Goal: Task Accomplishment & Management: Use online tool/utility

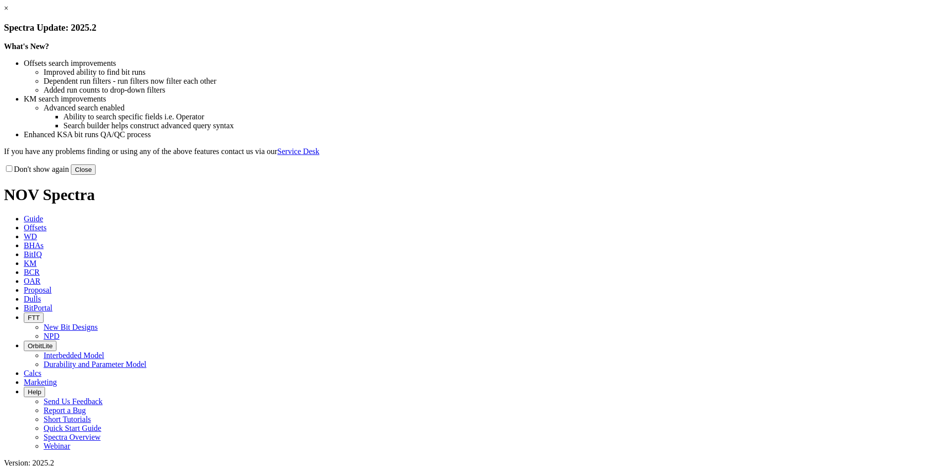
click at [96, 175] on button "Close" at bounding box center [83, 170] width 25 height 10
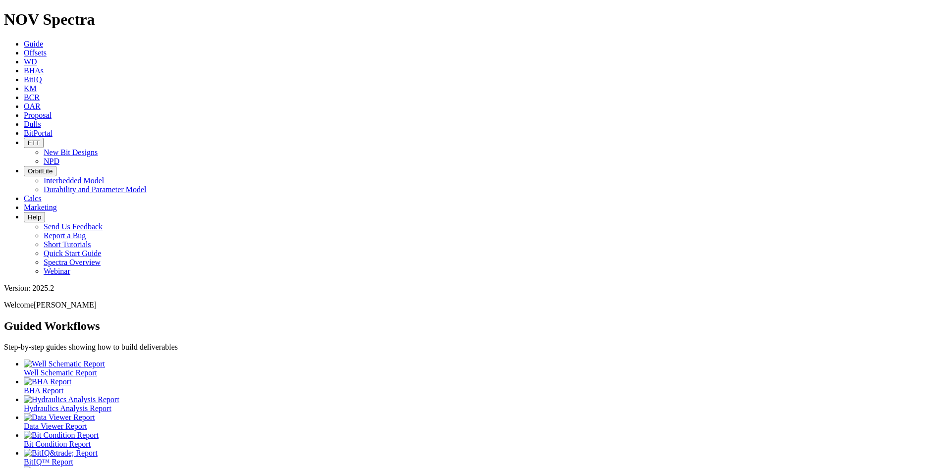
click at [47, 49] on span "Offsets" at bounding box center [35, 53] width 23 height 8
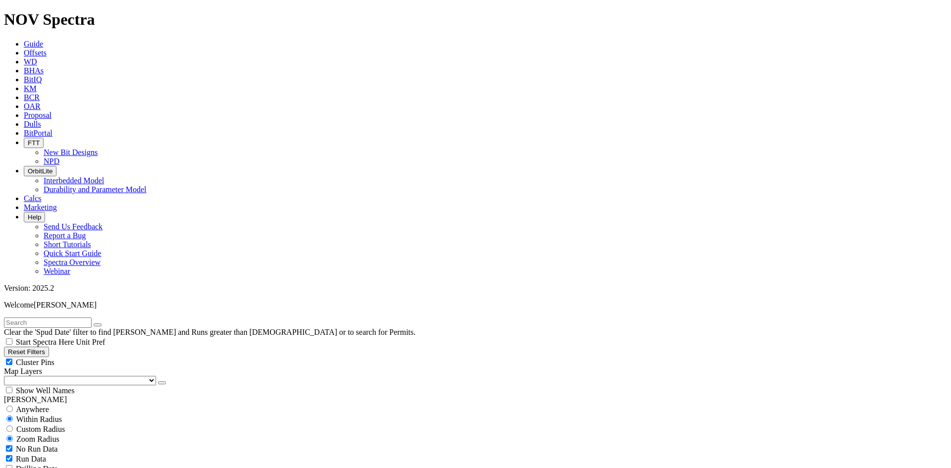
click at [158, 382] on button "button" at bounding box center [162, 383] width 8 height 3
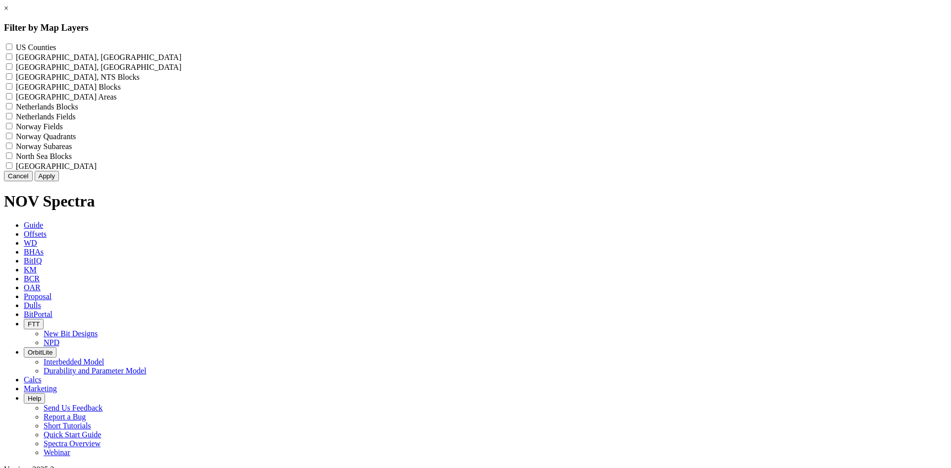
click at [12, 44] on Counties "US Counties - ()" at bounding box center [9, 47] width 6 height 6
checkbox Counties "true"
click at [59, 181] on button "Apply" at bounding box center [47, 176] width 24 height 10
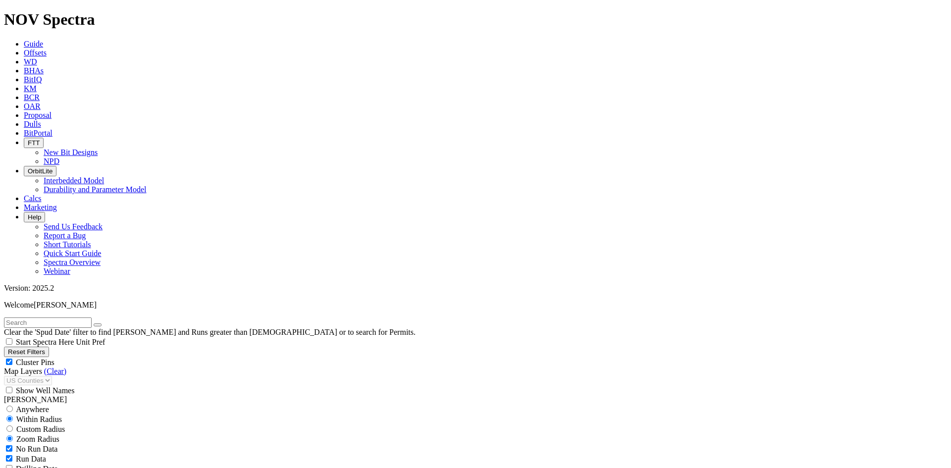
scroll to position [95422, 0]
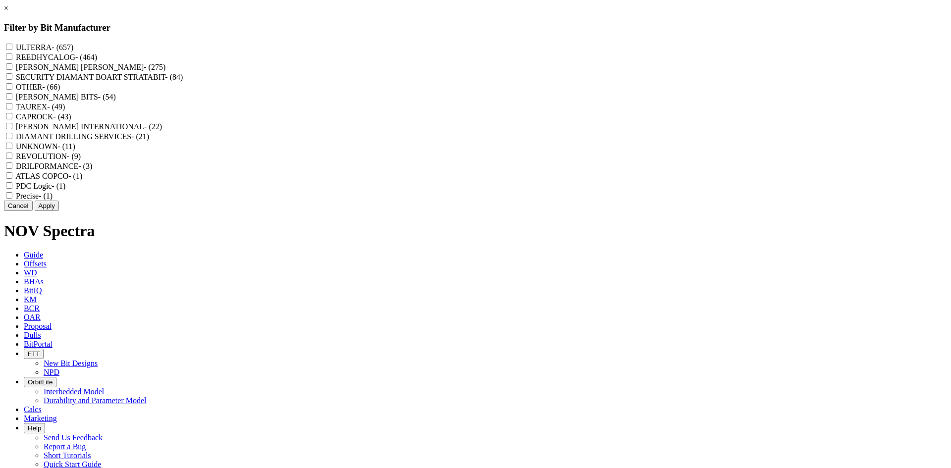
click at [97, 58] on label "REEDHYCALOG - (464)" at bounding box center [56, 57] width 81 height 8
click at [12, 58] on input "REEDHYCALOG - (464)" at bounding box center [9, 57] width 6 height 6
checkbox input "true"
click at [59, 211] on button "Apply" at bounding box center [47, 206] width 24 height 10
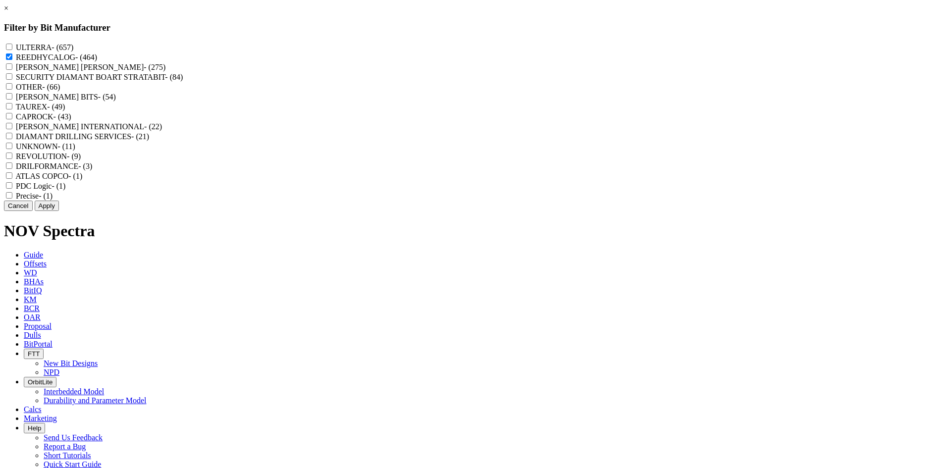
checkbox input "false"
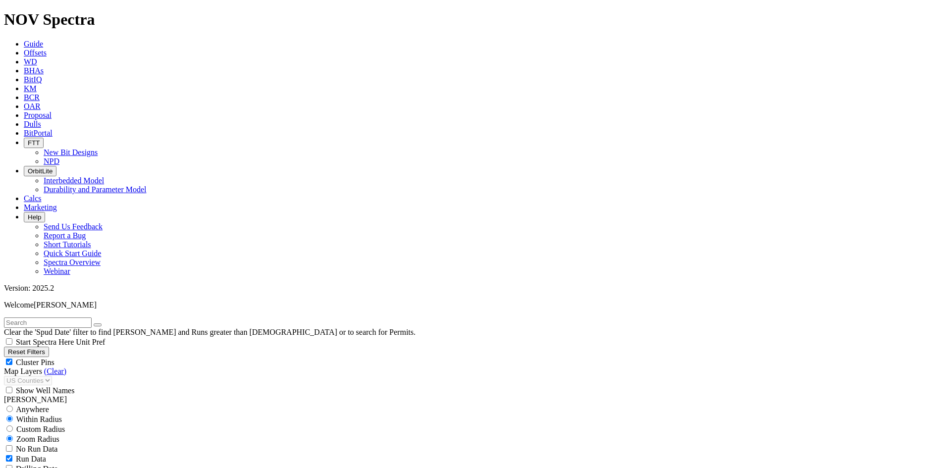
scroll to position [10303, 0]
select select "? number:8.75 ?"
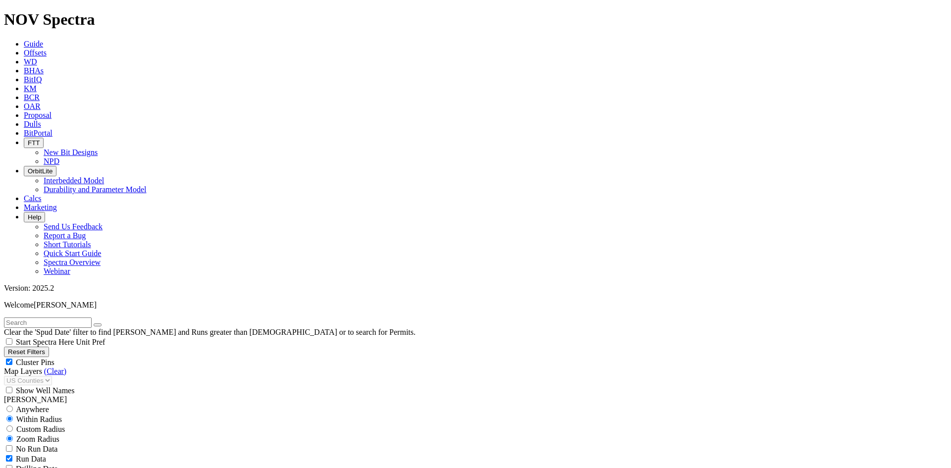
click at [101, 357] on div "Cluster Pins" at bounding box center [476, 362] width 944 height 10
checkbox input "false"
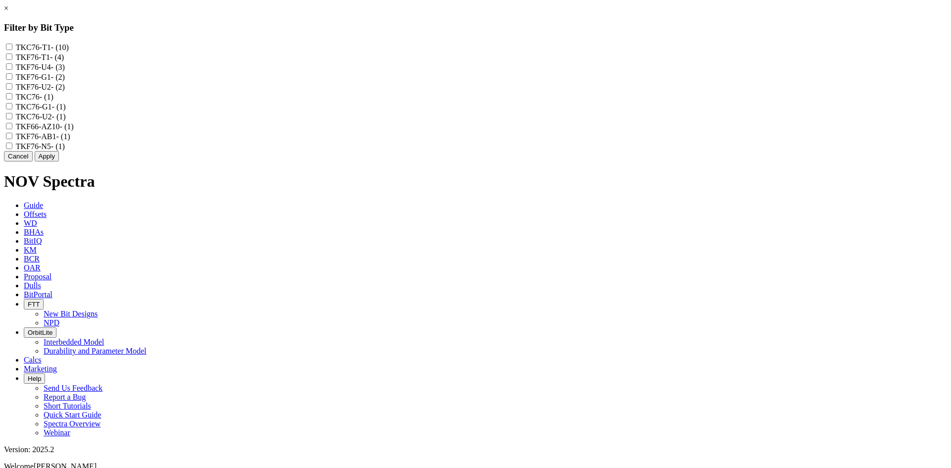
click at [65, 91] on label "TKF76-U2 - (2)" at bounding box center [40, 87] width 49 height 8
click at [12, 90] on input "TKF76-U2 - (2)" at bounding box center [9, 86] width 6 height 6
checkbox input "true"
click at [54, 101] on label "TKC76 - (1)" at bounding box center [35, 97] width 38 height 8
click at [12, 100] on input "TKC76 - (1)" at bounding box center [9, 96] width 6 height 6
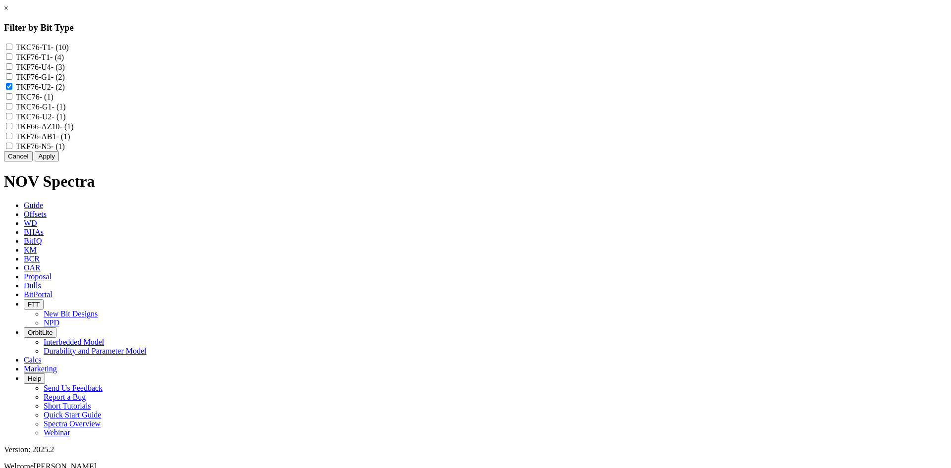
checkbox input "true"
click at [66, 121] on label "TKC76-U2 - (1)" at bounding box center [41, 116] width 50 height 8
click at [12, 119] on input "TKC76-U2 - (1)" at bounding box center [9, 116] width 6 height 6
checkbox input "true"
click at [65, 71] on label "TKF76-U4 - (3)" at bounding box center [40, 67] width 49 height 8
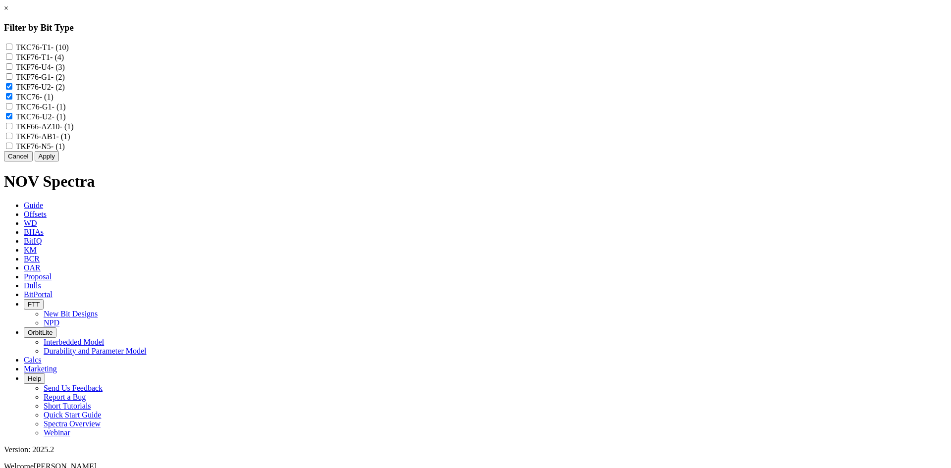
click at [12, 70] on input "TKF76-U4 - (3)" at bounding box center [9, 66] width 6 height 6
checkbox input "true"
click at [64, 60] on label "TKF76-T1 - (4)" at bounding box center [40, 57] width 48 height 8
click at [12, 60] on input "TKF76-T1 - (4)" at bounding box center [9, 57] width 6 height 6
checkbox input "true"
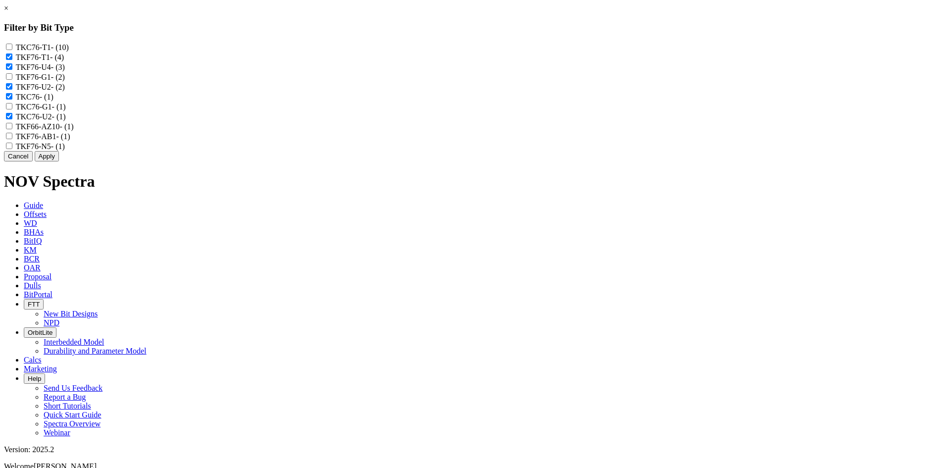
click at [69, 47] on label "TKC76-T1 - (10)" at bounding box center [42, 47] width 53 height 8
click at [12, 47] on input "TKC76-T1 - (10)" at bounding box center [9, 47] width 6 height 6
checkbox input "true"
click at [59, 162] on button "Apply" at bounding box center [47, 156] width 24 height 10
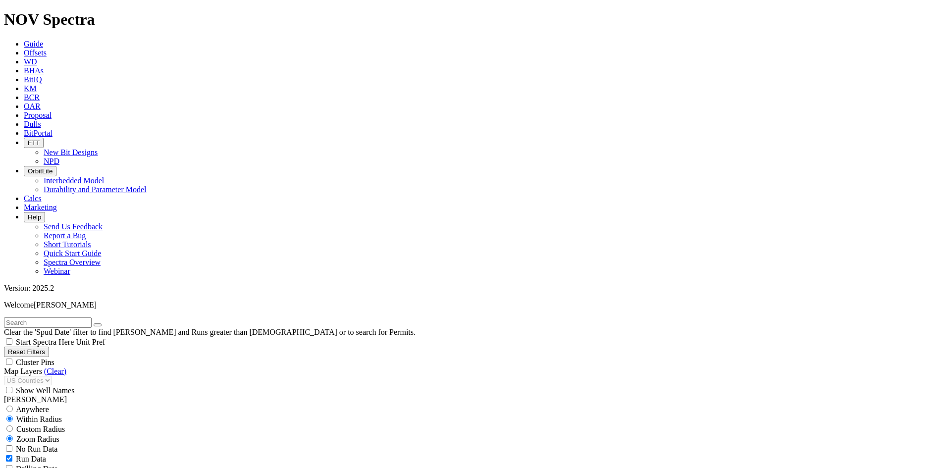
scroll to position [1094, 0]
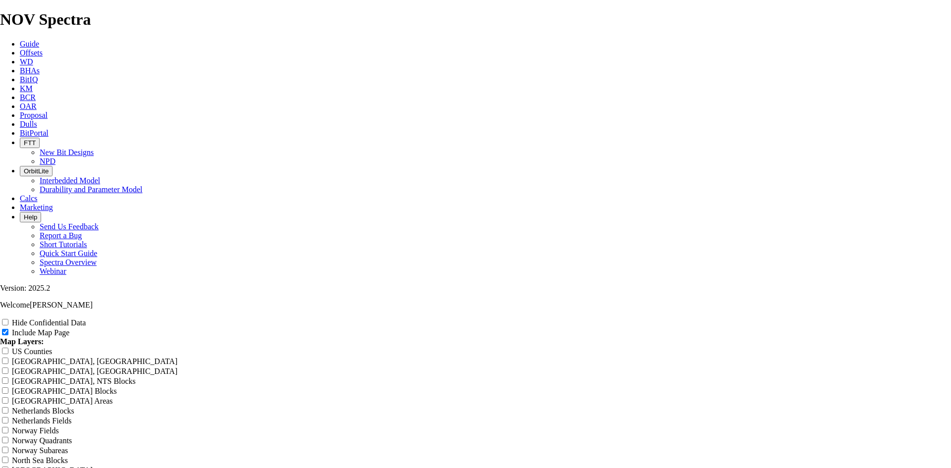
click at [86, 319] on label "Hide Confidential Data" at bounding box center [49, 323] width 74 height 8
click at [8, 319] on input "Hide Confidential Data" at bounding box center [5, 322] width 6 height 6
checkbox input "true"
drag, startPoint x: 580, startPoint y: 75, endPoint x: 236, endPoint y: 134, distance: 349.3
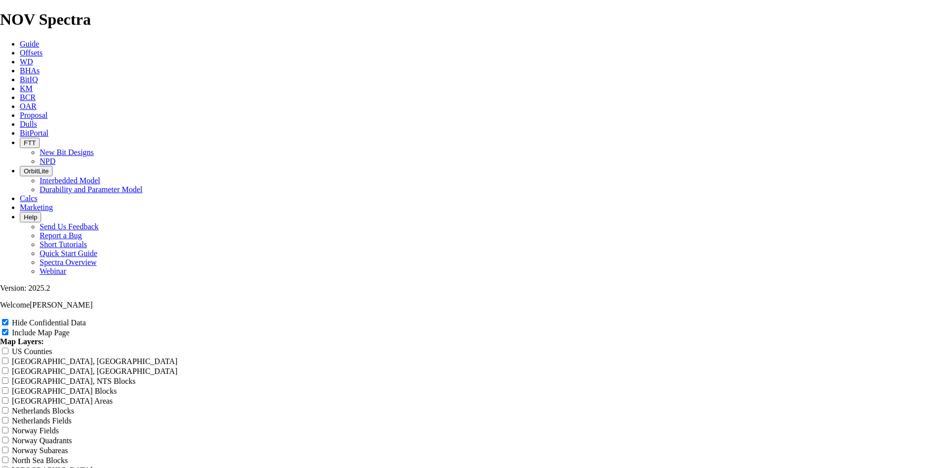
type input "8"
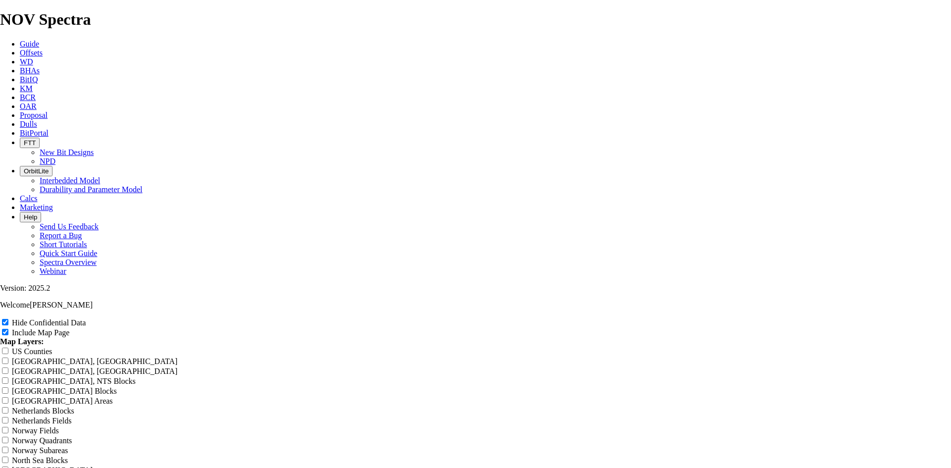
type input "8"
type input "8."
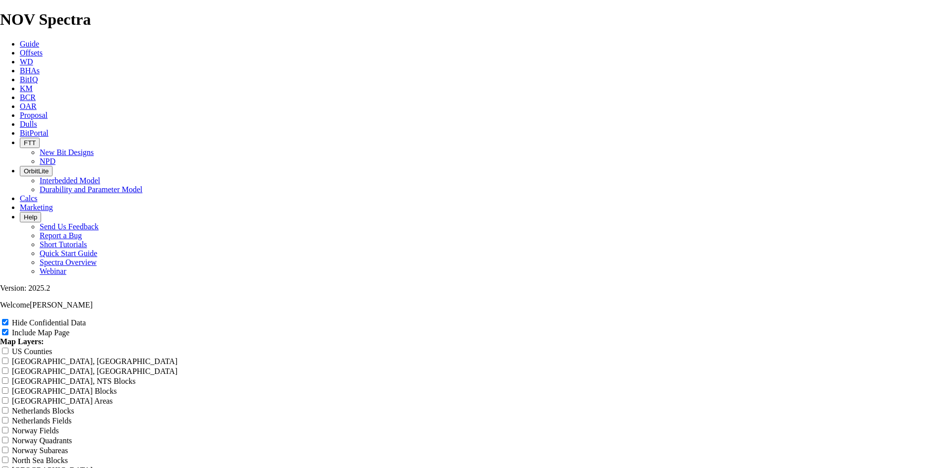
type input "8."
type input "8.7"
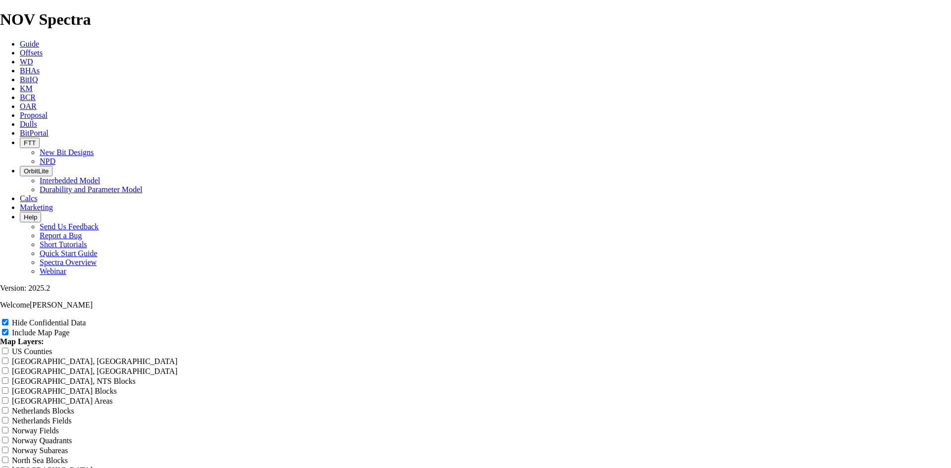
type input "8.7"
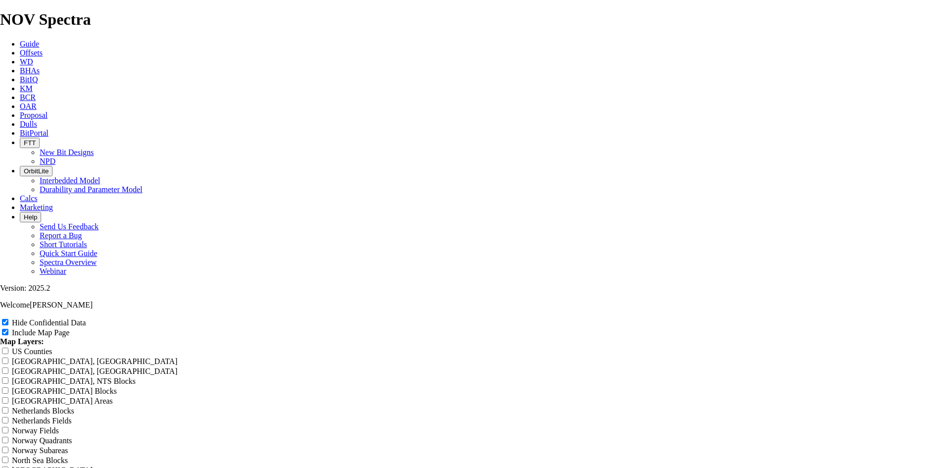
type input "8.7"
type input "8.75"
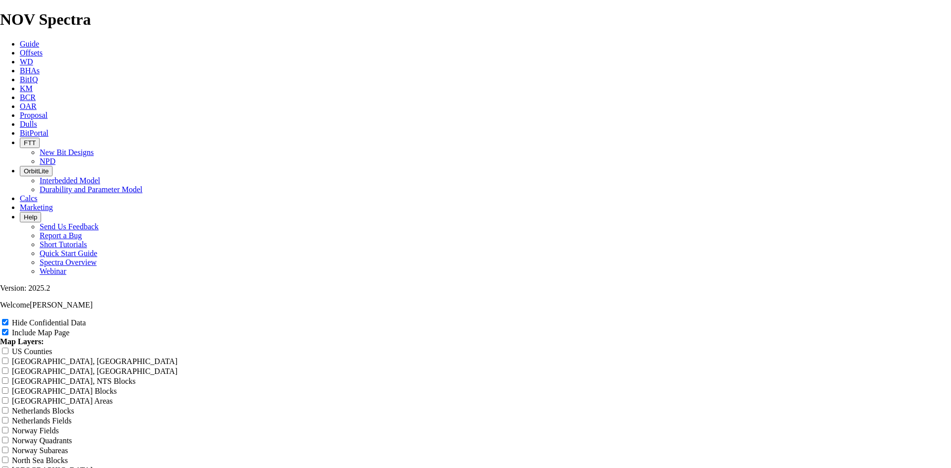
type input "8.75"
type input "8.75 T"
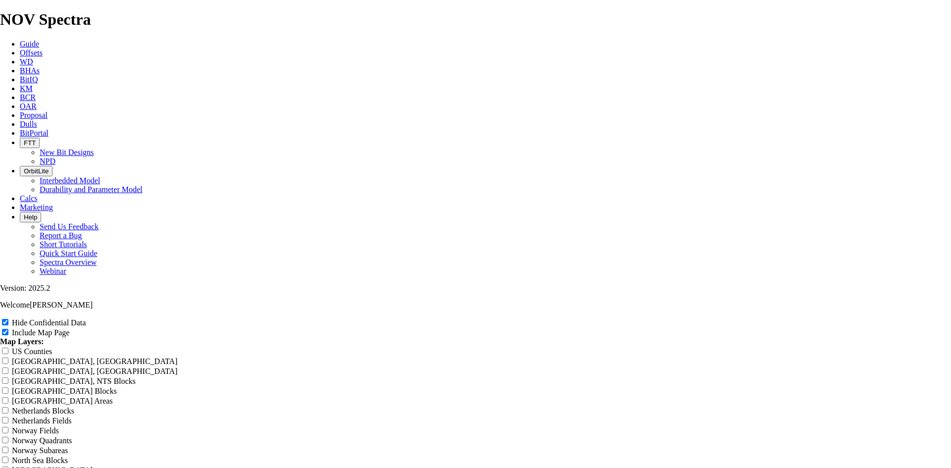
type input "8.75 T"
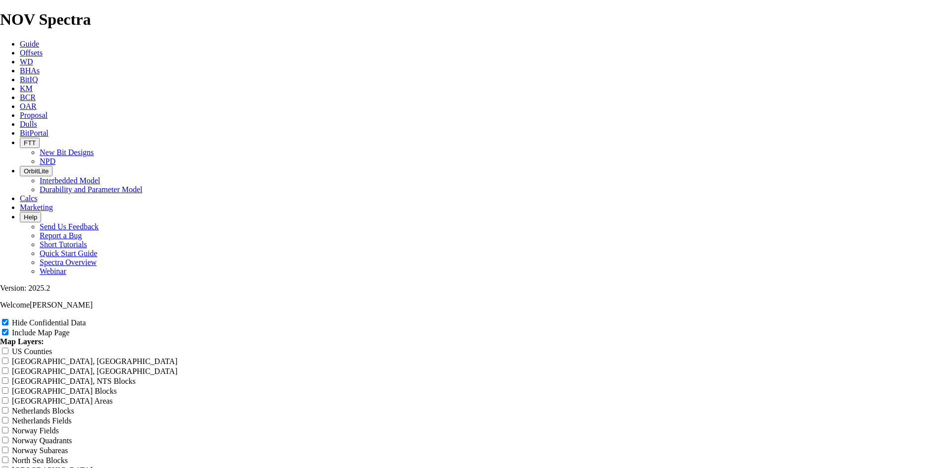
type input "8.75 TK"
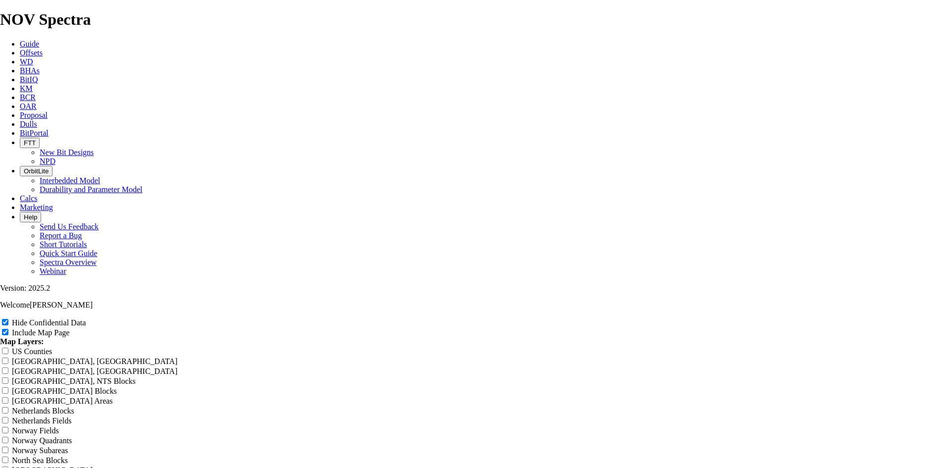
type input "8.75 TK"
type input "8.75 TKF"
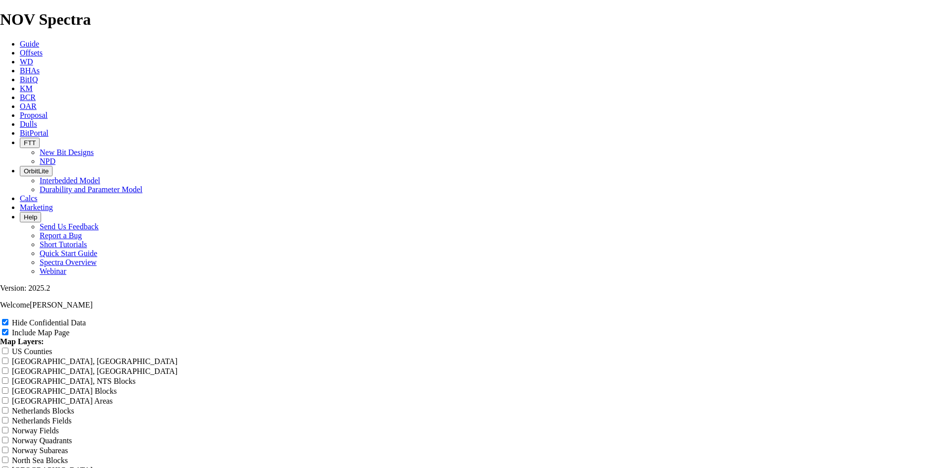
type input "8.75 TKF"
type input "8.75 TKF7"
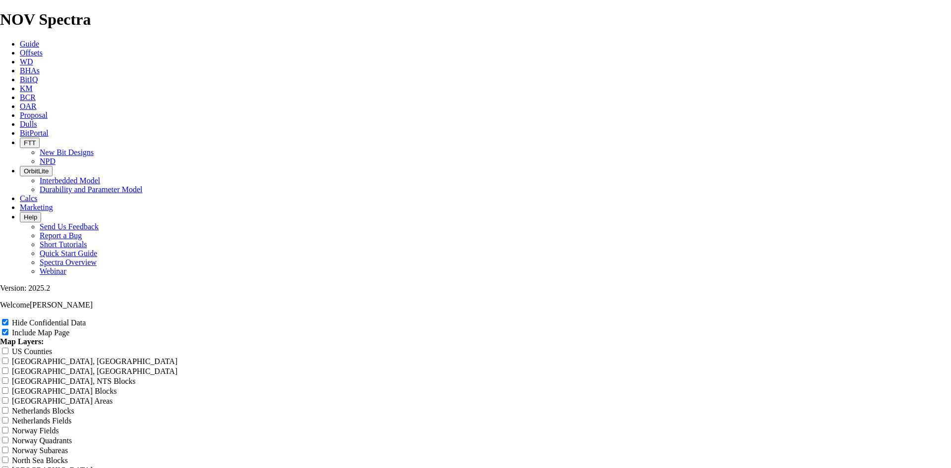
type input "8.75 TKF7"
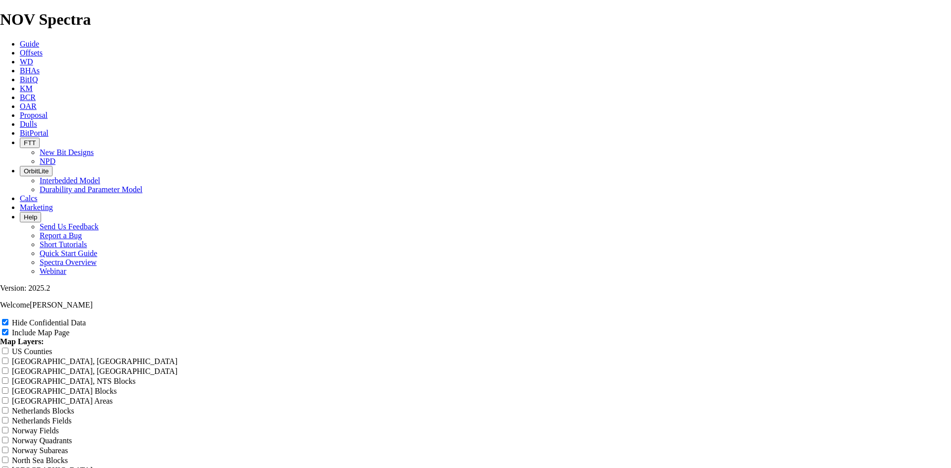
type input "8.75 TKF7"
type input "8.75 TKF76"
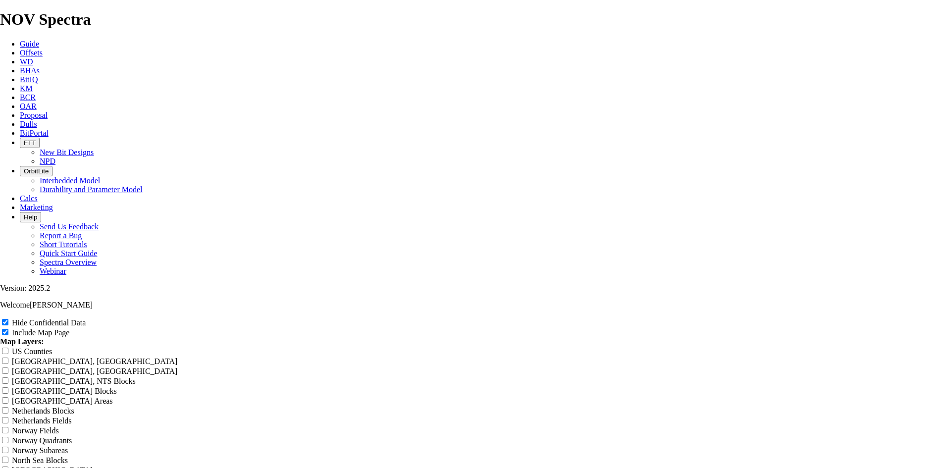
type input "8.75 TKF76"
type input "8.75 TKF76 r"
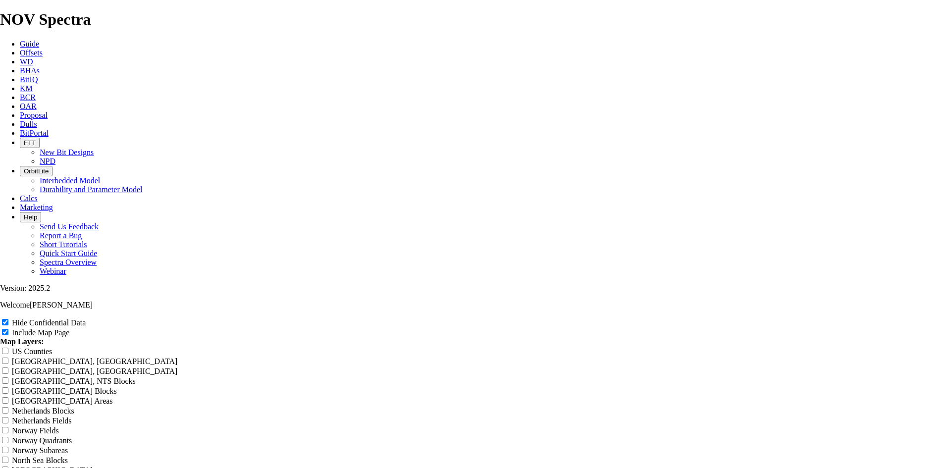
type input "8.75 TKF76 r"
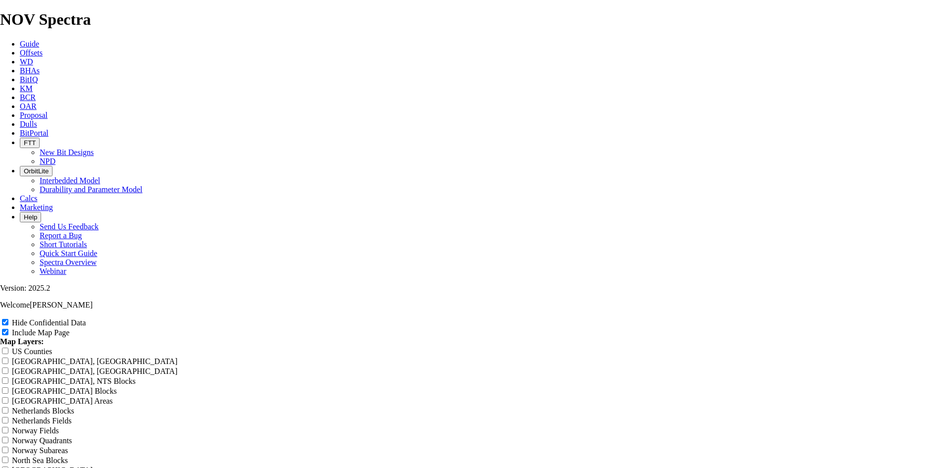
type input "8.75 TKF76 ru"
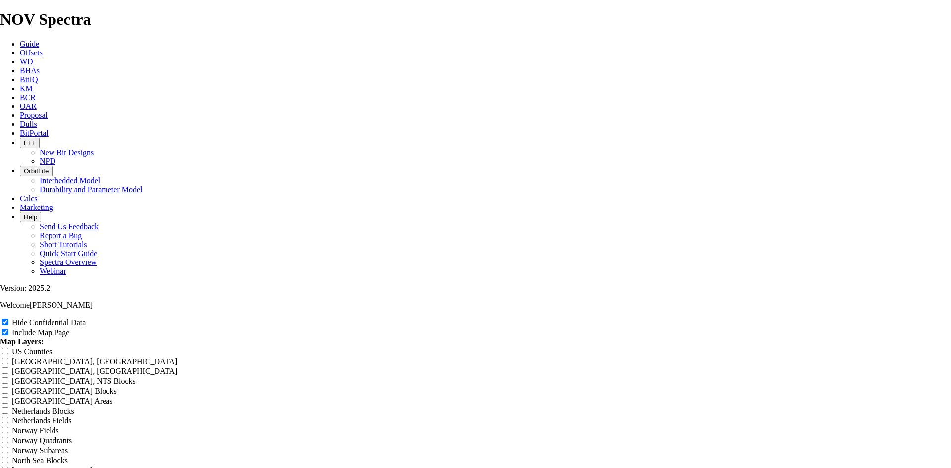
type input "8.75 TKF76 ru"
type input "8.75 TKF76 run"
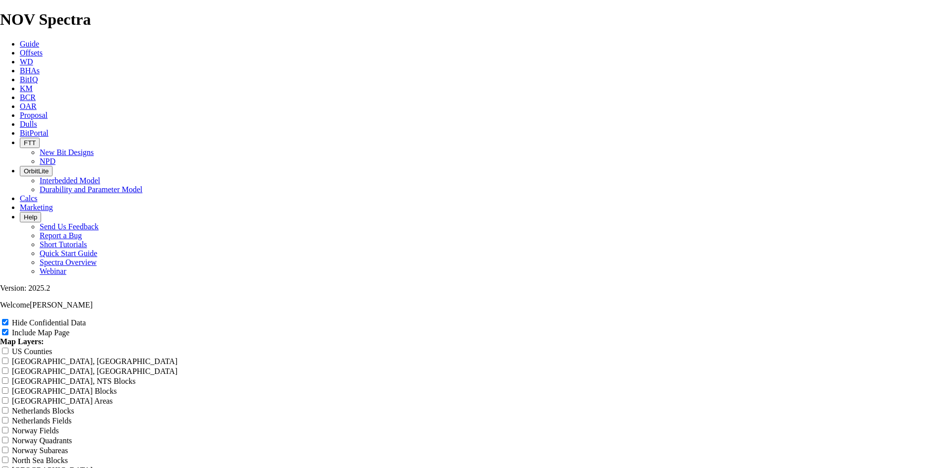
type input "8.75 TKF76 run"
type input "8.75 TKF76 runs"
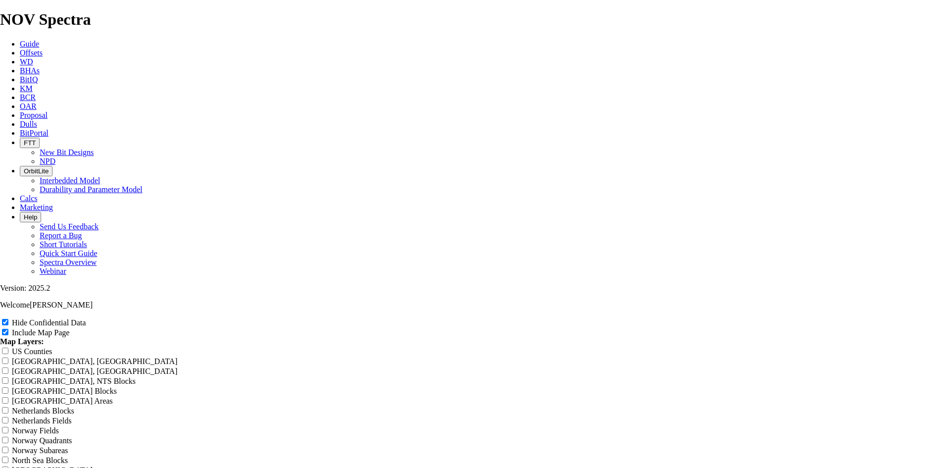
type input "8.75 TKF76 runs"
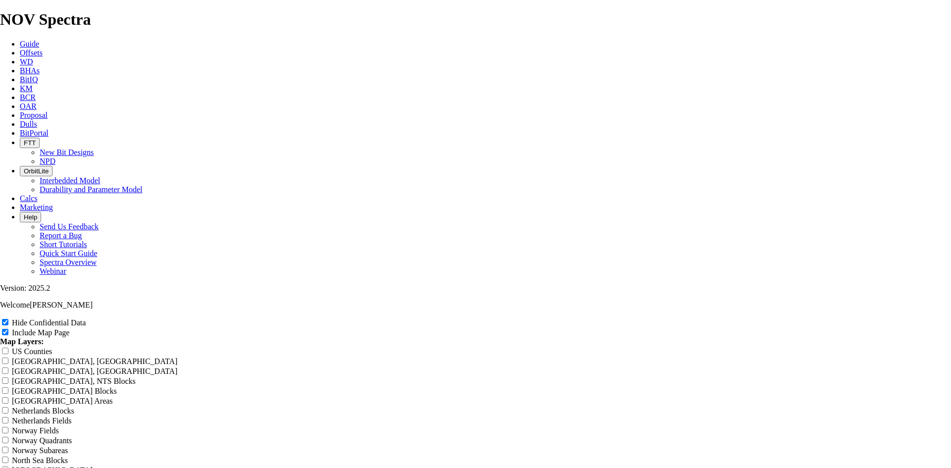
type input "8.75 TKF76 runs"
type input "8.75 TKF76 runs w"
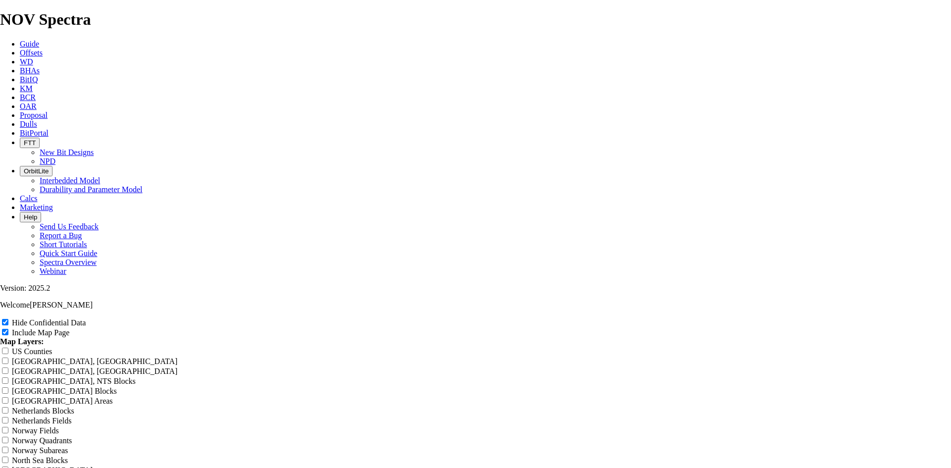
type input "8.75 TKF76 runs w"
type input "8.75 TKF76 runs wa"
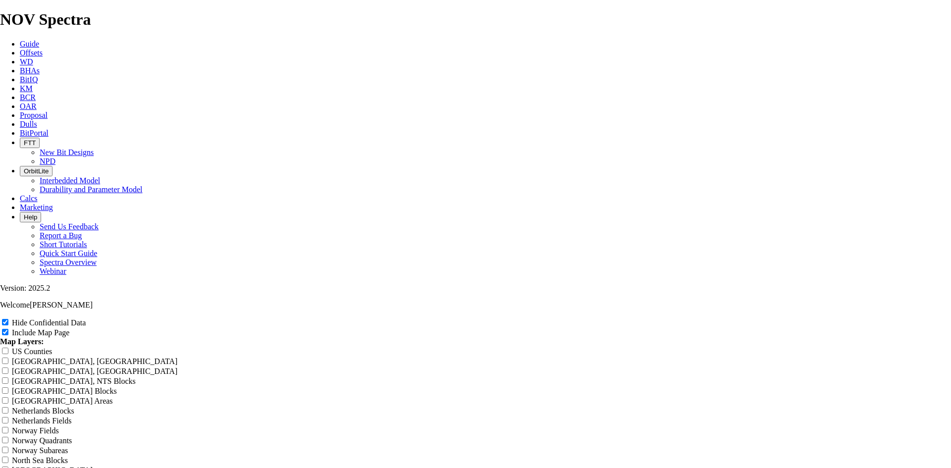
type input "8.75 TKF76 runs wa"
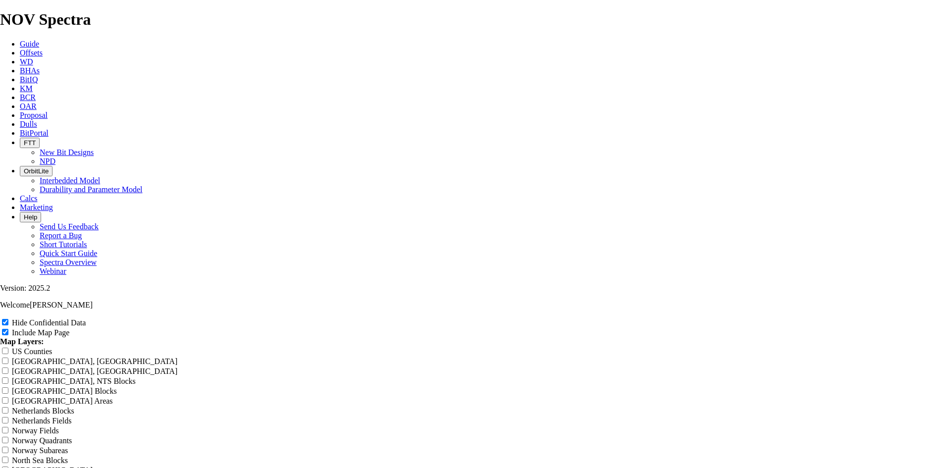
type input "8.75 TKF76 runs war"
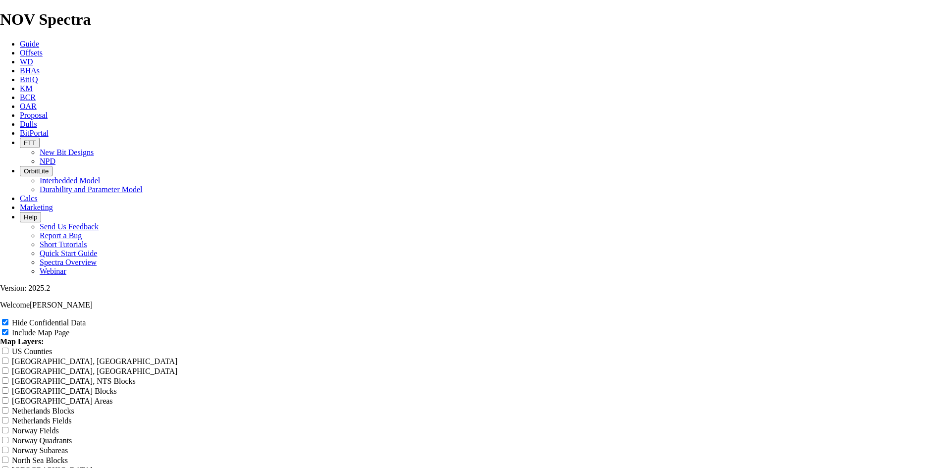
type input "8.75 TKF76 runs war"
type input "8.75 TKF76 runs ward"
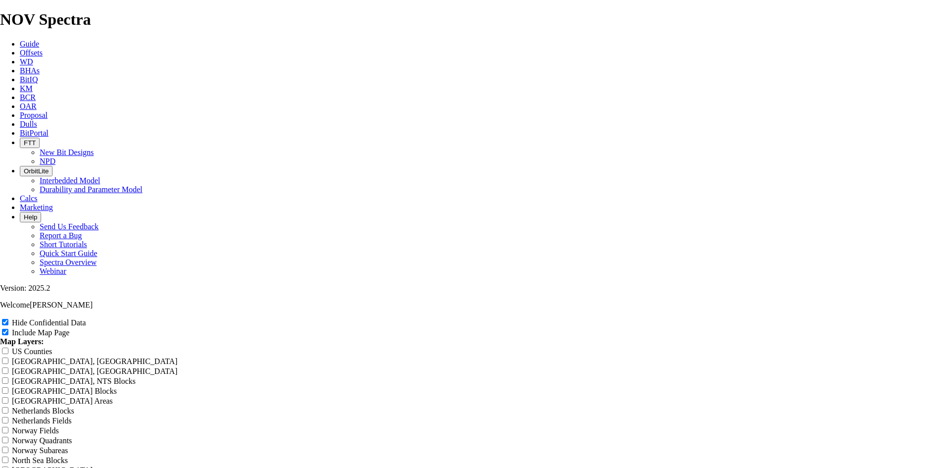
type input "8.75 TKF76 runs ward"
type input "8.75 TKF76 runs ward c"
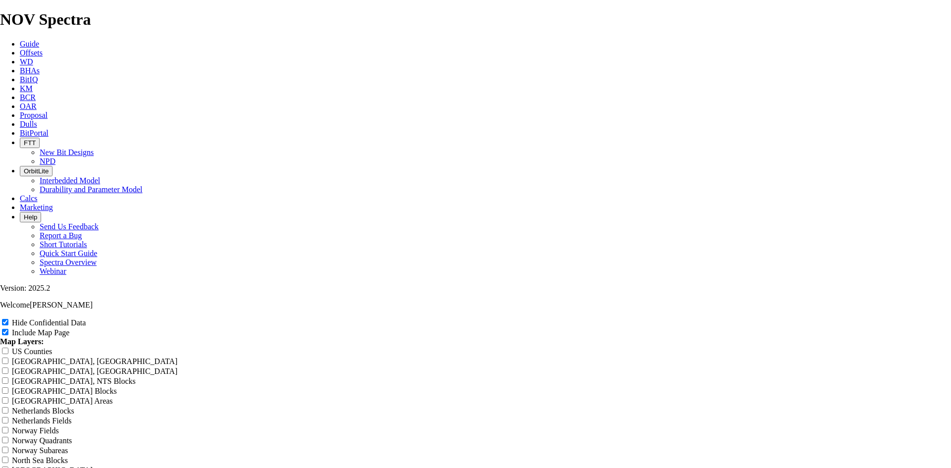
type input "8.75 TKF76 runs ward c"
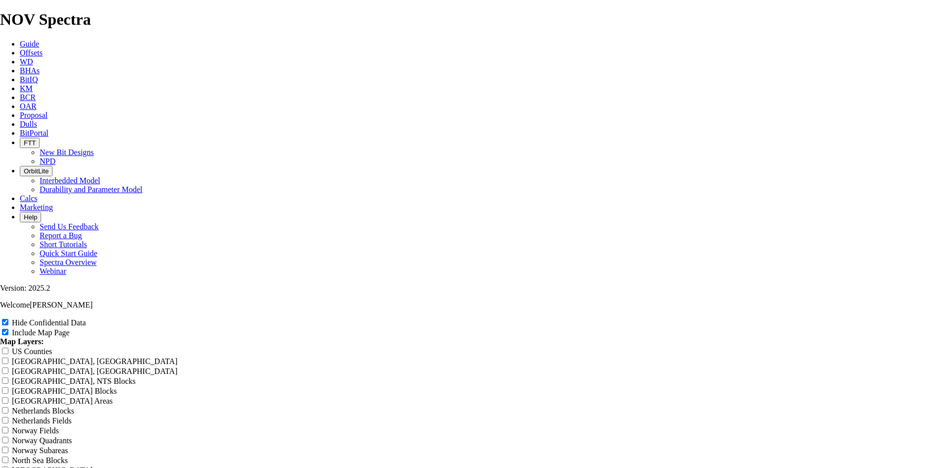
type input "8.75 TKF76 runs ward c"
type input "8.75 TKF76 runs ward co"
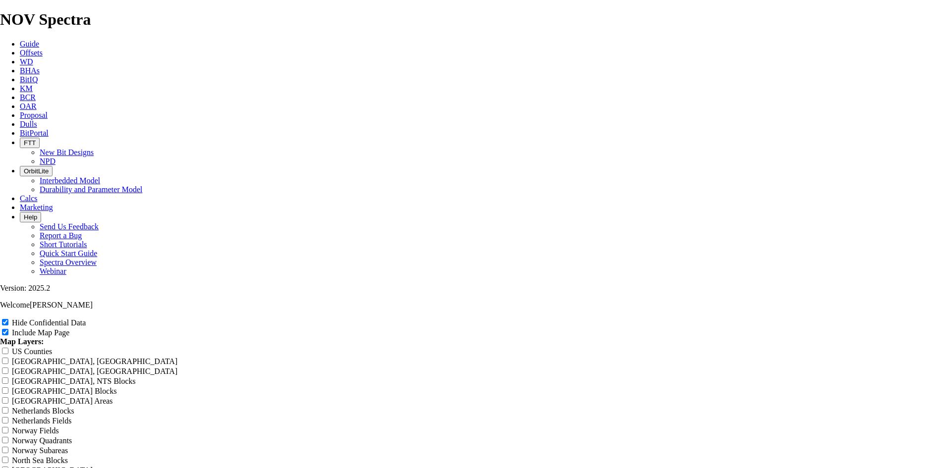
type input "8.75 TKF76 runs ward co"
type input "8.75 TKF76 runs ward cou"
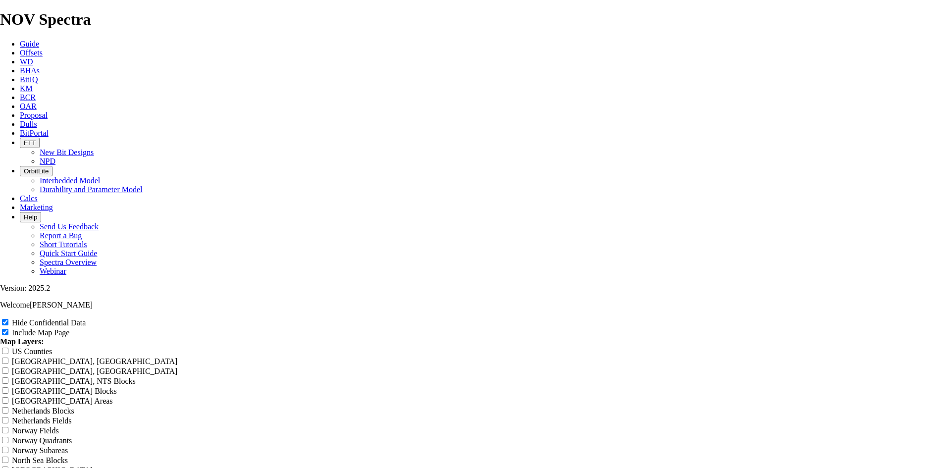
type input "8.75 TKF76 runs ward cou"
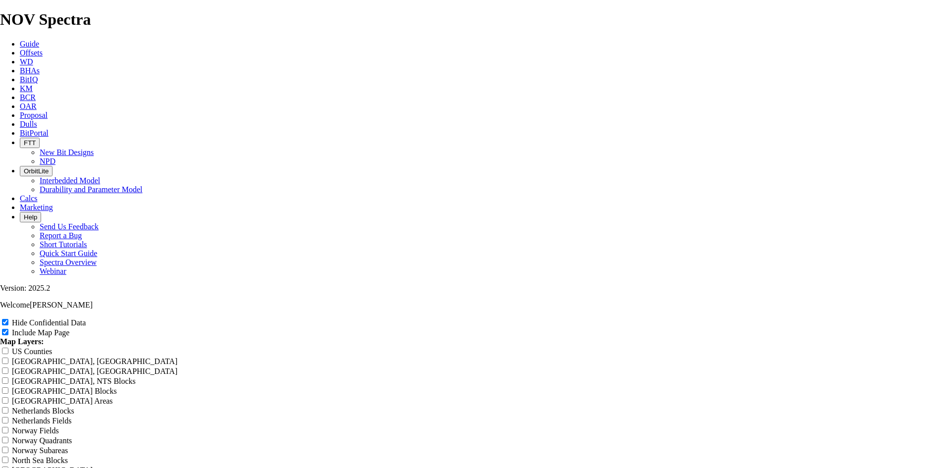
type input "8.75 TKF76 runs ward coun"
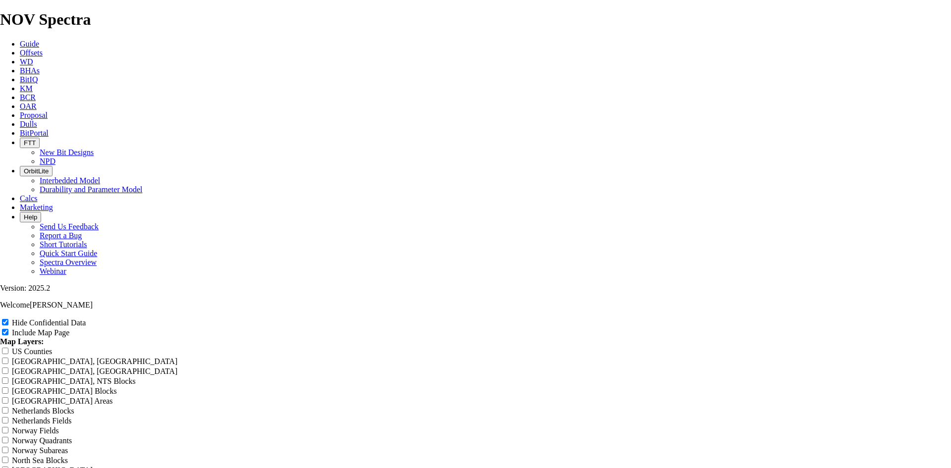
type input "8.75 TKF76 runs ward coun"
type input "8.75 TKF76 runs ward count"
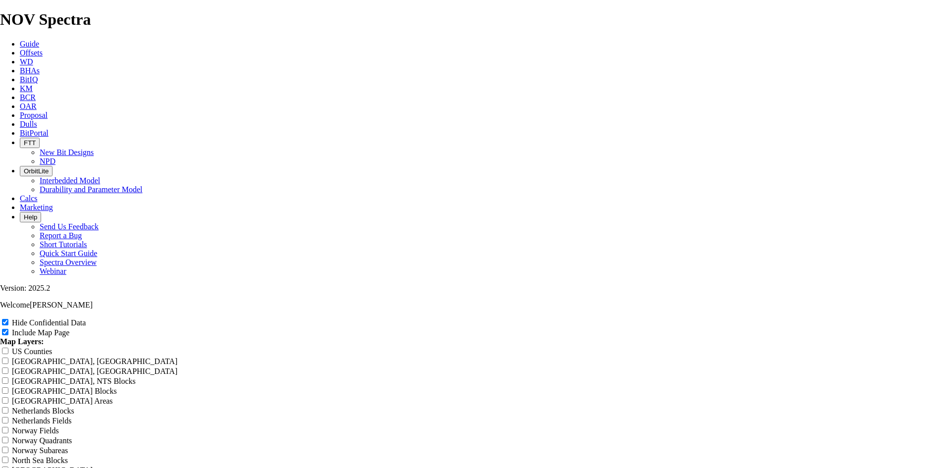
type input "8.75 TKF76 runs ward count"
type input "8.75 TKF76 runs ward county"
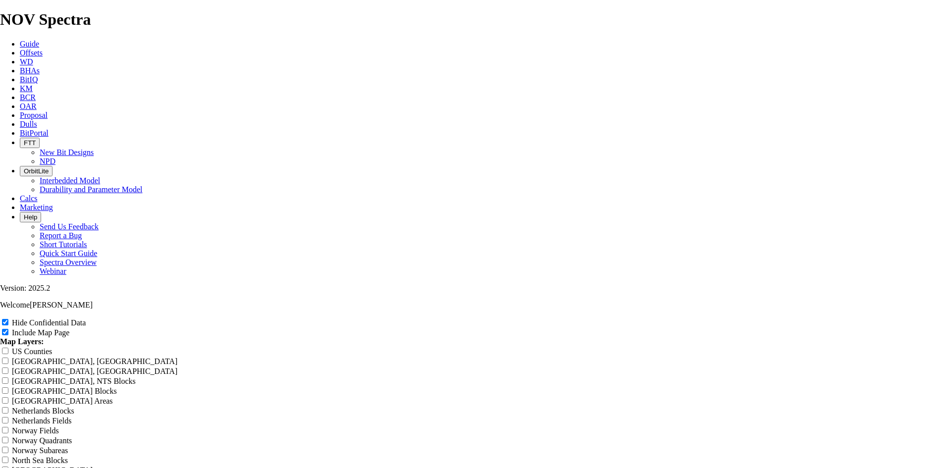
type input "8.75 TKF76 runs ward county"
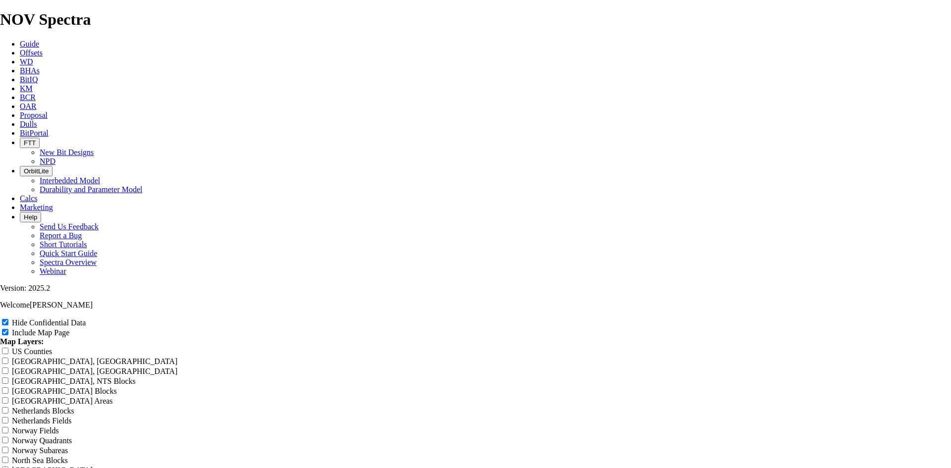
type input "8.75 TKF76 runs ward county"
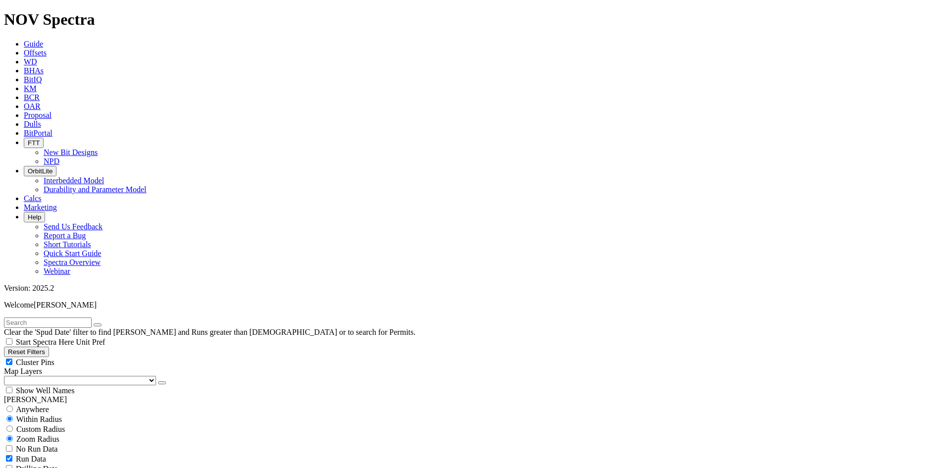
scroll to position [347, 0]
select select
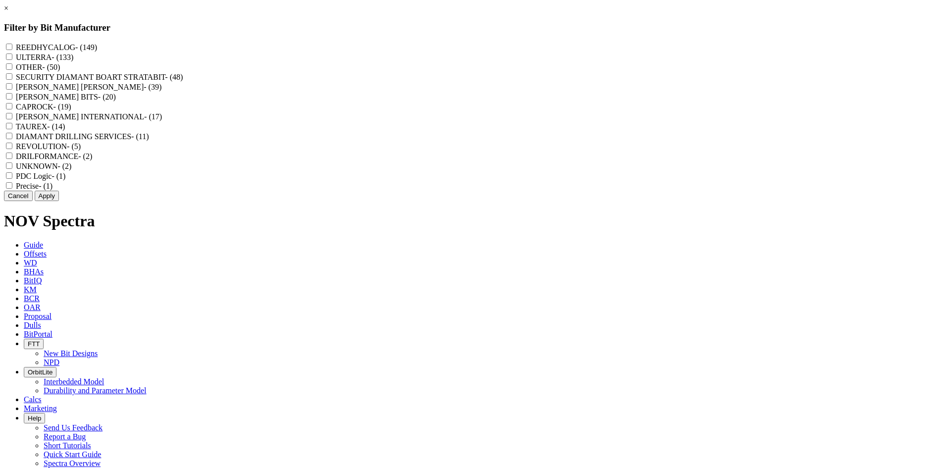
click at [97, 46] on label "REEDHYCALOG - (149)" at bounding box center [56, 47] width 81 height 8
click at [12, 46] on input "REEDHYCALOG - (149)" at bounding box center [9, 47] width 6 height 6
checkbox input "true"
click at [59, 201] on button "Apply" at bounding box center [47, 196] width 24 height 10
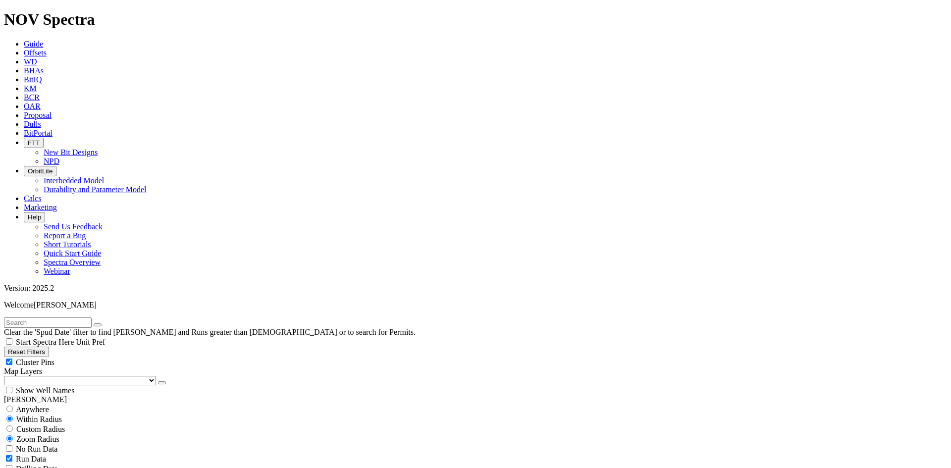
select select "? number:12.25 ?"
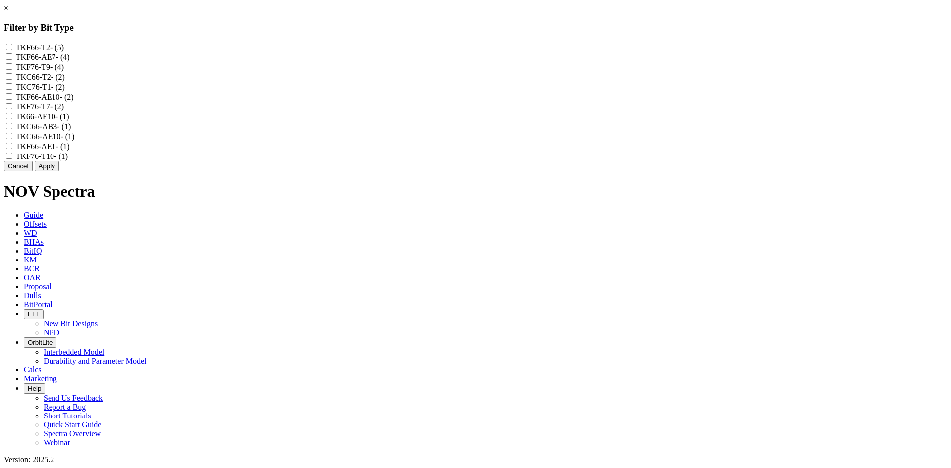
click at [70, 151] on label "TKF66-AE1 - (1)" at bounding box center [43, 146] width 54 height 8
click at [12, 149] on input "TKF66-AE1 - (1)" at bounding box center [9, 146] width 6 height 6
checkbox input "true"
click at [75, 141] on label "TKC66-AE10 - (1)" at bounding box center [45, 136] width 59 height 8
click at [12, 139] on input "TKC66-AE10 - (1)" at bounding box center [9, 136] width 6 height 6
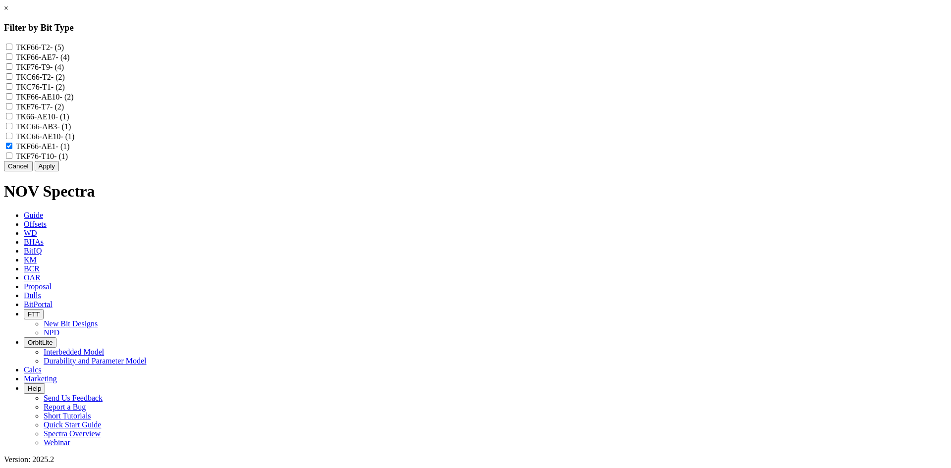
checkbox input "true"
click at [69, 121] on label "TK66-AE10 - (1)" at bounding box center [43, 116] width 54 height 8
click at [12, 119] on input "TK66-AE10 - (1)" at bounding box center [9, 116] width 6 height 6
checkbox input "true"
click at [74, 101] on label "TKF66-AE10 - (2)" at bounding box center [45, 97] width 58 height 8
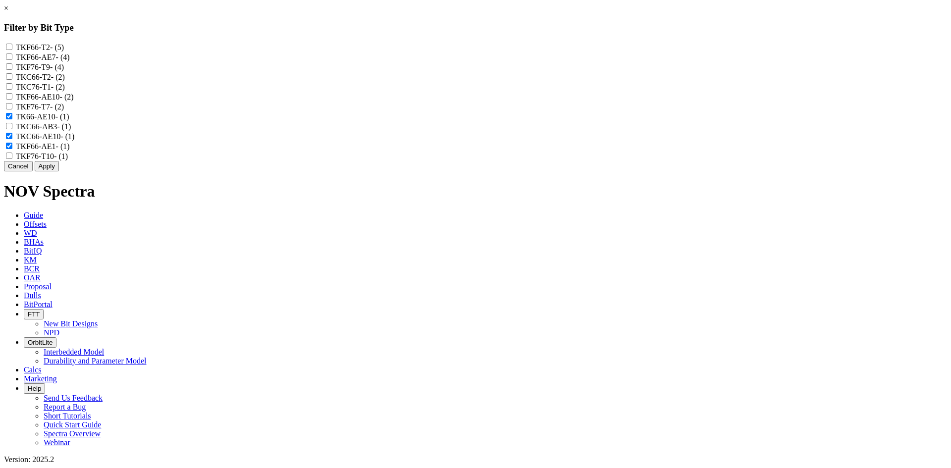
click at [12, 100] on input "TKF66-AE10 - (2)" at bounding box center [9, 96] width 6 height 6
checkbox input "true"
click at [70, 61] on label "TKF66-AE7 - (4)" at bounding box center [43, 57] width 54 height 8
click at [12, 60] on input "TKF66-AE7 - (4)" at bounding box center [9, 57] width 6 height 6
checkbox input "true"
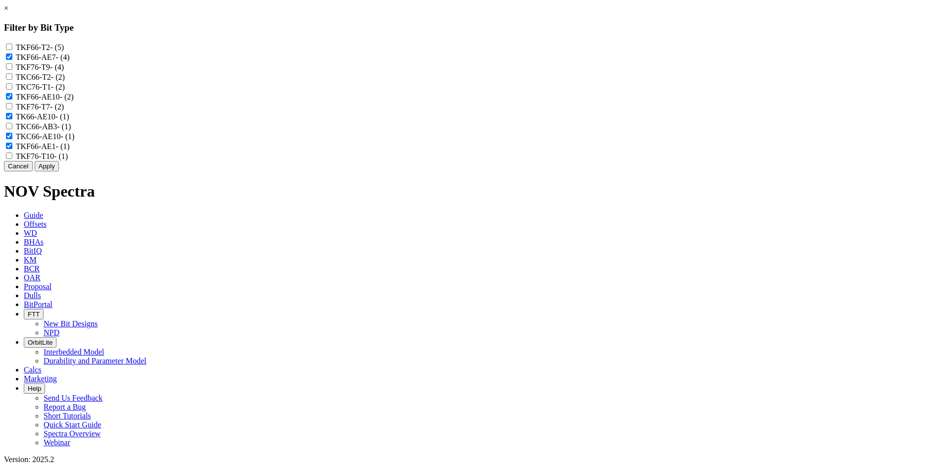
click at [59, 171] on button "Apply" at bounding box center [47, 166] width 24 height 10
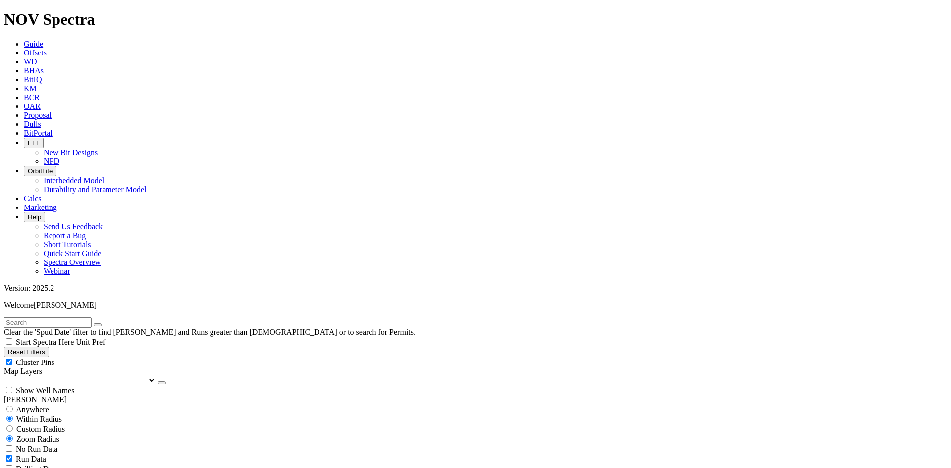
click at [147, 357] on div "Cluster Pins" at bounding box center [476, 362] width 944 height 10
checkbox input "false"
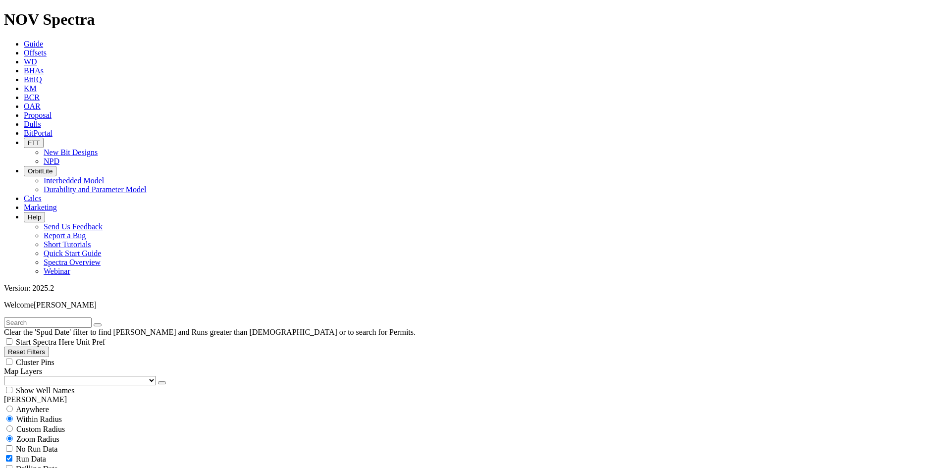
scroll to position [0, 0]
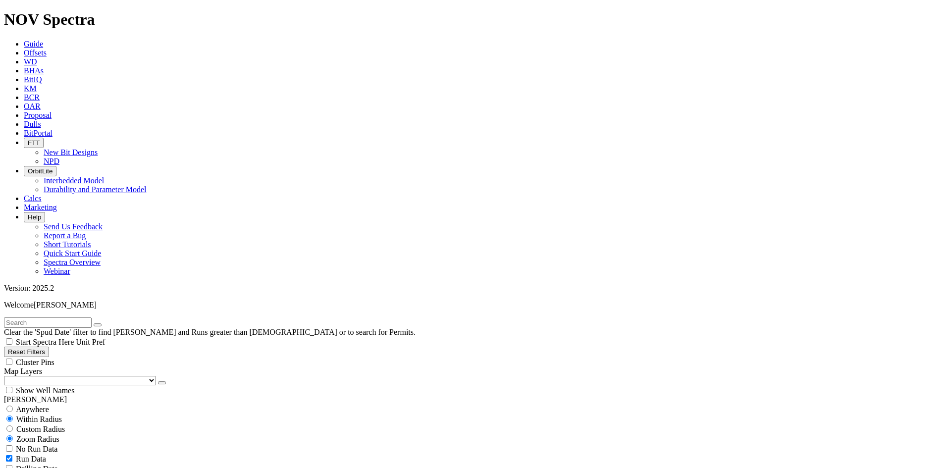
type input "6000"
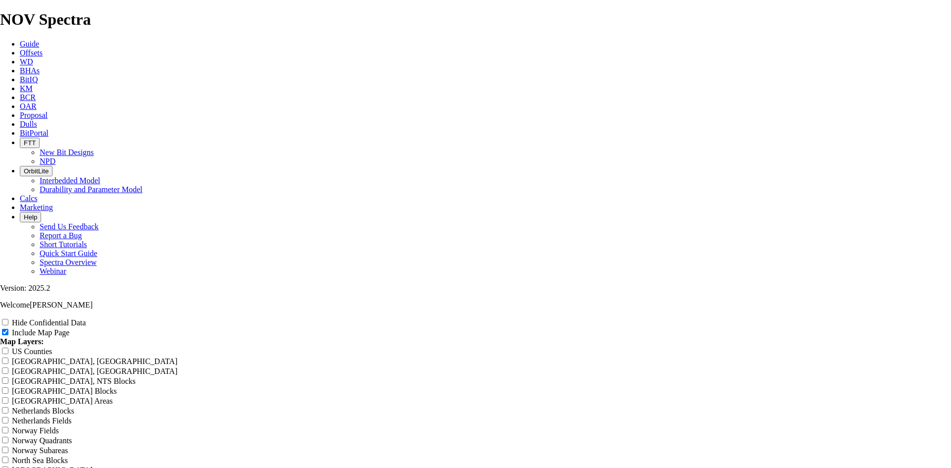
click at [12, 319] on span at bounding box center [6, 323] width 12 height 8
click at [8, 319] on input "Hide Confidential Data" at bounding box center [5, 322] width 6 height 6
checkbox input "true"
drag, startPoint x: 560, startPoint y: 64, endPoint x: 289, endPoint y: 111, distance: 275.6
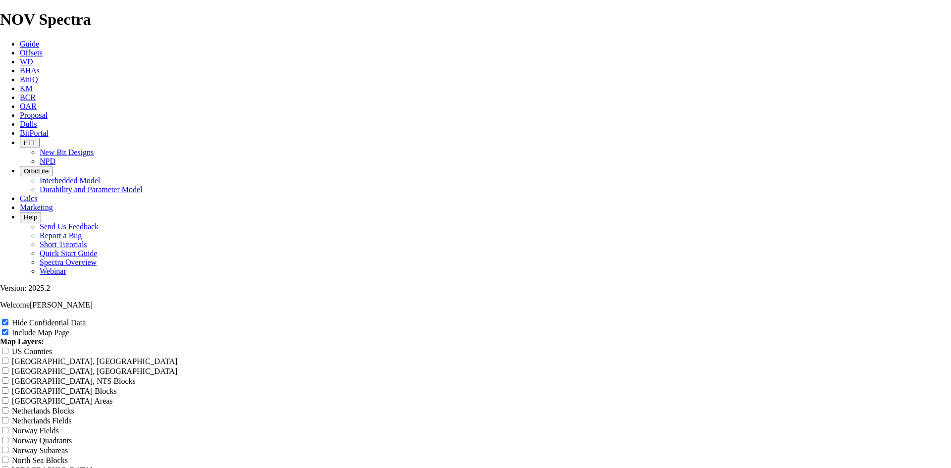
type input "1"
drag, startPoint x: 564, startPoint y: 73, endPoint x: 270, endPoint y: 98, distance: 295.4
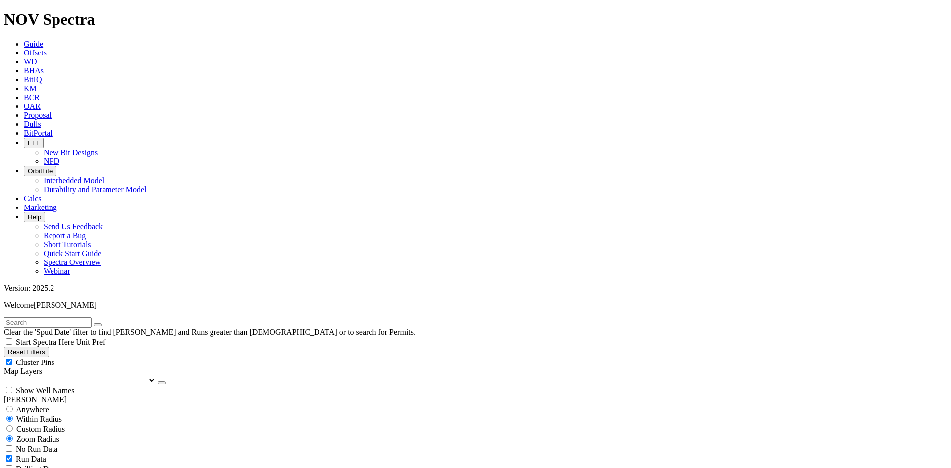
scroll to position [644, 0]
drag, startPoint x: 59, startPoint y: 314, endPoint x: 76, endPoint y: 315, distance: 16.9
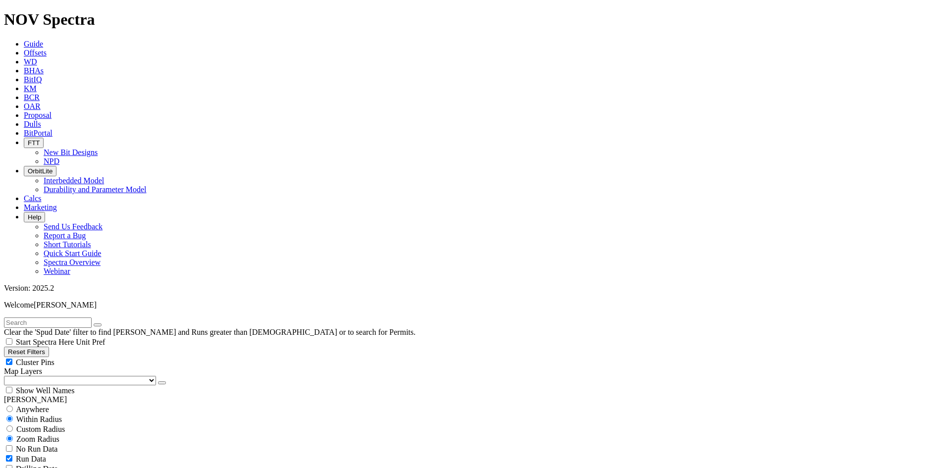
drag, startPoint x: 124, startPoint y: 314, endPoint x: 152, endPoint y: 314, distance: 27.8
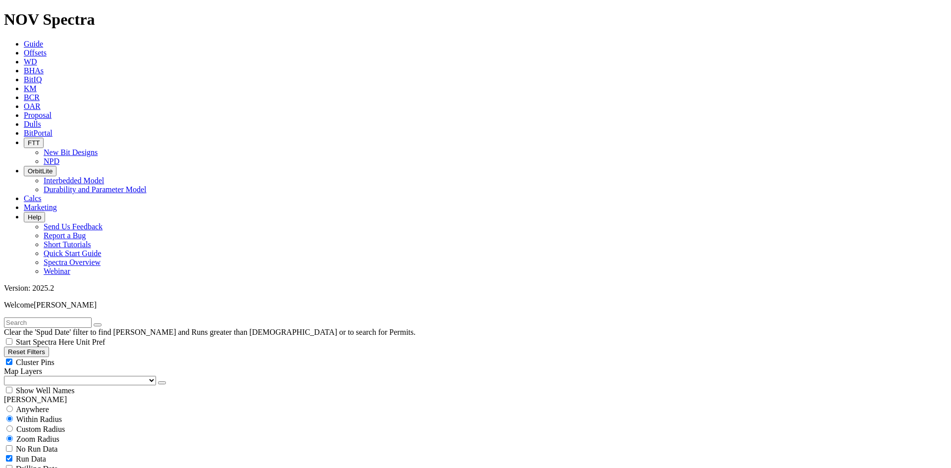
click at [55, 358] on span "Cluster Pins" at bounding box center [35, 362] width 39 height 8
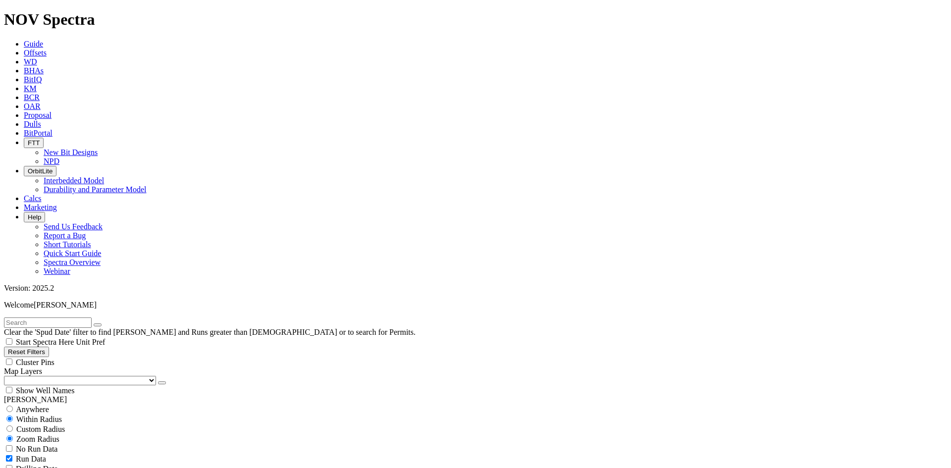
click at [49, 347] on button "Reset Filters" at bounding box center [26, 352] width 45 height 10
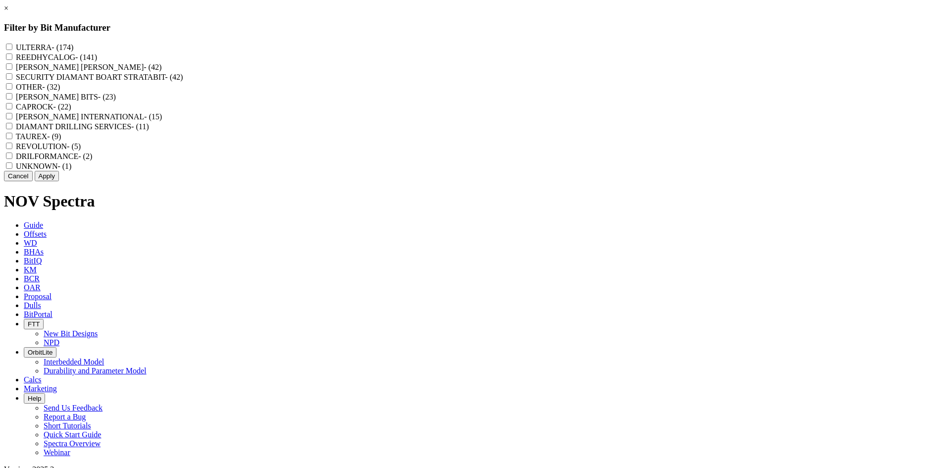
click at [97, 60] on label "REEDHYCALOG - (141)" at bounding box center [56, 57] width 81 height 8
click at [12, 60] on input "REEDHYCALOG - (141)" at bounding box center [9, 57] width 6 height 6
drag, startPoint x: 520, startPoint y: 252, endPoint x: 513, endPoint y: 253, distance: 7.5
click at [59, 181] on button "Apply" at bounding box center [47, 176] width 24 height 10
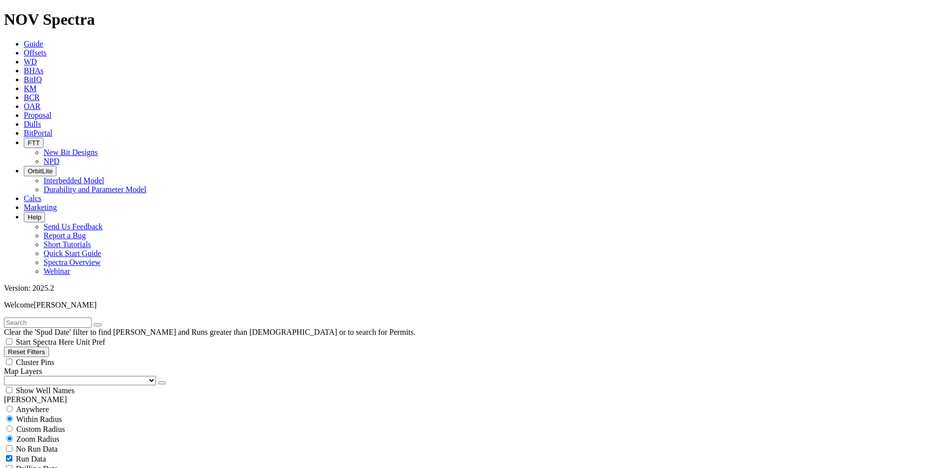
scroll to position [9482, 0]
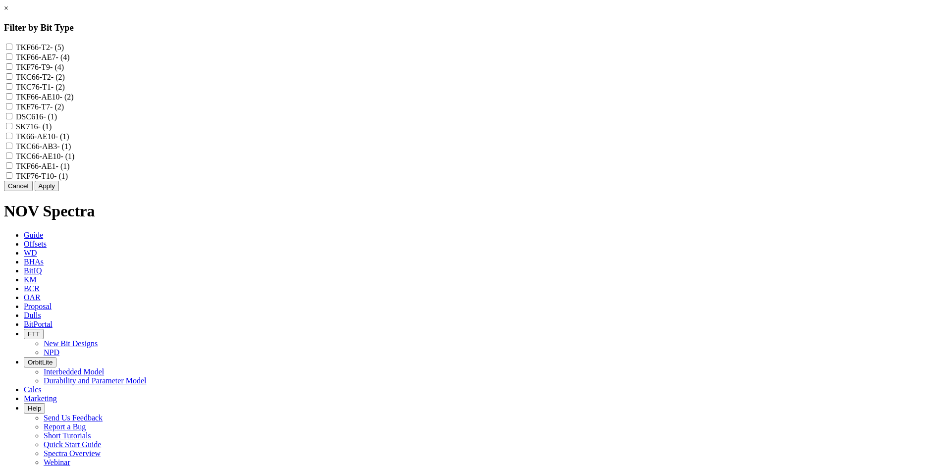
click at [70, 60] on label "TKF66-AE7 - (4)" at bounding box center [43, 57] width 54 height 8
click at [12, 60] on input "TKF66-AE7 - (4)" at bounding box center [9, 57] width 6 height 6
click at [74, 101] on label "TKF66-AE10 - (2)" at bounding box center [45, 97] width 58 height 8
click at [12, 100] on input "TKF66-AE10 - (2)" at bounding box center [9, 96] width 6 height 6
click at [69, 141] on label "TK66-AE10 - (1)" at bounding box center [43, 136] width 54 height 8
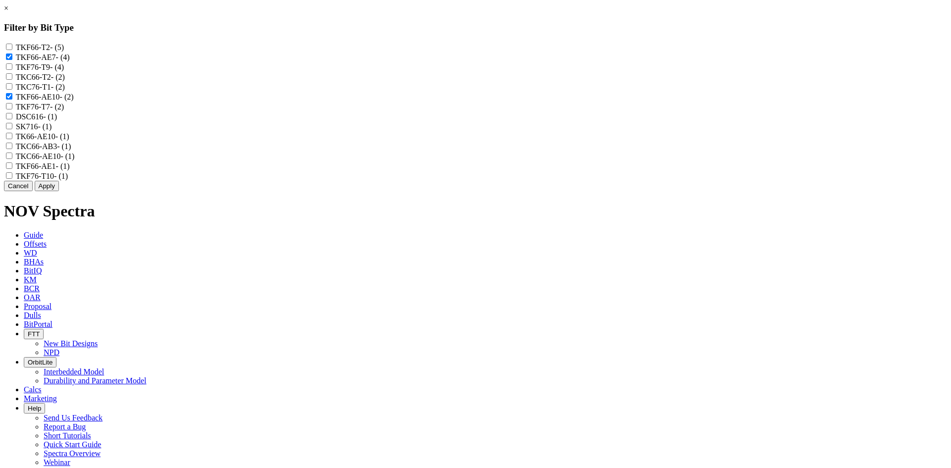
click at [12, 139] on input "TK66-AE10 - (1)" at bounding box center [9, 136] width 6 height 6
click at [75, 161] on label "TKC66-AE10 - (1)" at bounding box center [45, 156] width 59 height 8
click at [12, 159] on input "TKC66-AE10 - (1)" at bounding box center [9, 156] width 6 height 6
click at [70, 170] on label "TKF66-AE1 - (1)" at bounding box center [43, 166] width 54 height 8
click at [12, 169] on input "TKF66-AE1 - (1)" at bounding box center [9, 166] width 6 height 6
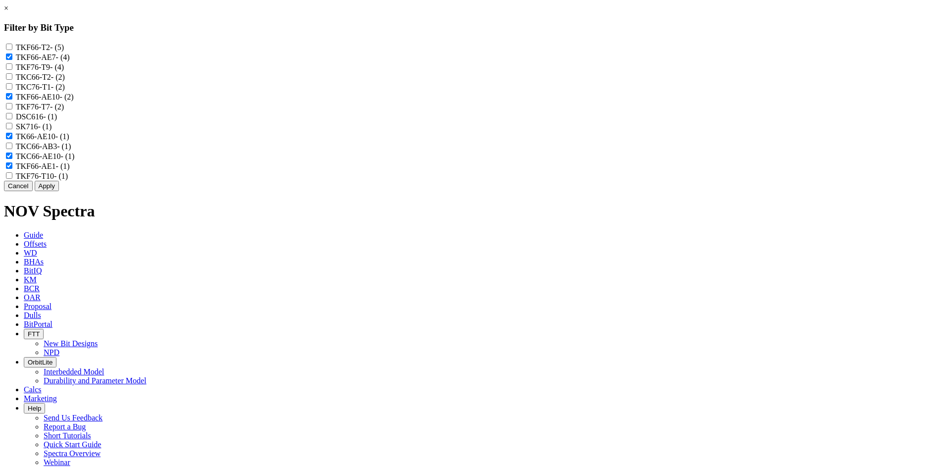
click at [59, 191] on button "Apply" at bounding box center [47, 186] width 24 height 10
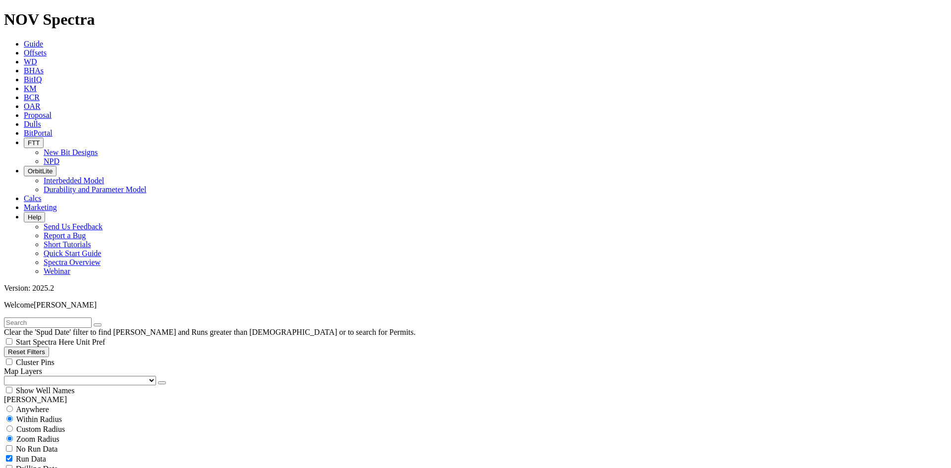
scroll to position [545, 0]
drag, startPoint x: 70, startPoint y: 396, endPoint x: 81, endPoint y: 403, distance: 12.8
click at [162, 383] on icon "button" at bounding box center [162, 383] width 0 height 0
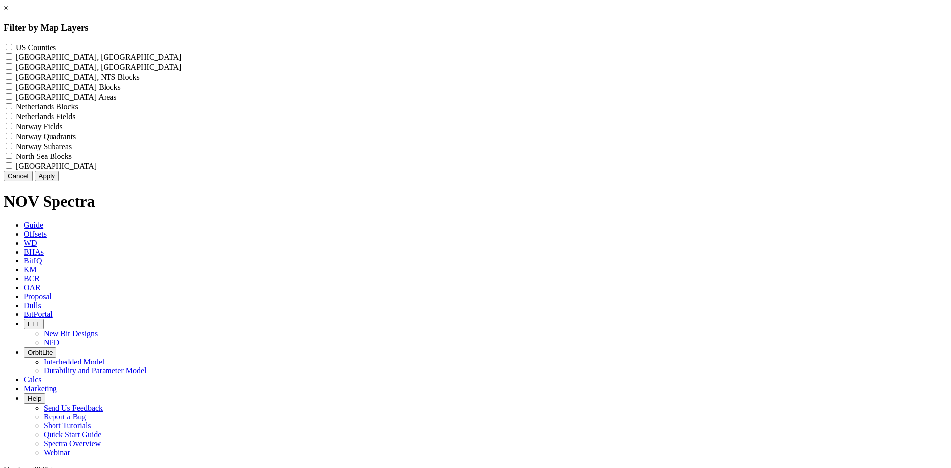
click at [56, 48] on label "US Counties - ()" at bounding box center [36, 47] width 40 height 8
click at [12, 48] on Counties "US Counties - ()" at bounding box center [9, 47] width 6 height 6
click at [59, 181] on button "Apply" at bounding box center [47, 176] width 24 height 10
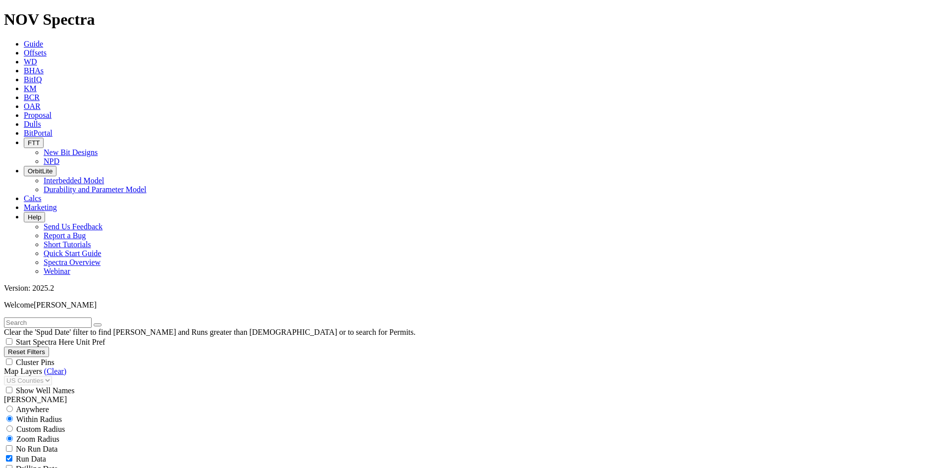
scroll to position [354, 0]
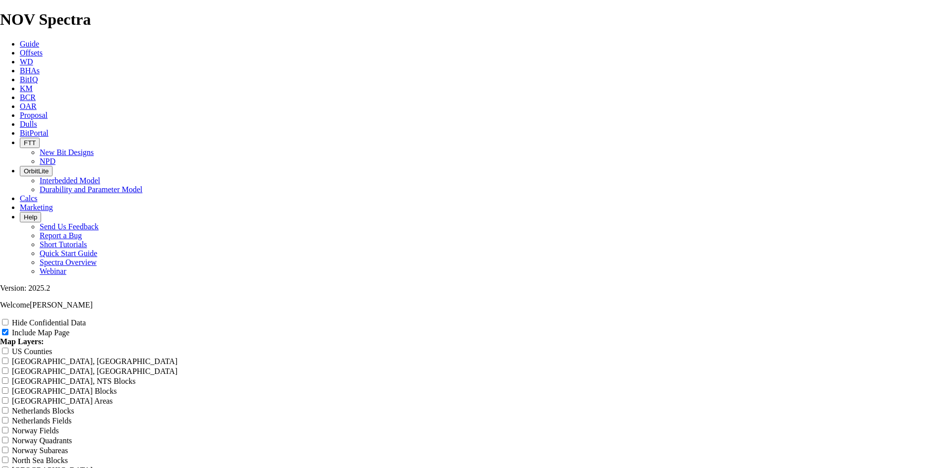
click at [86, 319] on label "Hide Confidential Data" at bounding box center [49, 323] width 74 height 8
click at [8, 319] on input "Hide Confidential Data" at bounding box center [5, 322] width 6 height 6
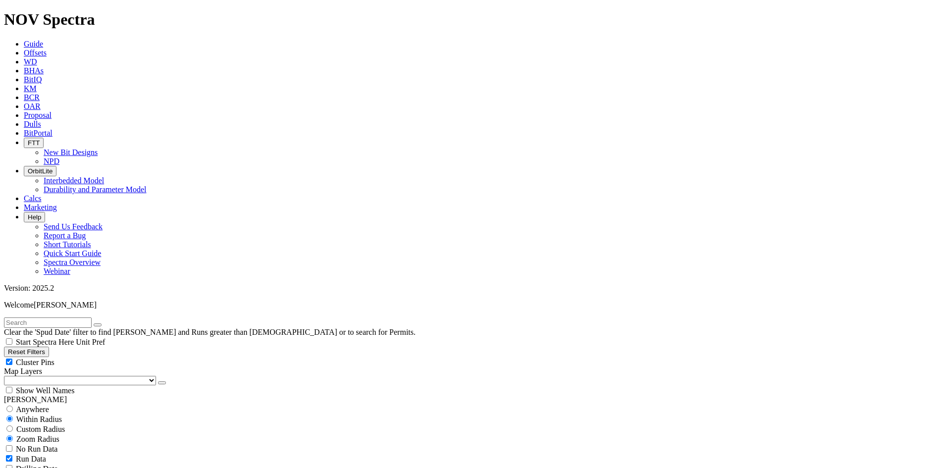
scroll to position [644, 0]
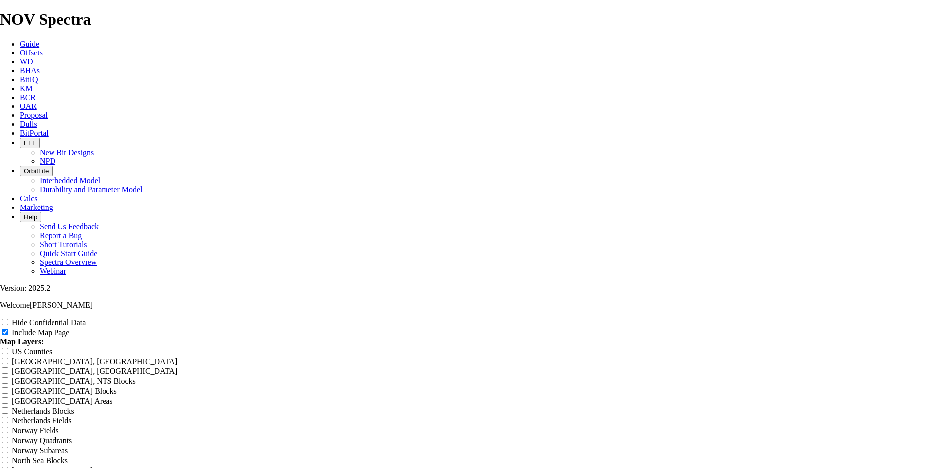
scroll to position [149, 0]
click at [86, 319] on label "Hide Confidential Data" at bounding box center [49, 323] width 74 height 8
click at [8, 319] on input "Hide Confidential Data" at bounding box center [5, 322] width 6 height 6
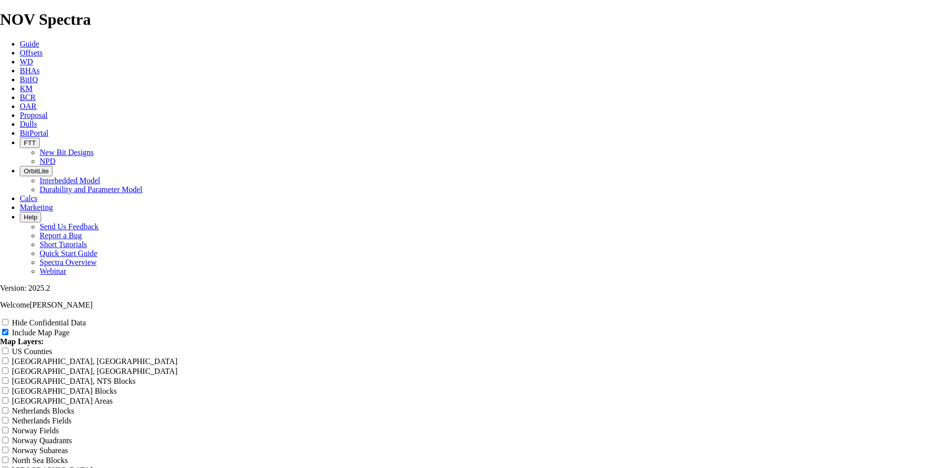
click at [86, 319] on label "Hide Confidential Data" at bounding box center [49, 323] width 74 height 8
click at [8, 319] on input "Hide Confidential Data" at bounding box center [5, 322] width 6 height 6
drag, startPoint x: 374, startPoint y: 108, endPoint x: 226, endPoint y: 125, distance: 148.7
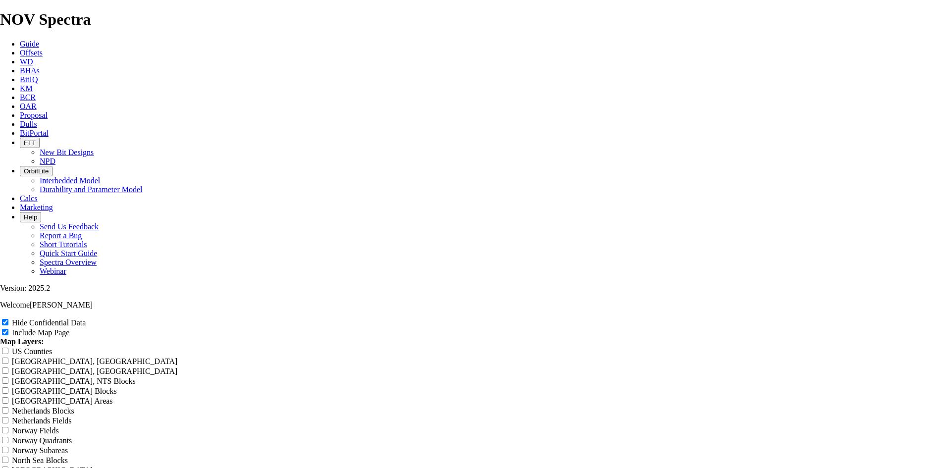
paste input "from the blocked list and"
drag, startPoint x: 540, startPoint y: 67, endPoint x: 242, endPoint y: 84, distance: 298.3
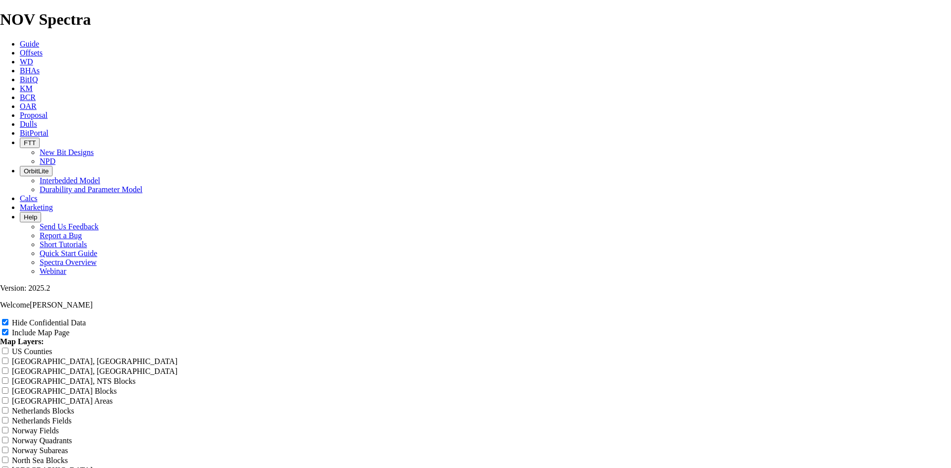
scroll to position [0, 0]
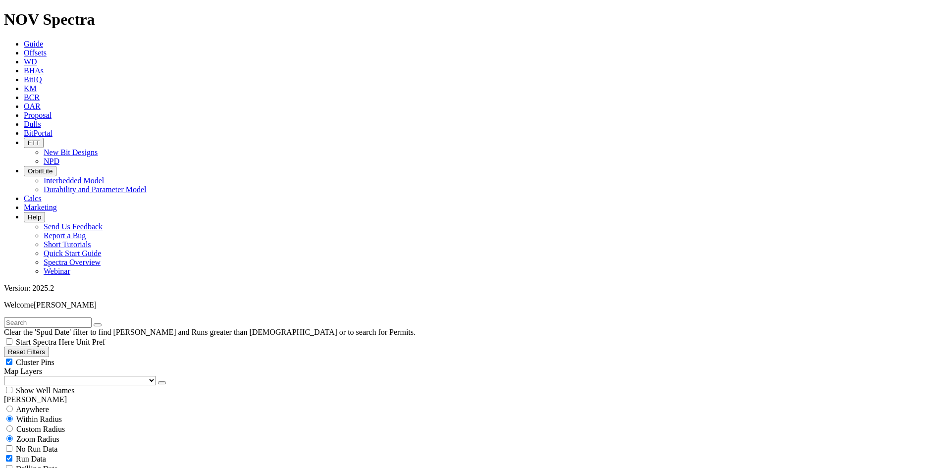
click at [49, 347] on button "Reset Filters" at bounding box center [26, 352] width 45 height 10
click at [131, 357] on div "Cluster Pins" at bounding box center [476, 362] width 944 height 10
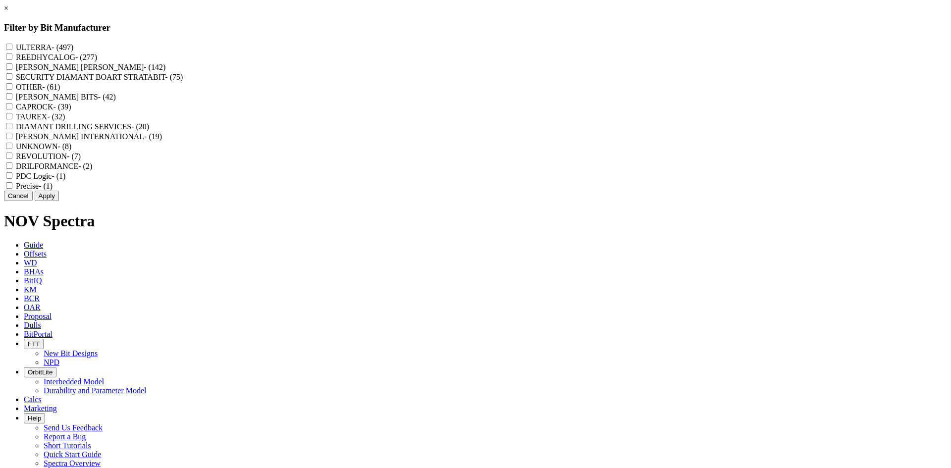
click at [97, 61] on label "REEDHYCALOG - (277)" at bounding box center [56, 57] width 81 height 8
click at [12, 60] on input "REEDHYCALOG - (277)" at bounding box center [9, 57] width 6 height 6
click at [59, 201] on button "Apply" at bounding box center [47, 196] width 24 height 10
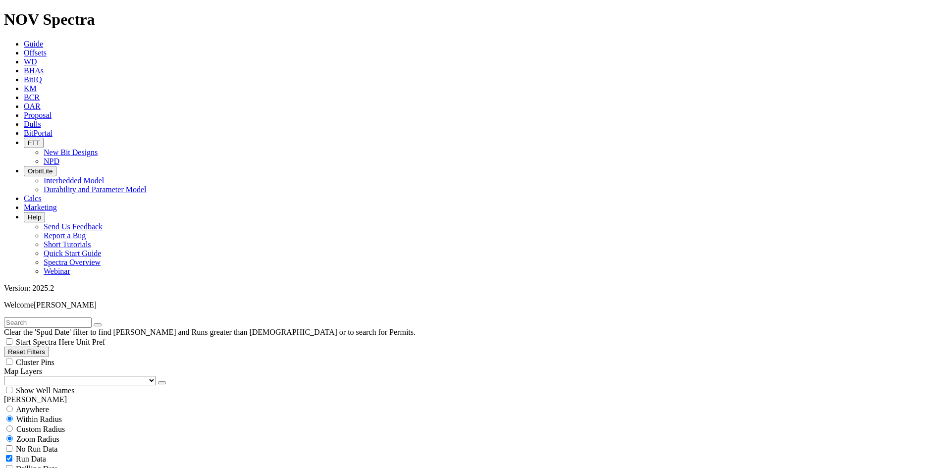
scroll to position [8024, 0]
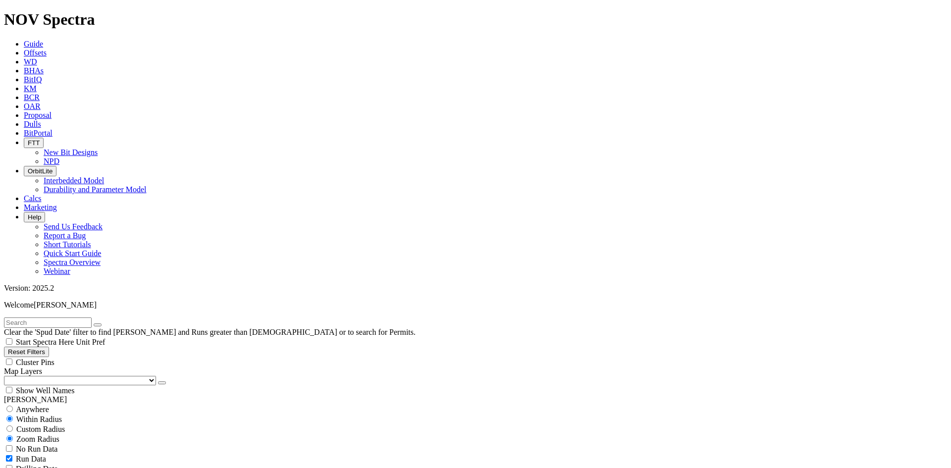
scroll to position [364, 0]
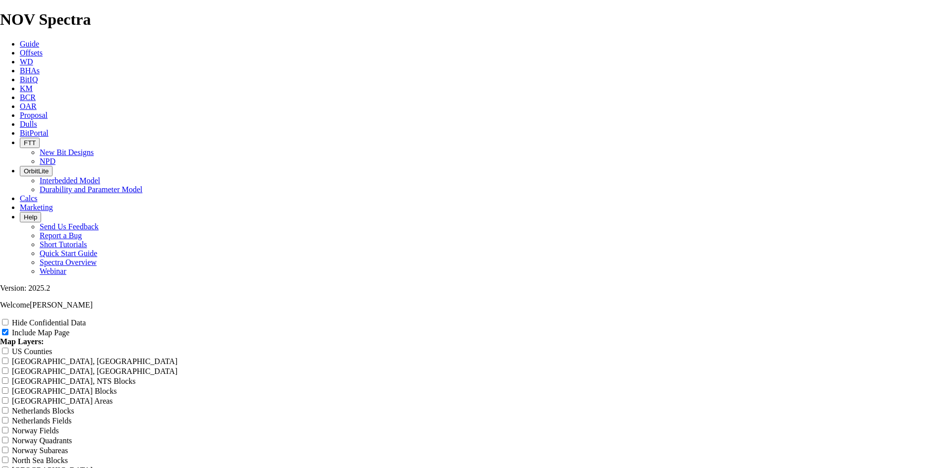
click at [86, 319] on label "Hide Confidential Data" at bounding box center [49, 323] width 74 height 8
click at [8, 319] on input "Hide Confidential Data" at bounding box center [5, 322] width 6 height 6
drag, startPoint x: 560, startPoint y: 70, endPoint x: 288, endPoint y: 110, distance: 274.4
drag, startPoint x: 482, startPoint y: 71, endPoint x: 288, endPoint y: 73, distance: 193.8
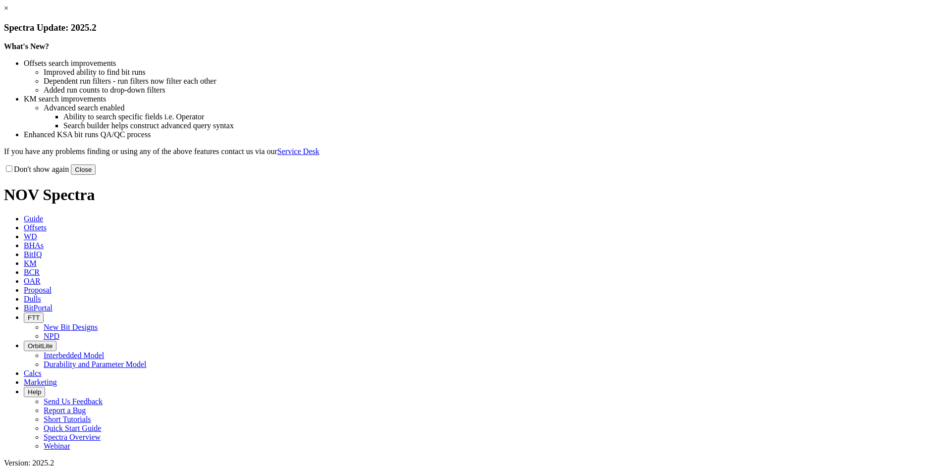
drag, startPoint x: 678, startPoint y: 267, endPoint x: 650, endPoint y: 250, distance: 33.6
click at [96, 175] on button "Close" at bounding box center [83, 170] width 25 height 10
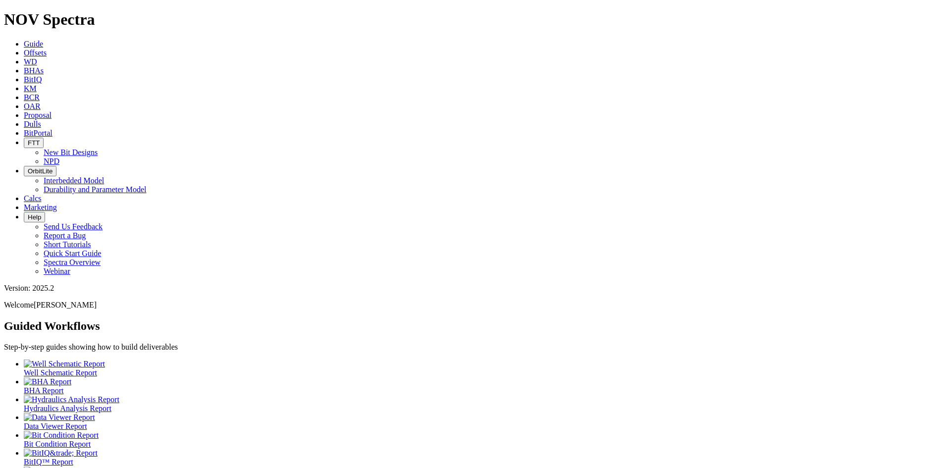
click at [47, 49] on span "Offsets" at bounding box center [35, 53] width 23 height 8
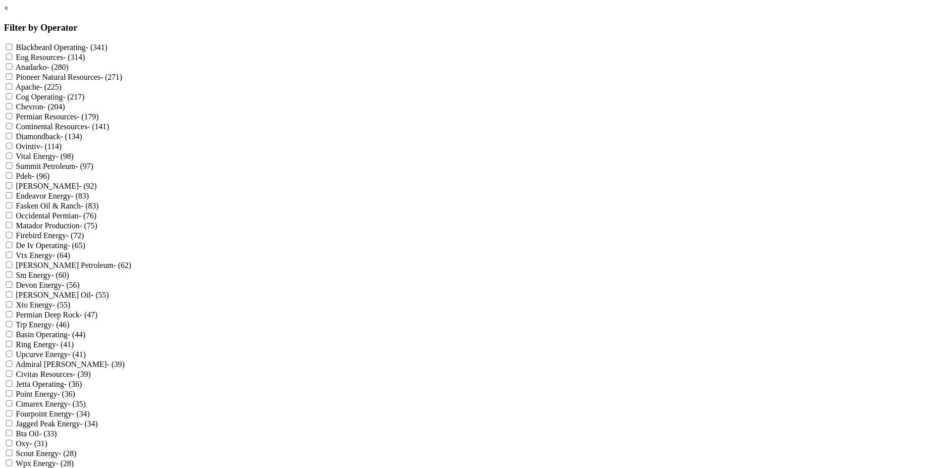
click at [109, 299] on label "Mewbourne Oil - (55)" at bounding box center [62, 295] width 93 height 8
click at [12, 298] on Oil "Mewbourne Oil - (55)" at bounding box center [9, 294] width 6 height 6
checkbox Oil "true"
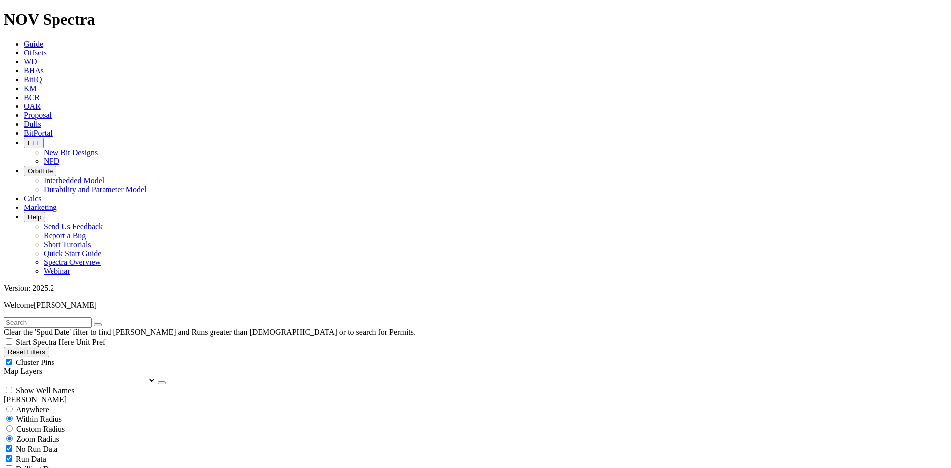
click at [111, 357] on div "Cluster Pins" at bounding box center [476, 362] width 944 height 10
checkbox input "false"
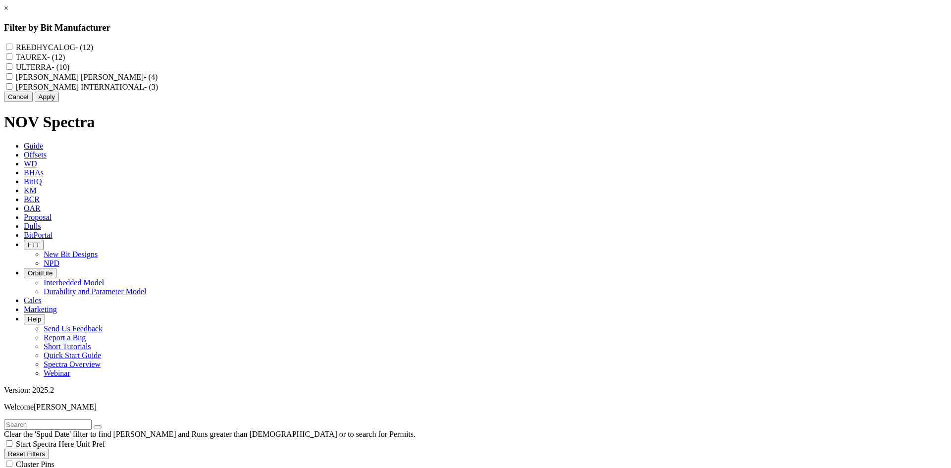
click at [93, 46] on label "REEDHYCALOG - (12)" at bounding box center [54, 47] width 77 height 8
click at [12, 46] on input "REEDHYCALOG - (12)" at bounding box center [9, 47] width 6 height 6
checkbox input "true"
click at [59, 102] on button "Apply" at bounding box center [47, 97] width 24 height 10
checkbox input "false"
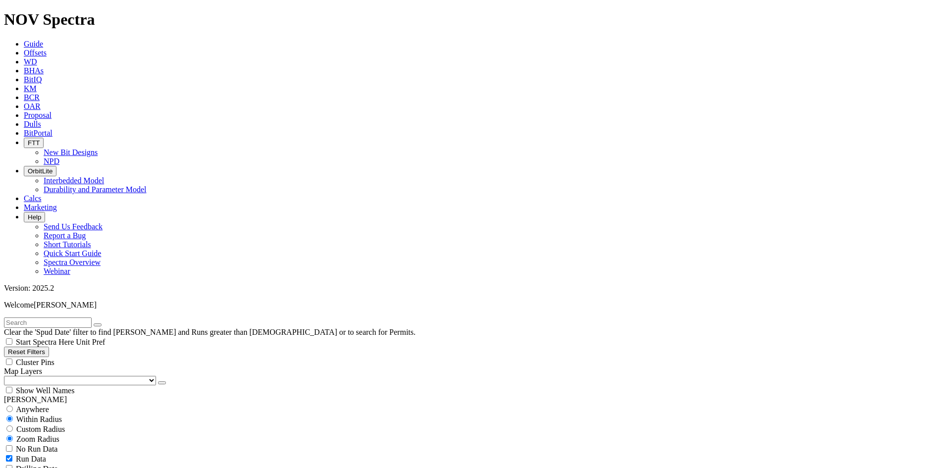
scroll to position [364, 0]
select select "? number:6.125 ?"
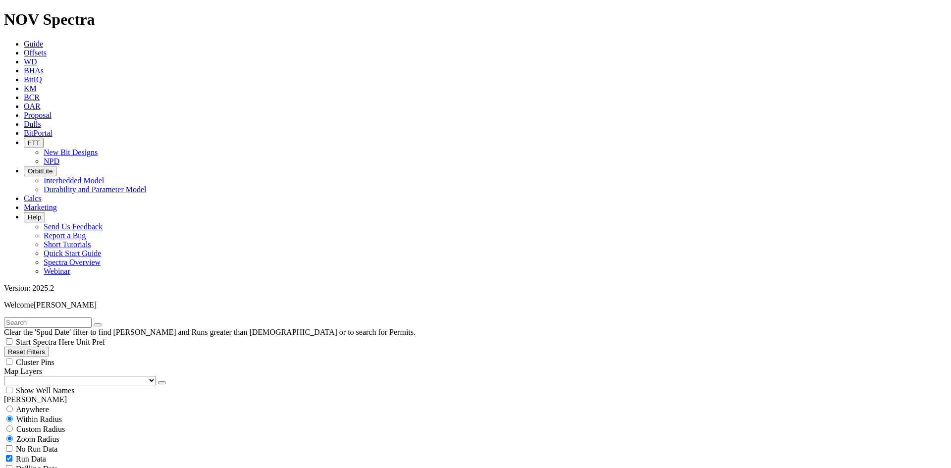
select select
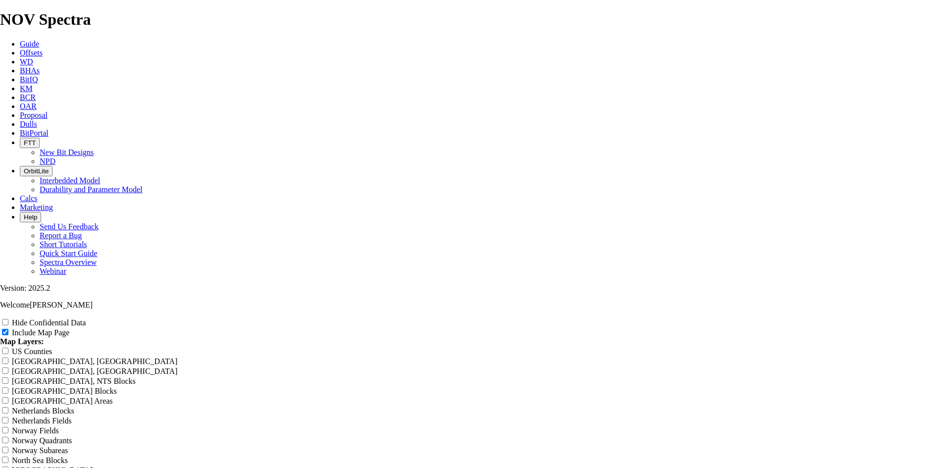
click at [86, 319] on label "Hide Confidential Data" at bounding box center [49, 323] width 74 height 8
click at [8, 319] on input "Hide Confidential Data" at bounding box center [5, 322] width 6 height 6
checkbox input "true"
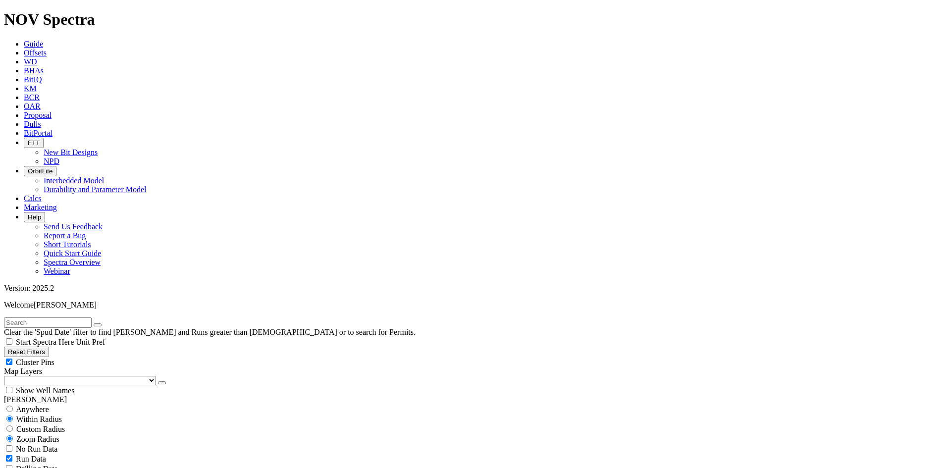
scroll to position [297, 0]
select select "? number:6.125 ?"
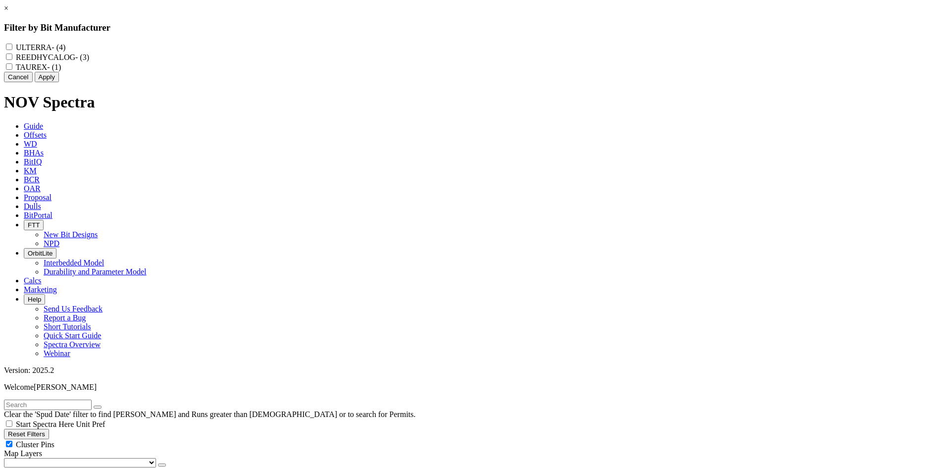
click at [89, 61] on label "REEDHYCALOG - (3)" at bounding box center [52, 57] width 73 height 8
click at [12, 60] on input "REEDHYCALOG - (3)" at bounding box center [9, 57] width 6 height 6
checkbox input "true"
click at [59, 82] on button "Apply" at bounding box center [47, 77] width 24 height 10
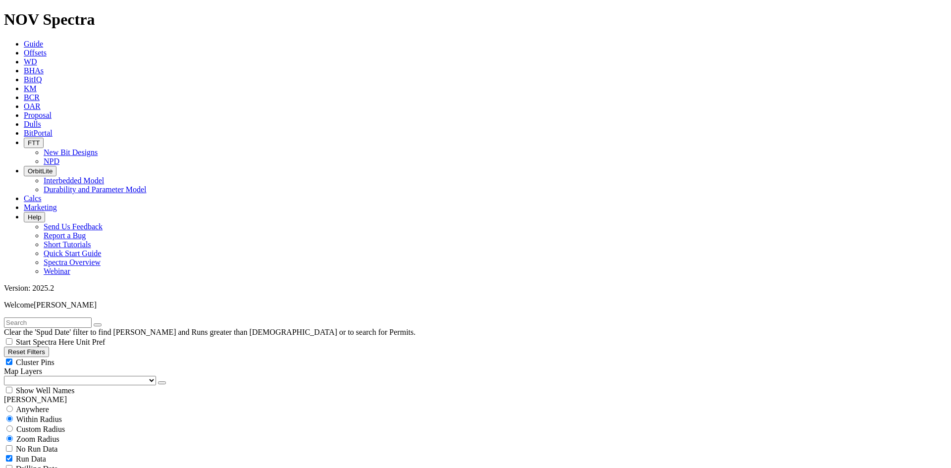
select select
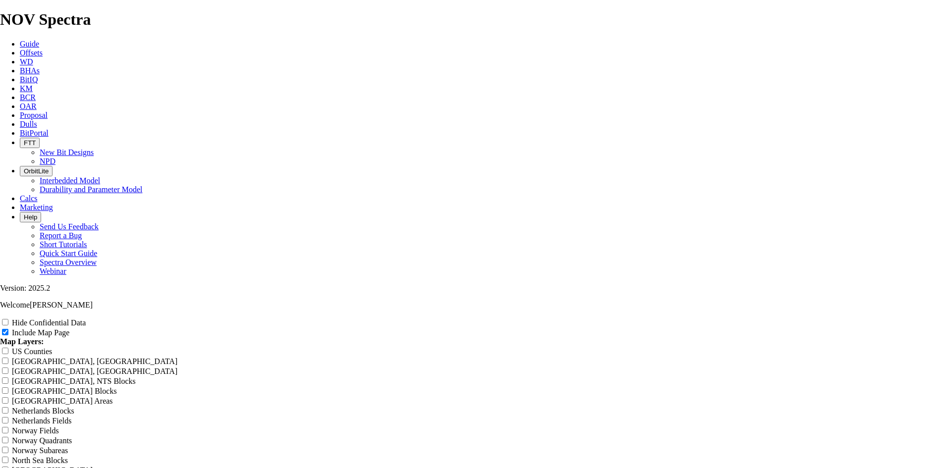
click at [86, 319] on label "Hide Confidential Data" at bounding box center [49, 323] width 74 height 8
click at [8, 319] on input "Hide Confidential Data" at bounding box center [5, 322] width 6 height 6
checkbox input "true"
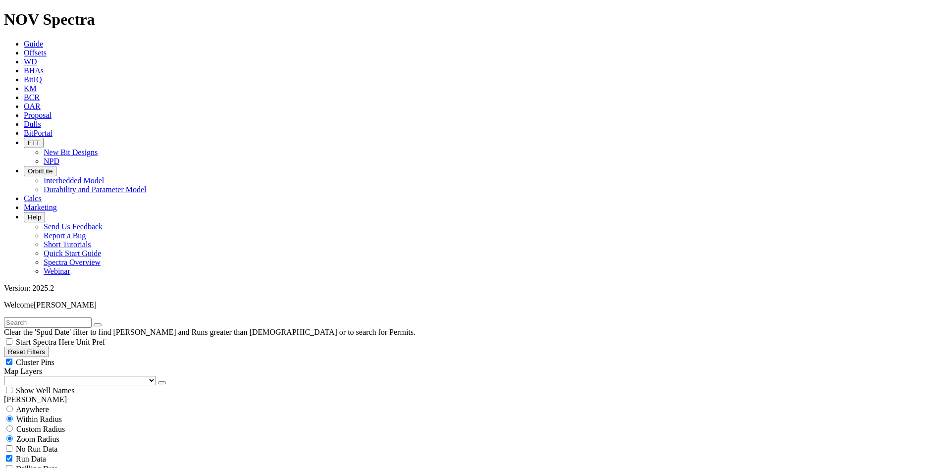
scroll to position [347, 0]
select select "? number:6.75 ?"
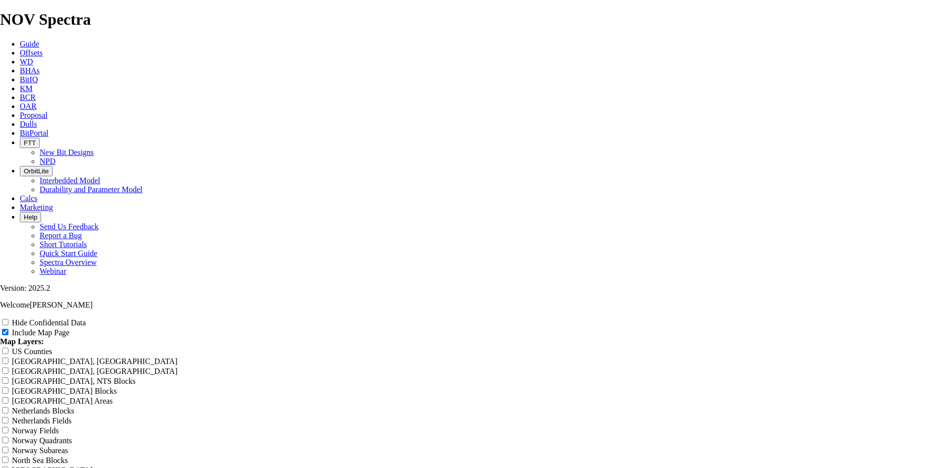
click at [86, 319] on label "Hide Confidential Data" at bounding box center [49, 323] width 74 height 8
click at [8, 319] on input "Hide Confidential Data" at bounding box center [5, 322] width 6 height 6
checkbox input "true"
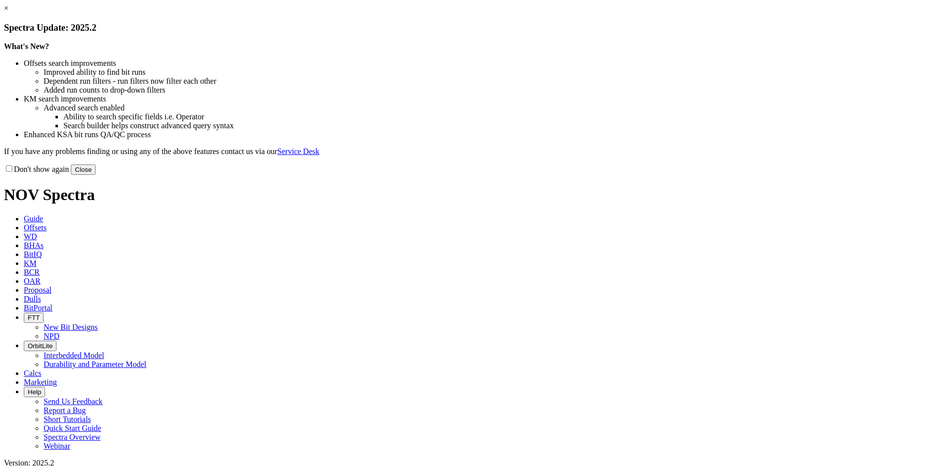
click at [96, 175] on button "Close" at bounding box center [83, 170] width 25 height 10
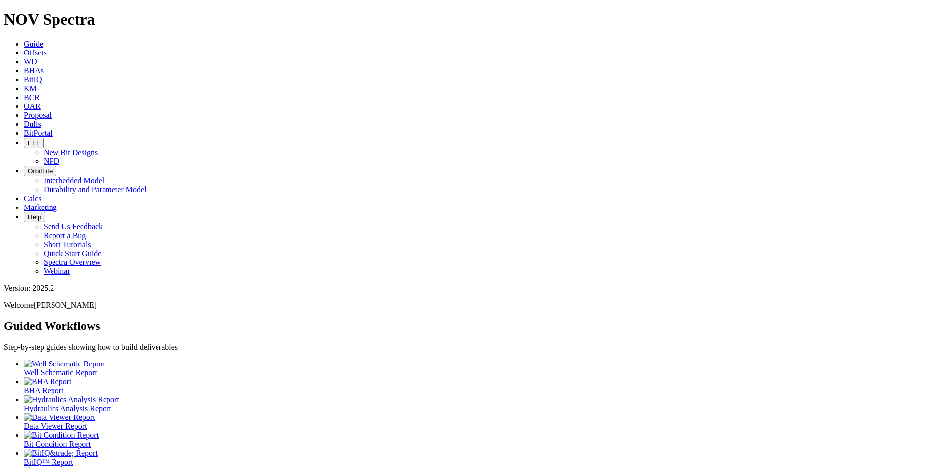
click at [47, 49] on span "Offsets" at bounding box center [35, 53] width 23 height 8
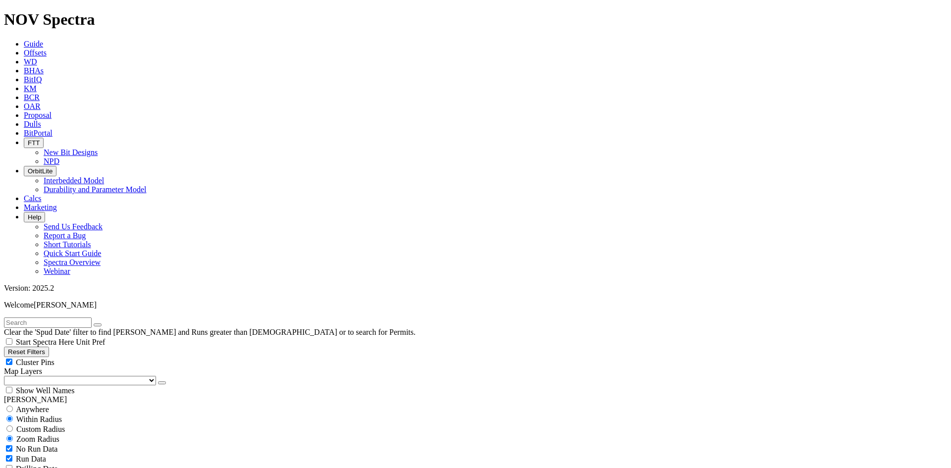
click at [162, 383] on icon "button" at bounding box center [162, 383] width 0 height 0
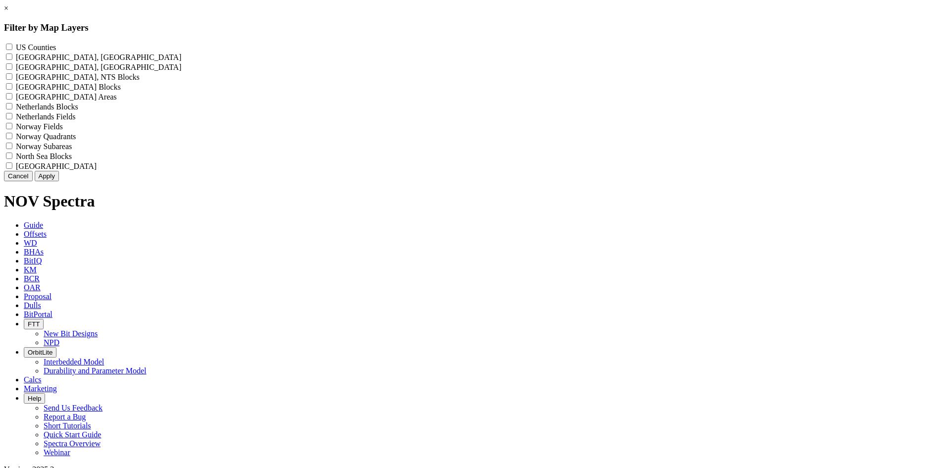
click at [56, 49] on label "US Counties - ()" at bounding box center [36, 47] width 40 height 8
click at [12, 49] on Counties "US Counties - ()" at bounding box center [9, 47] width 6 height 6
checkbox Counties "true"
click at [59, 181] on button "Apply" at bounding box center [47, 176] width 24 height 10
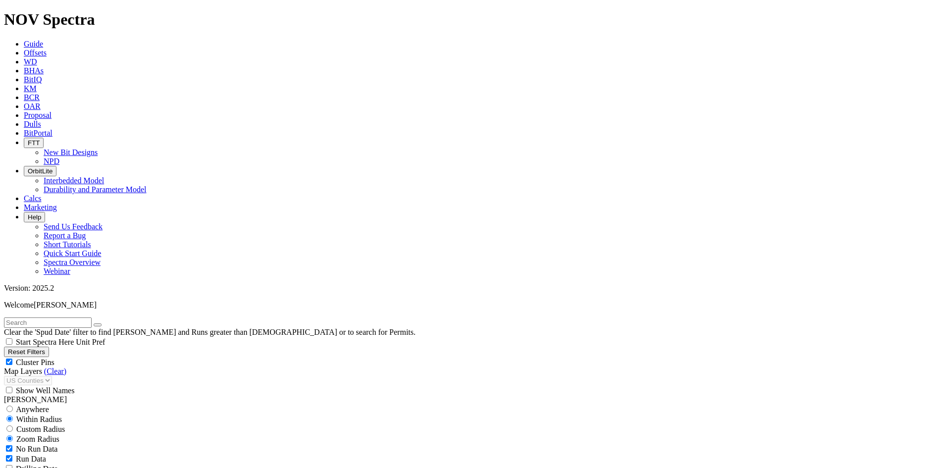
scroll to position [446, 0]
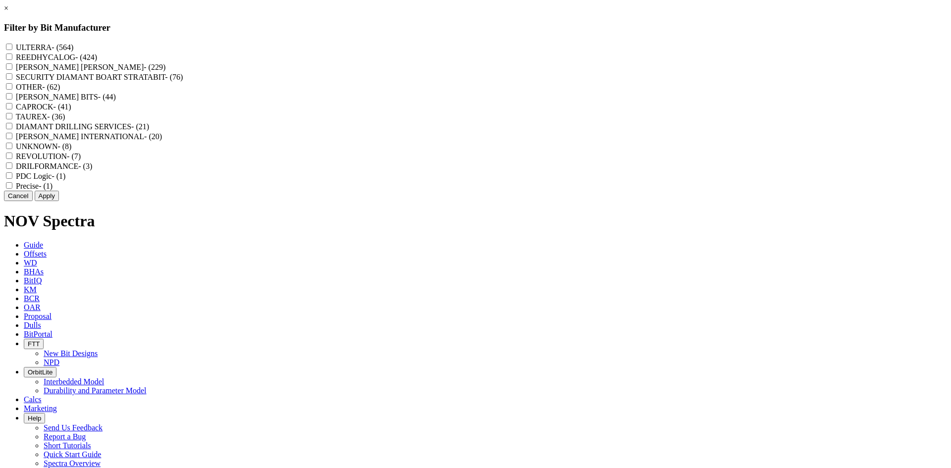
click at [97, 60] on label "REEDHYCALOG - (424)" at bounding box center [56, 57] width 81 height 8
click at [12, 60] on input "REEDHYCALOG - (424)" at bounding box center [9, 57] width 6 height 6
checkbox input "true"
click at [59, 201] on button "Apply" at bounding box center [47, 196] width 24 height 10
checkbox input "false"
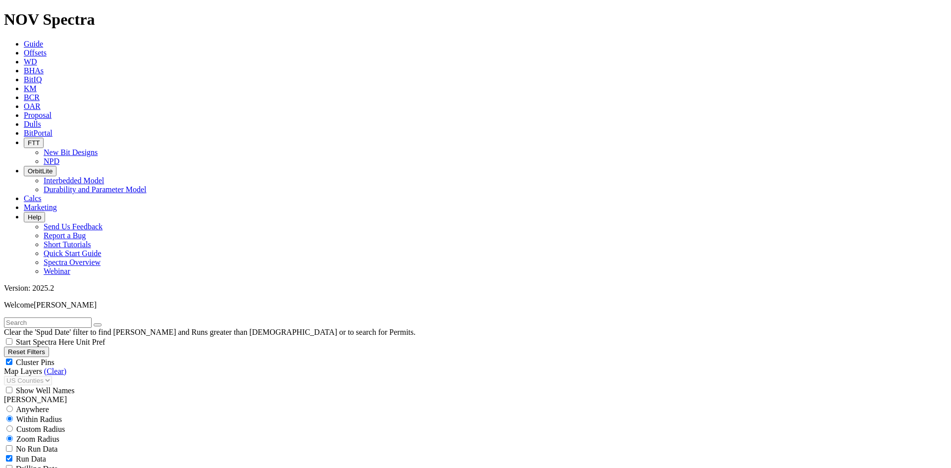
select select "? number:8.75 ?"
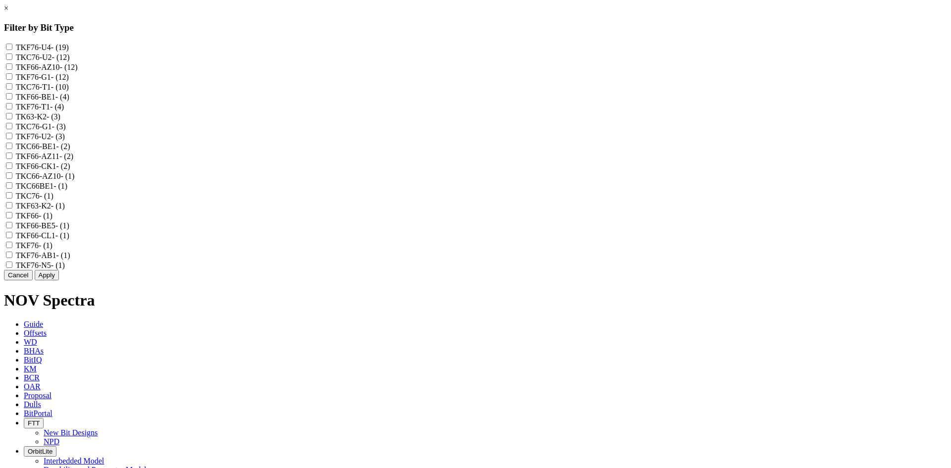
click at [78, 71] on label "TKF66-AZ10 - (12)" at bounding box center [47, 67] width 62 height 8
click at [12, 70] on input "TKF66-AZ10 - (12)" at bounding box center [9, 66] width 6 height 6
checkbox input "true"
click at [73, 161] on label "TKF66-AZ11 - (2)" at bounding box center [44, 156] width 57 height 8
click at [12, 159] on input "TKF66-AZ11 - (2)" at bounding box center [9, 156] width 6 height 6
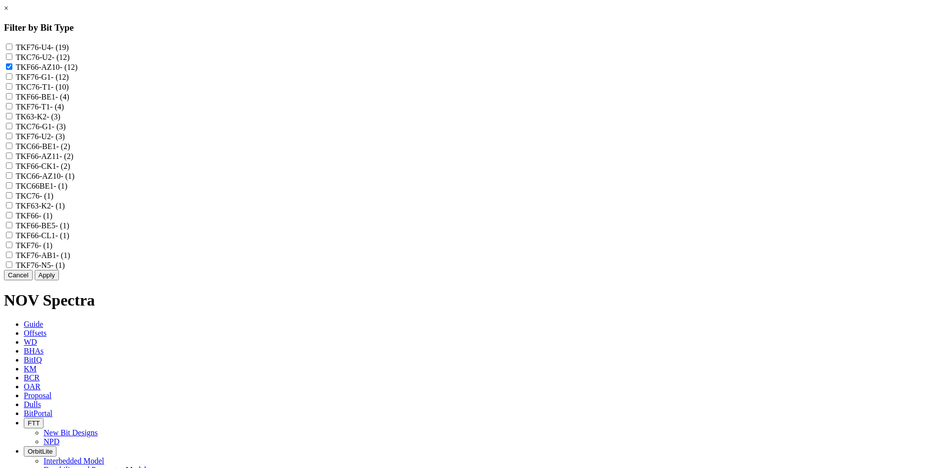
checkbox input "true"
click at [75, 180] on label "TKC66-AZ10 - (1)" at bounding box center [45, 176] width 59 height 8
click at [12, 179] on input "TKC66-AZ10 - (1)" at bounding box center [9, 175] width 6 height 6
checkbox input "true"
click at [59, 280] on button "Apply" at bounding box center [47, 275] width 24 height 10
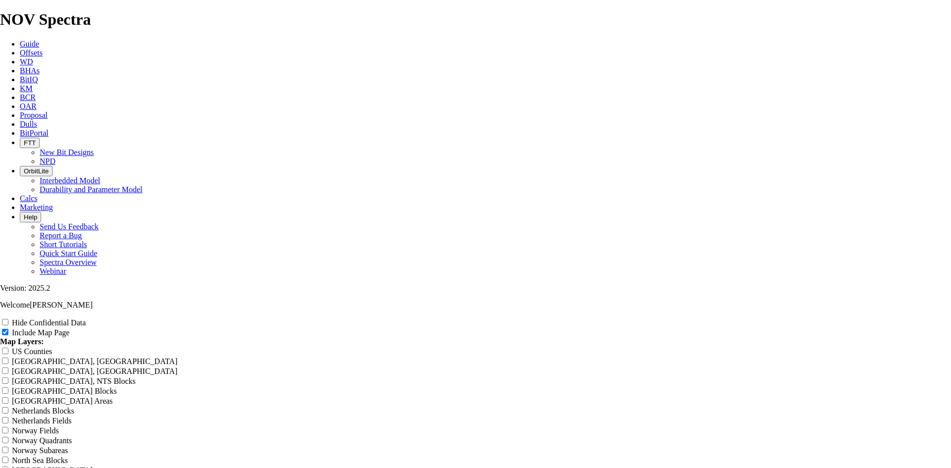
drag, startPoint x: 909, startPoint y: 44, endPoint x: 908, endPoint y: 50, distance: 5.7
click at [908, 318] on div "Hide Confidential Data Include Map Page Map Layers: US Counties Alberta, CA Tow…" at bounding box center [475, 405] width 951 height 175
click at [86, 319] on label "Hide Confidential Data" at bounding box center [49, 323] width 74 height 8
click at [8, 319] on input "Hide Confidential Data" at bounding box center [5, 322] width 6 height 6
checkbox input "true"
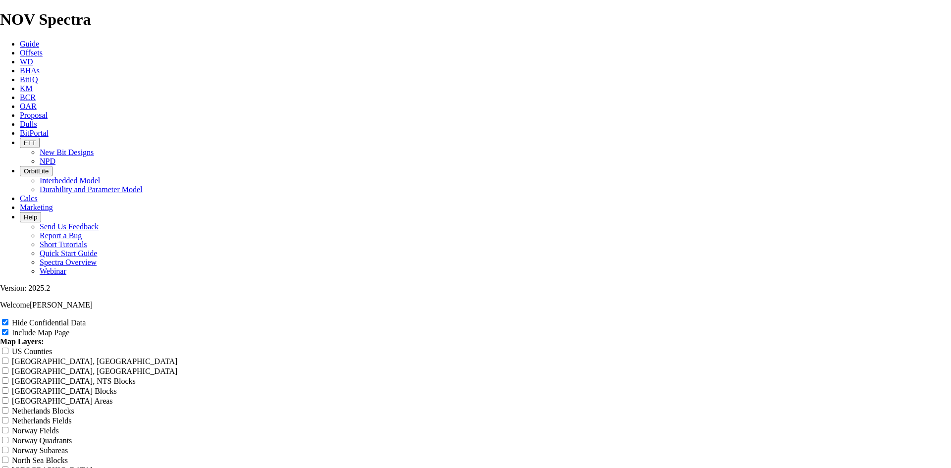
scroll to position [1189, 0]
radio input "true"
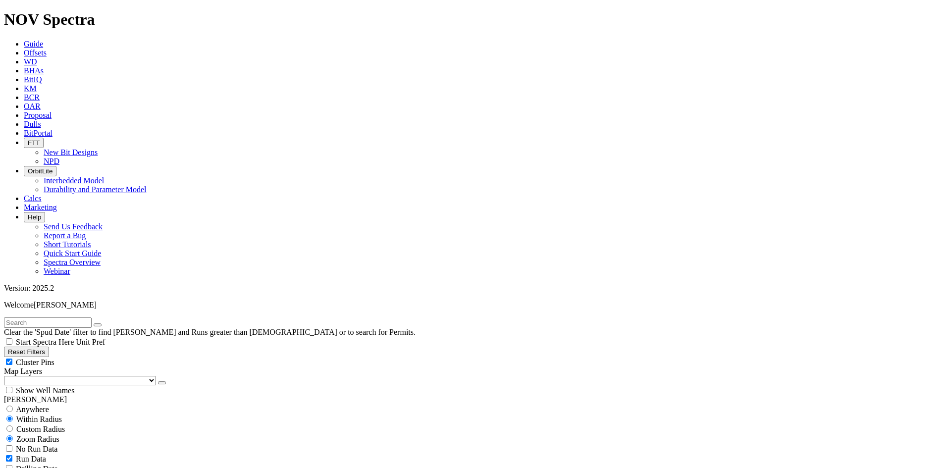
scroll to position [595, 0]
type input "3000"
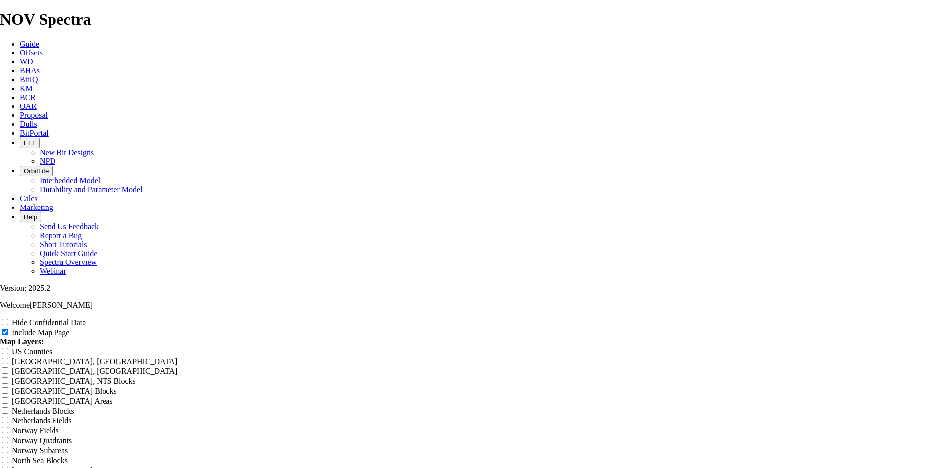
click at [86, 319] on label "Hide Confidential Data" at bounding box center [49, 323] width 74 height 8
click at [8, 319] on input "Hide Confidential Data" at bounding box center [5, 322] width 6 height 6
checkbox input "true"
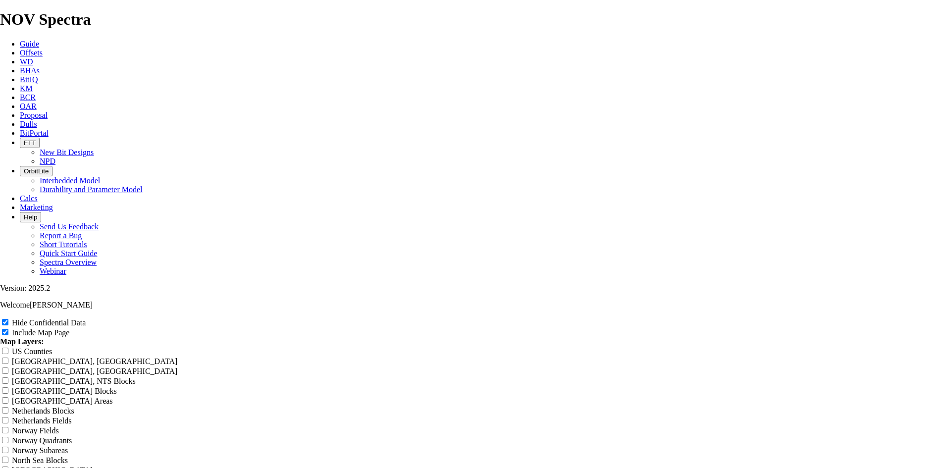
radio input "true"
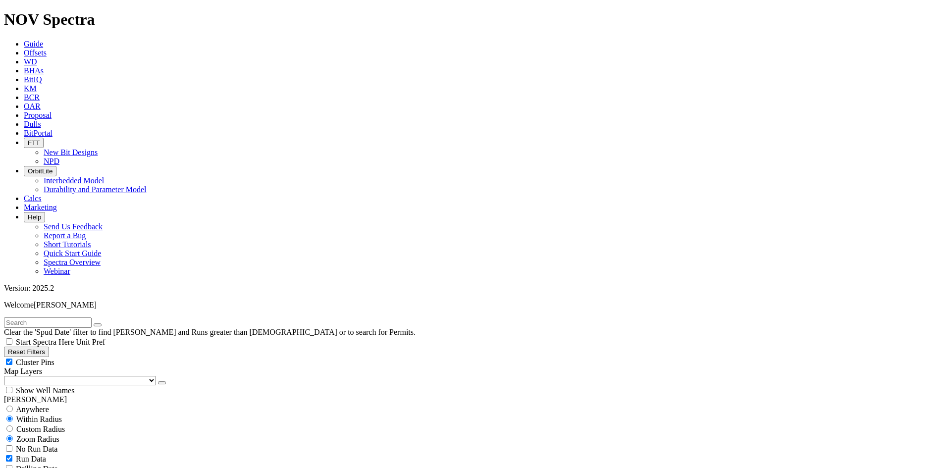
scroll to position [297, 0]
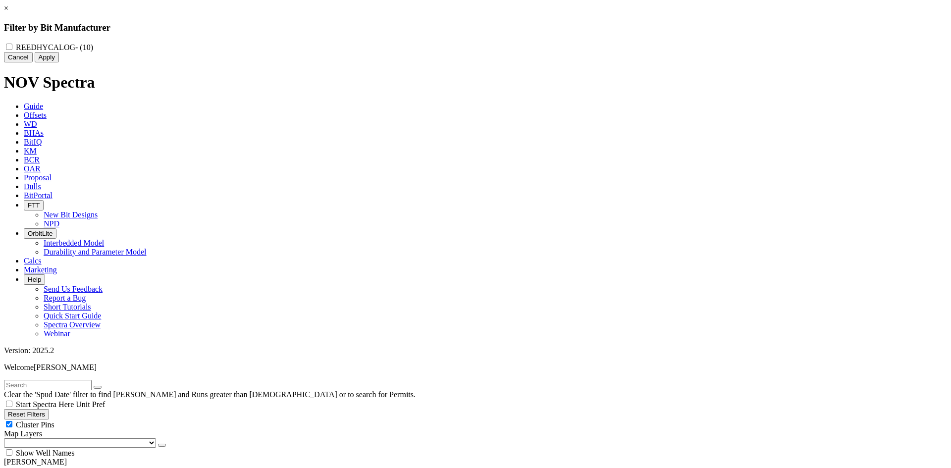
click at [8, 12] on link "×" at bounding box center [6, 8] width 4 height 8
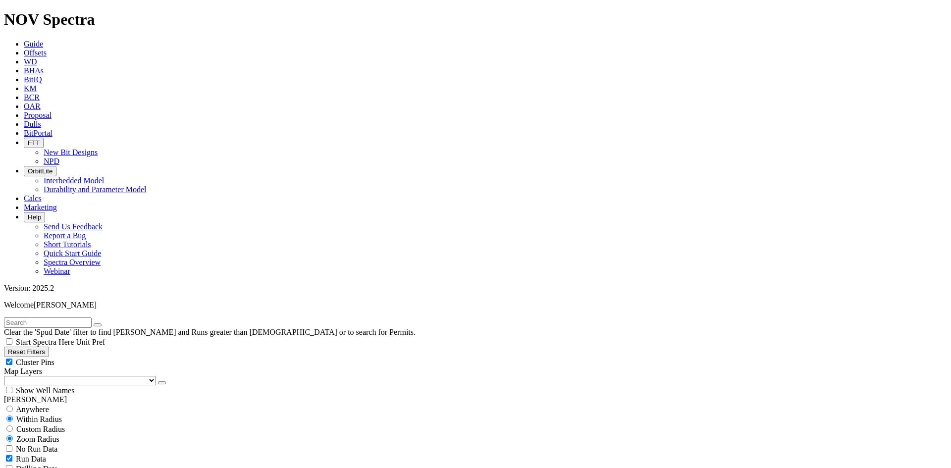
select select
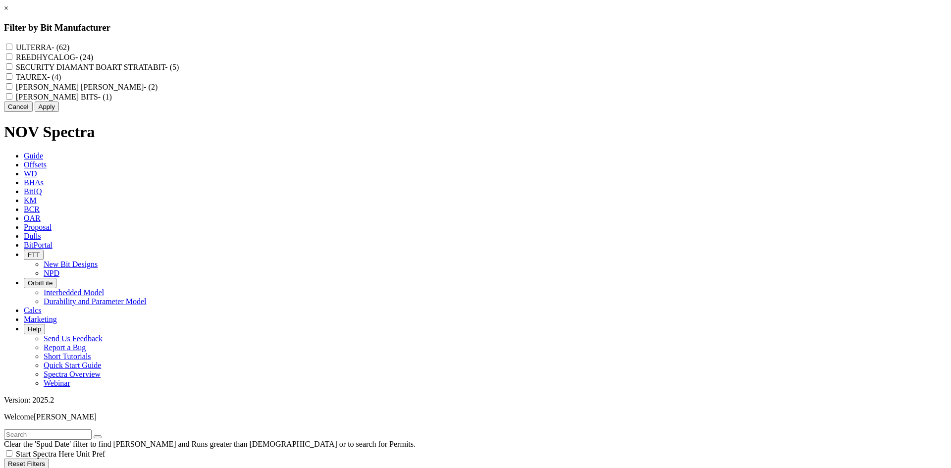
click at [8, 12] on link "×" at bounding box center [6, 8] width 4 height 8
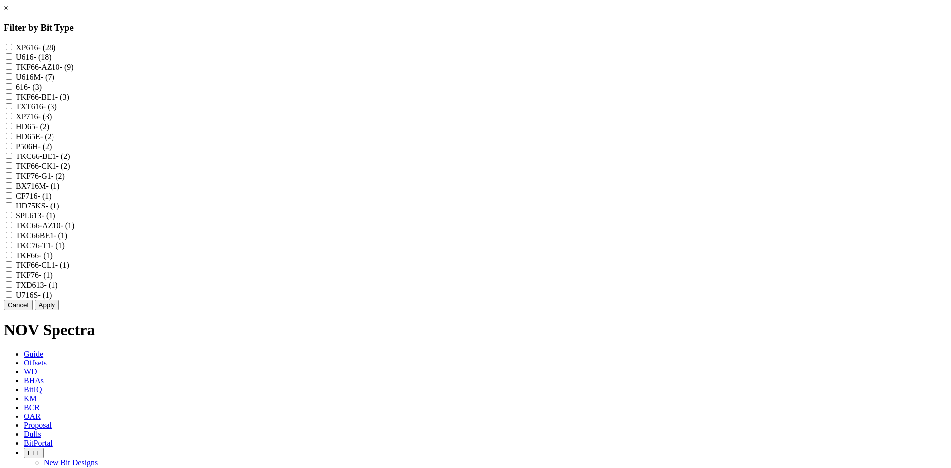
click at [56, 46] on label "XP616 - (28)" at bounding box center [36, 47] width 40 height 8
click at [12, 46] on input "XP616 - (28)" at bounding box center [9, 47] width 6 height 6
checkbox input "true"
click at [52, 59] on label "U616 - (18)" at bounding box center [34, 57] width 36 height 8
click at [12, 59] on input "U616 - (18)" at bounding box center [9, 57] width 6 height 6
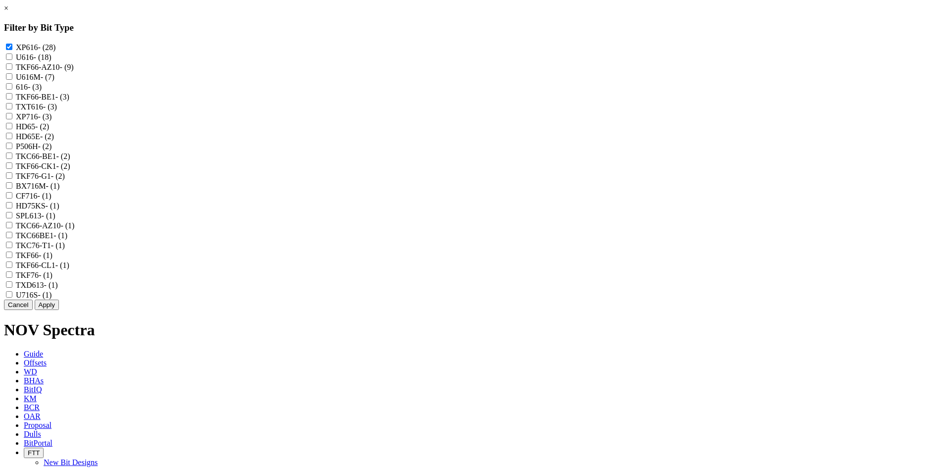
checkbox input "true"
click at [74, 71] on label "TKF66-AZ10 - (9)" at bounding box center [45, 67] width 58 height 8
click at [12, 70] on input "TKF66-AZ10 - (9)" at bounding box center [9, 66] width 6 height 6
checkbox input "true"
click at [55, 81] on label "U616M - (7)" at bounding box center [35, 77] width 39 height 8
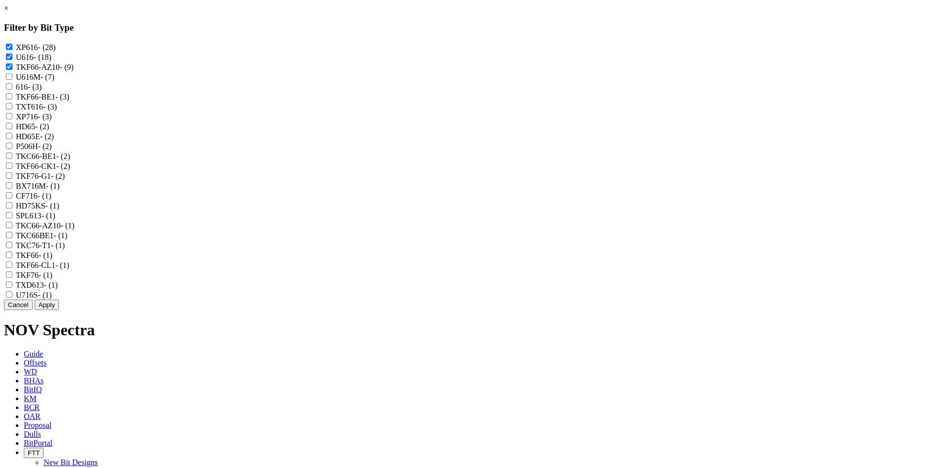
click at [12, 80] on input "U616M - (7)" at bounding box center [9, 76] width 6 height 6
checkbox input "true"
click at [429, 92] on div "616 - (3)" at bounding box center [476, 87] width 944 height 10
click at [42, 91] on label "616 - (3)" at bounding box center [29, 87] width 26 height 8
click at [12, 90] on input "616 - (3)" at bounding box center [9, 86] width 6 height 6
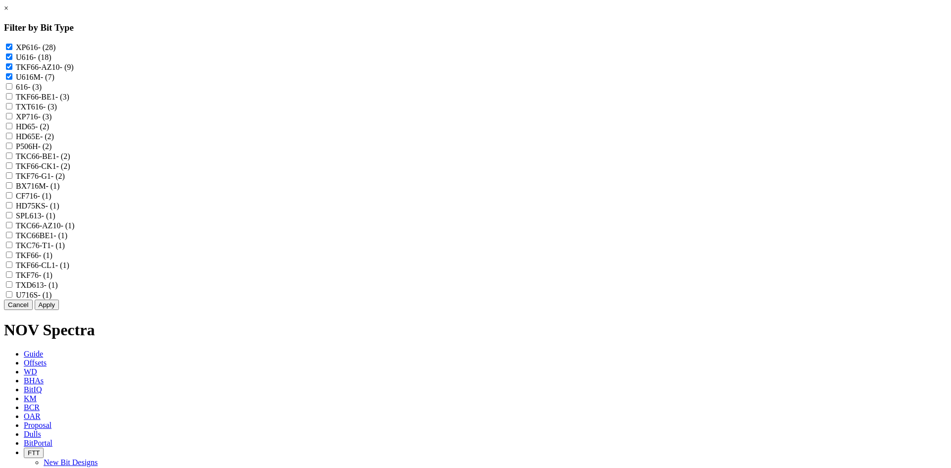
checkbox input "true"
click at [57, 111] on label "TXT616 - (3)" at bounding box center [36, 107] width 41 height 8
click at [12, 110] on input "TXT616 - (3)" at bounding box center [9, 106] width 6 height 6
checkbox input "true"
click at [49, 131] on label "HD65 - (2)" at bounding box center [32, 126] width 33 height 8
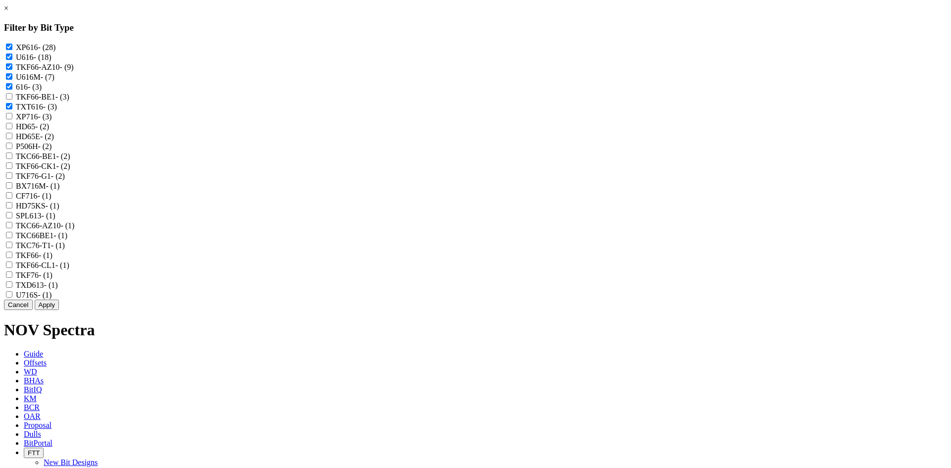
click at [12, 129] on input "HD65 - (2)" at bounding box center [9, 126] width 6 height 6
checkbox input "true"
click at [54, 141] on label "HD65E - (2)" at bounding box center [35, 136] width 38 height 8
click at [12, 139] on input "HD65E - (2)" at bounding box center [9, 136] width 6 height 6
checkbox input "true"
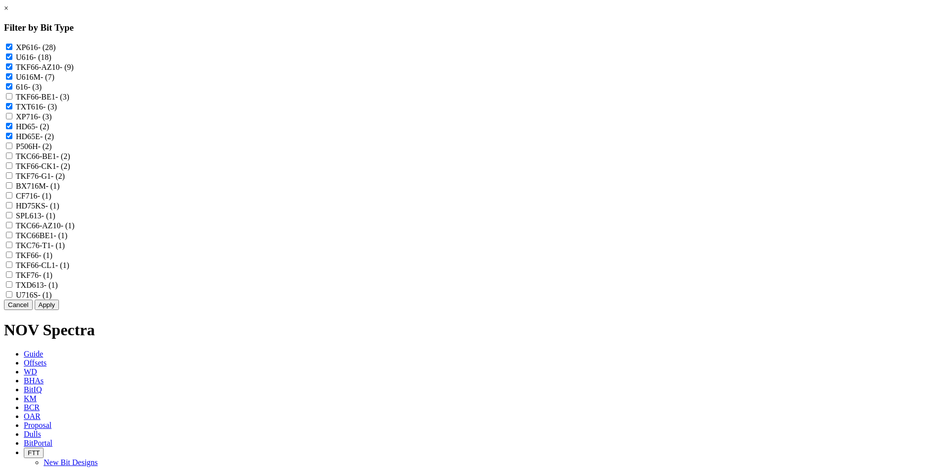
click at [52, 151] on label "P506H - (2)" at bounding box center [34, 146] width 36 height 8
click at [12, 149] on input "P506H - (2)" at bounding box center [9, 146] width 6 height 6
checkbox input "true"
click at [70, 170] on label "TKF66-CK1 - (2)" at bounding box center [43, 166] width 55 height 8
click at [12, 169] on input "TKF66-CK1 - (2)" at bounding box center [9, 166] width 6 height 6
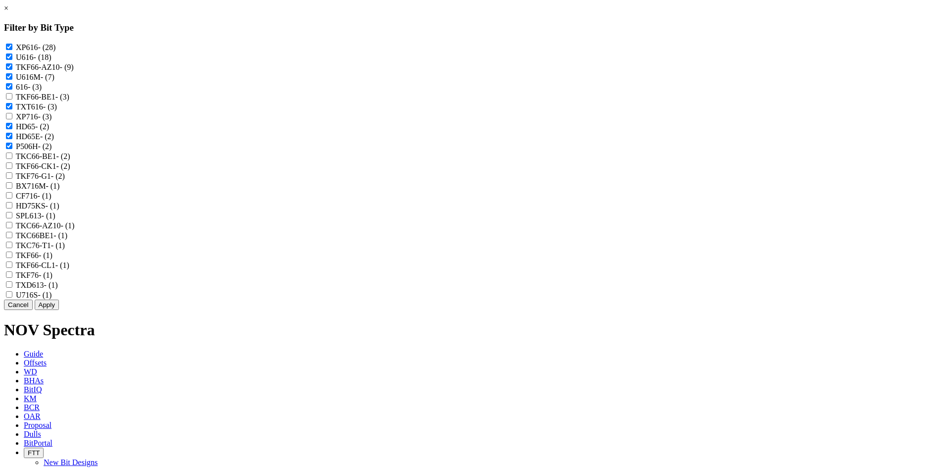
checkbox input "true"
click at [70, 161] on label "TKC66-BE1 - (2)" at bounding box center [43, 156] width 55 height 8
click at [12, 159] on input "TKC66-BE1 - (2)" at bounding box center [9, 156] width 6 height 6
checkbox input "true"
click at [75, 230] on label "TKC66-AZ10 - (1)" at bounding box center [45, 226] width 59 height 8
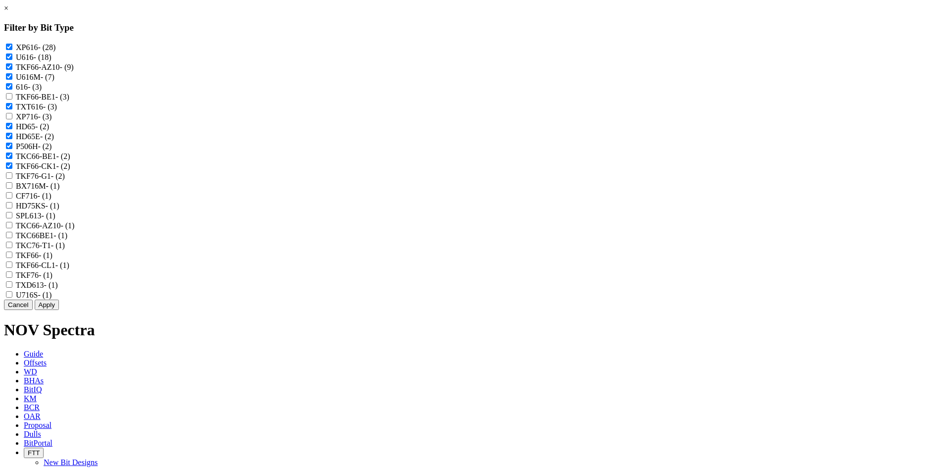
click at [12, 228] on input "TKC66-AZ10 - (1)" at bounding box center [9, 225] width 6 height 6
checkbox input "true"
click at [67, 240] on label "TKC66BE1 - (1)" at bounding box center [42, 235] width 52 height 8
click at [12, 238] on input "TKC66BE1 - (1)" at bounding box center [9, 235] width 6 height 6
checkbox input "true"
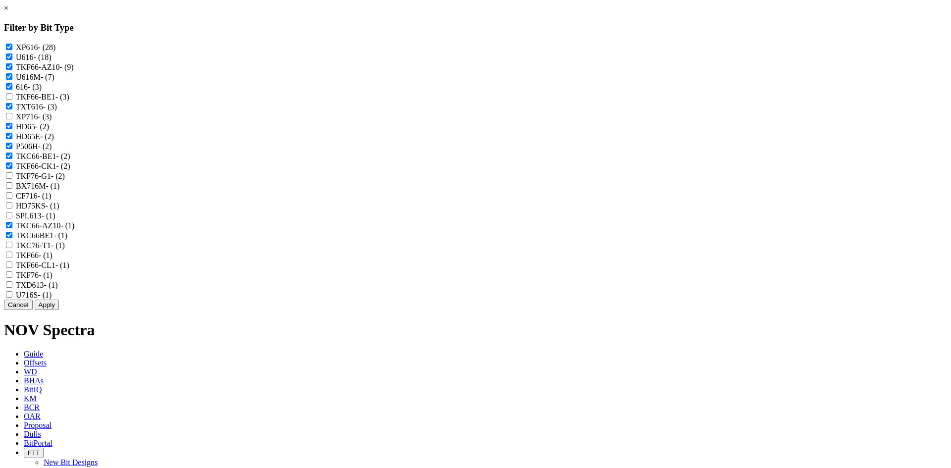
click at [69, 270] on label "TKF66-CL1 - (1)" at bounding box center [43, 265] width 54 height 8
click at [12, 268] on input "TKF66-CL1 - (1)" at bounding box center [9, 265] width 6 height 6
checkbox input "true"
click at [53, 260] on label "TKF66 - (1)" at bounding box center [34, 255] width 37 height 8
click at [12, 258] on input "TKF66 - (1)" at bounding box center [9, 255] width 6 height 6
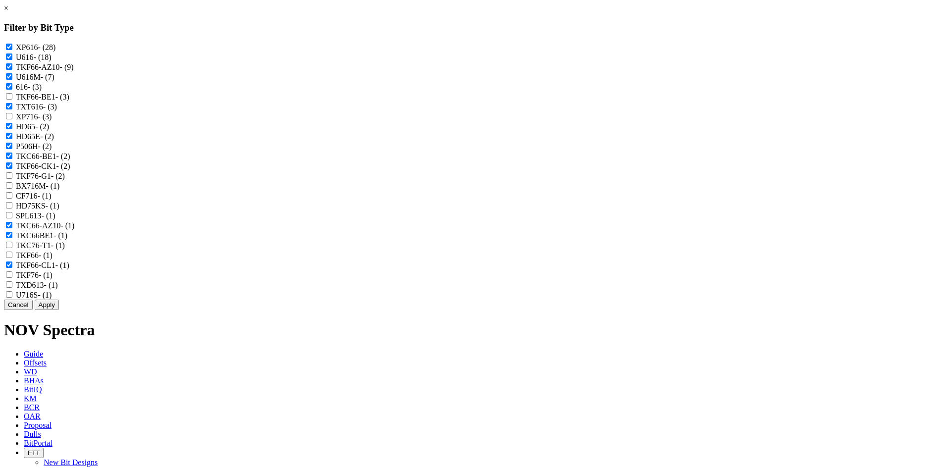
checkbox input "true"
click at [59, 310] on button "Apply" at bounding box center [47, 305] width 24 height 10
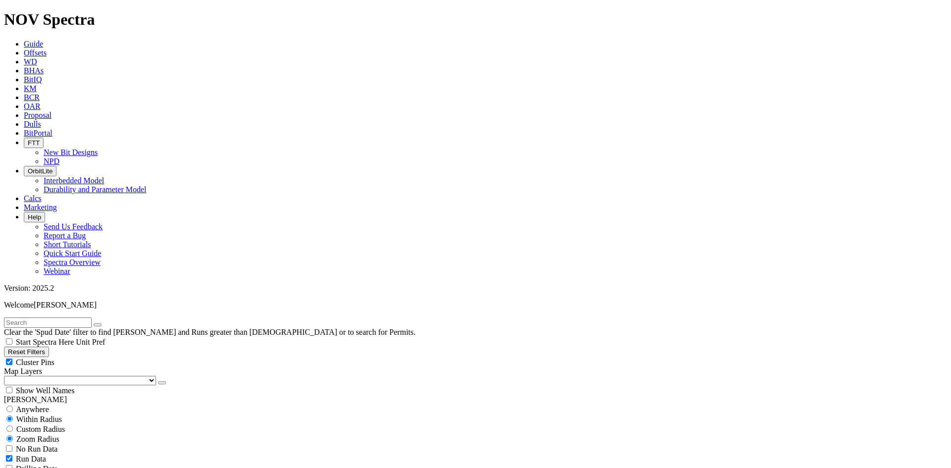
click at [55, 358] on span "Cluster Pins" at bounding box center [35, 362] width 39 height 8
checkbox input "false"
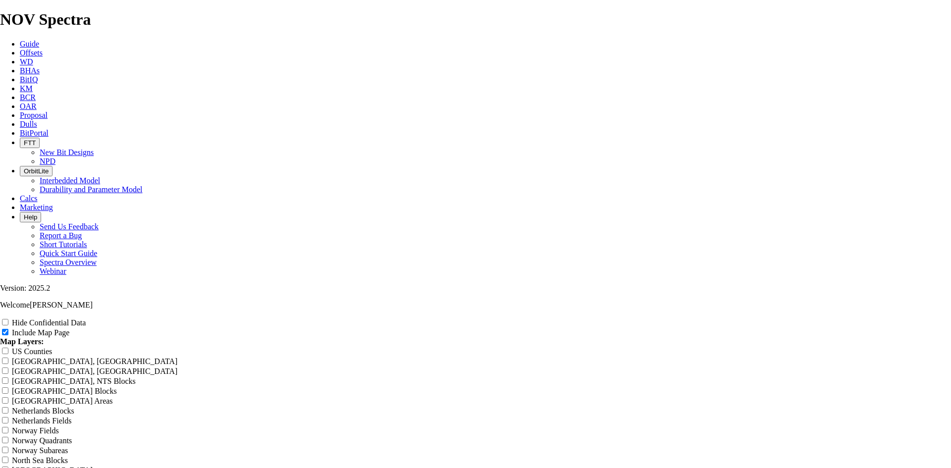
click at [86, 319] on label "Hide Confidential Data" at bounding box center [49, 323] width 74 height 8
click at [8, 319] on input "Hide Confidential Data" at bounding box center [5, 322] width 6 height 6
checkbox input "true"
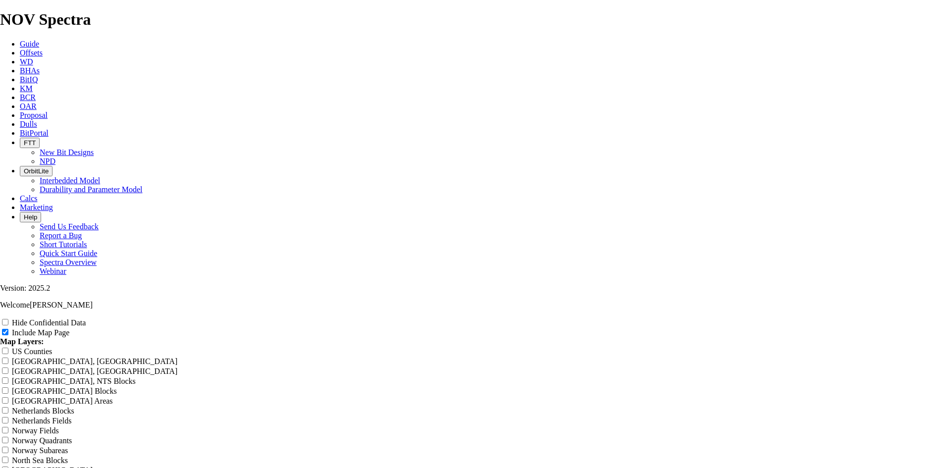
click at [86, 319] on label "Hide Confidential Data" at bounding box center [49, 323] width 74 height 8
click at [8, 319] on input "Hide Confidential Data" at bounding box center [5, 322] width 6 height 6
checkbox input "true"
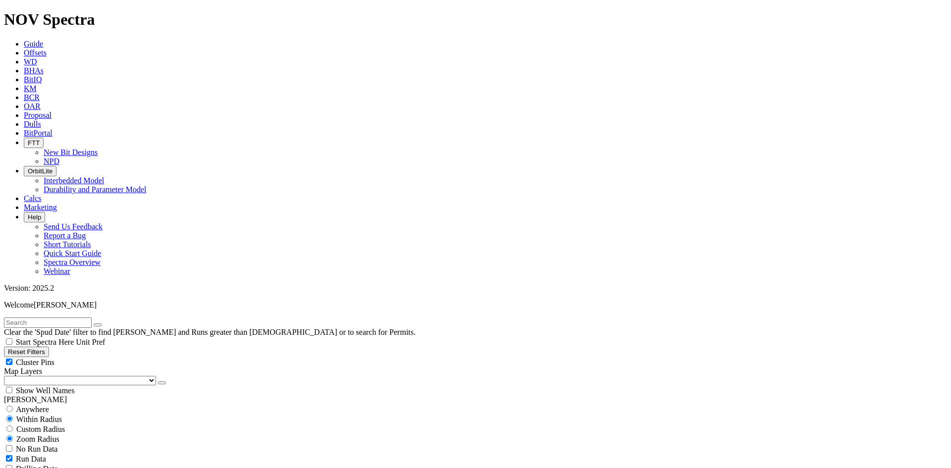
scroll to position [198, 0]
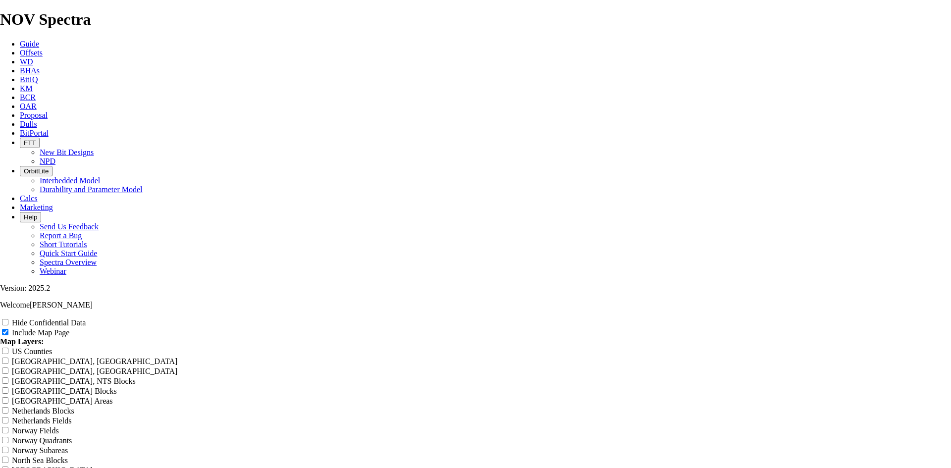
click at [8, 319] on input "Hide Confidential Data" at bounding box center [5, 322] width 6 height 6
checkbox input "true"
radio input "true"
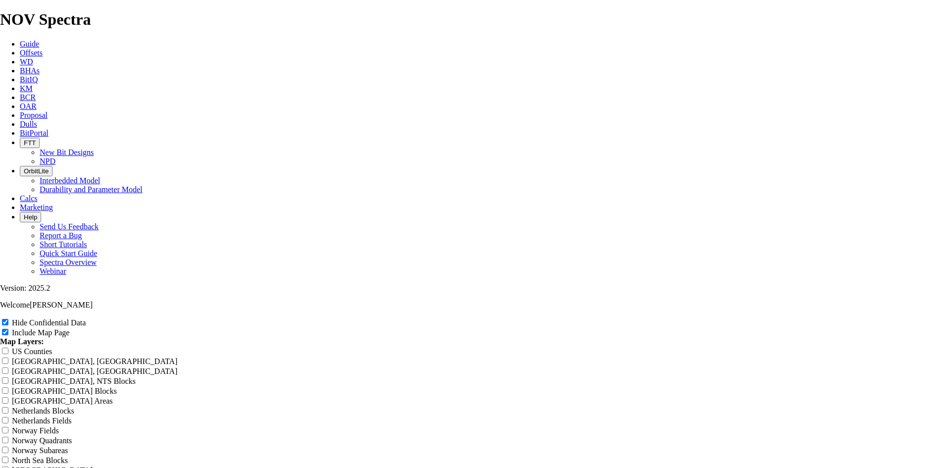
scroll to position [1239, 0]
radio input "true"
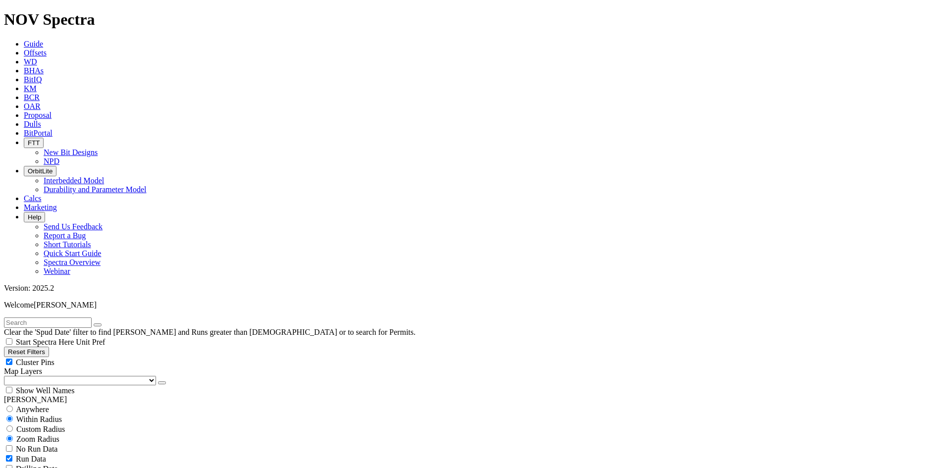
scroll to position [396, 0]
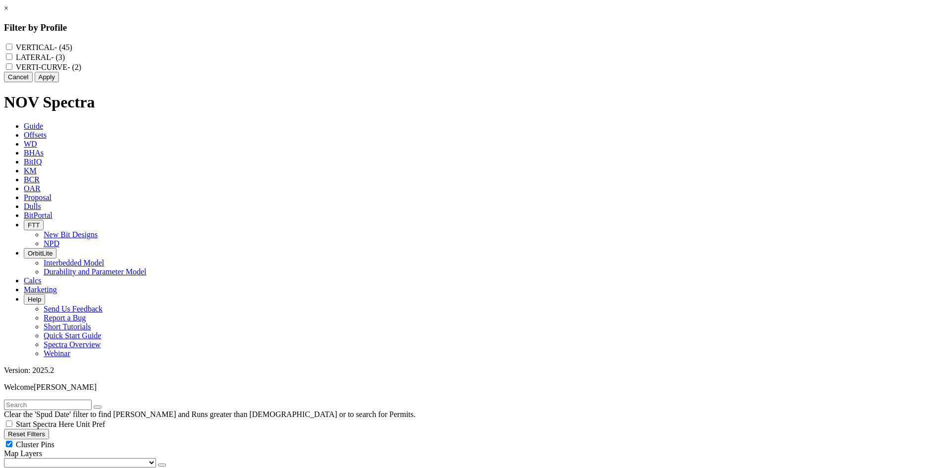
click at [8, 12] on link "×" at bounding box center [6, 8] width 4 height 8
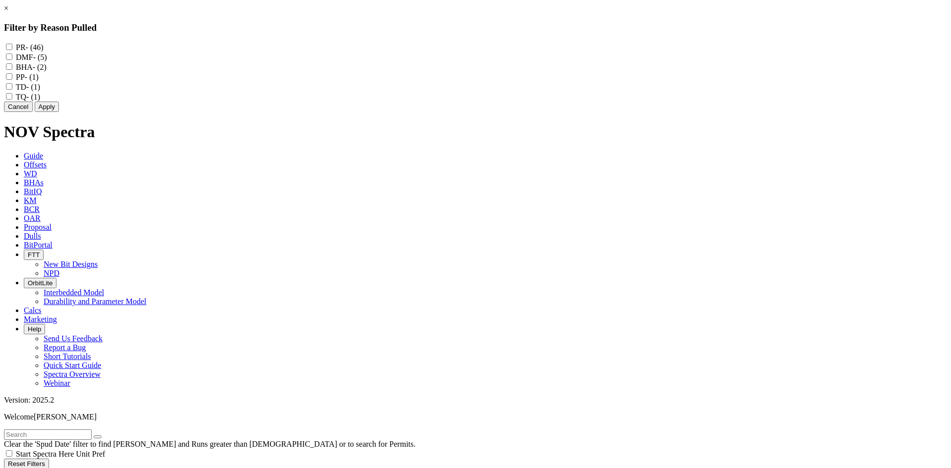
click at [8, 12] on link "×" at bounding box center [6, 8] width 4 height 8
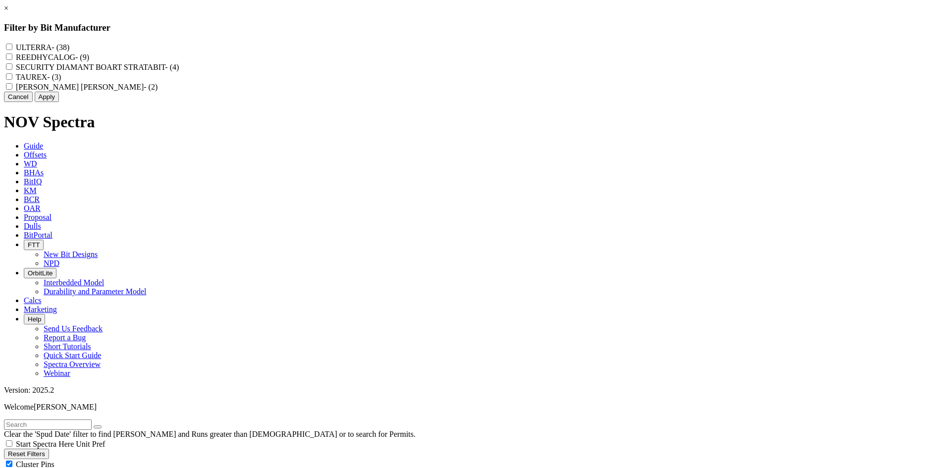
drag, startPoint x: 545, startPoint y: 18, endPoint x: 484, endPoint y: 52, distance: 69.6
click at [8, 12] on link "×" at bounding box center [6, 8] width 4 height 8
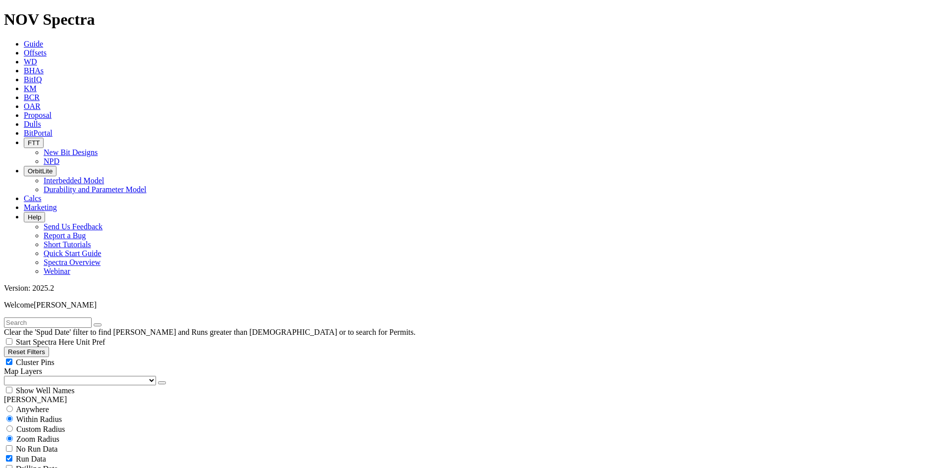
select select
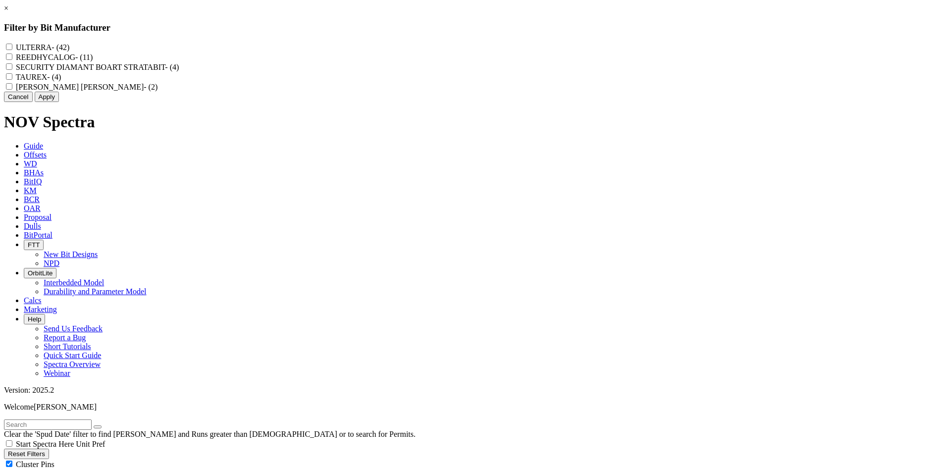
click at [93, 61] on label "REEDHYCALOG - (11)" at bounding box center [54, 57] width 77 height 8
click at [12, 60] on input "REEDHYCALOG - (11)" at bounding box center [9, 57] width 6 height 6
checkbox input "true"
click at [59, 102] on button "Apply" at bounding box center [47, 97] width 24 height 10
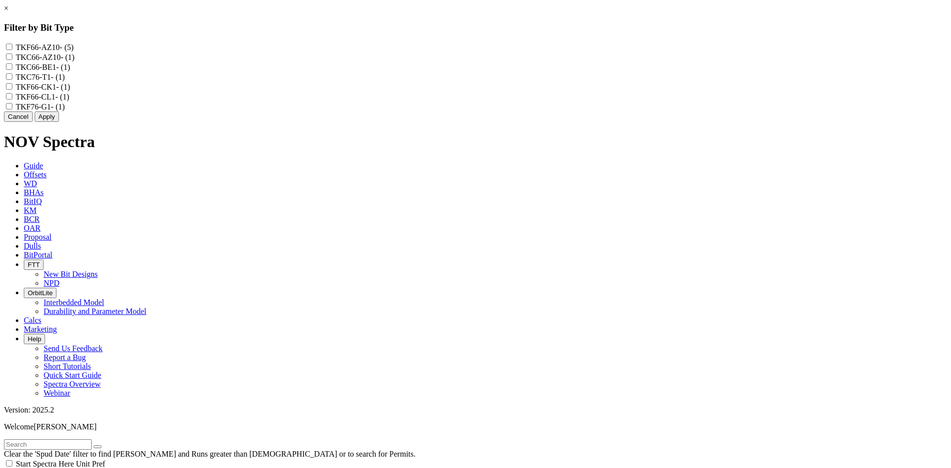
click at [8, 12] on link "×" at bounding box center [6, 8] width 4 height 8
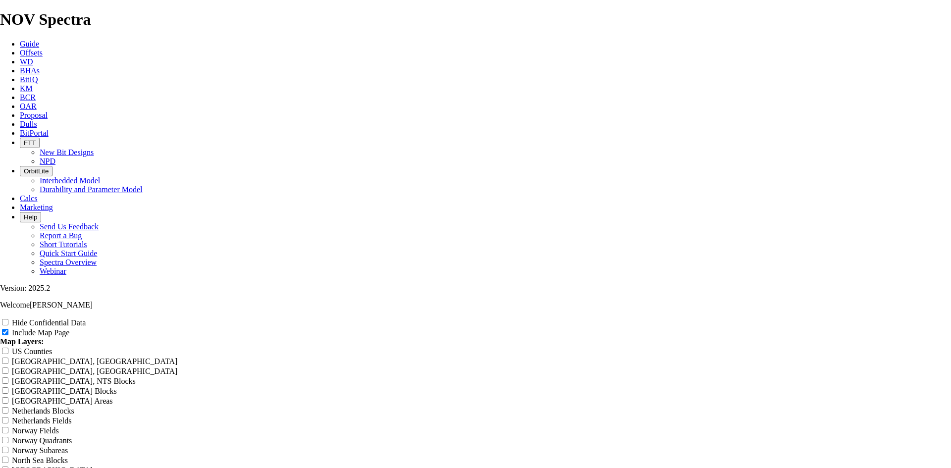
click at [866, 318] on div "Hide Confidential Data" at bounding box center [475, 323] width 951 height 10
click at [86, 319] on label "Hide Confidential Data" at bounding box center [49, 323] width 74 height 8
click at [8, 319] on input "Hide Confidential Data" at bounding box center [5, 322] width 6 height 6
checkbox input "true"
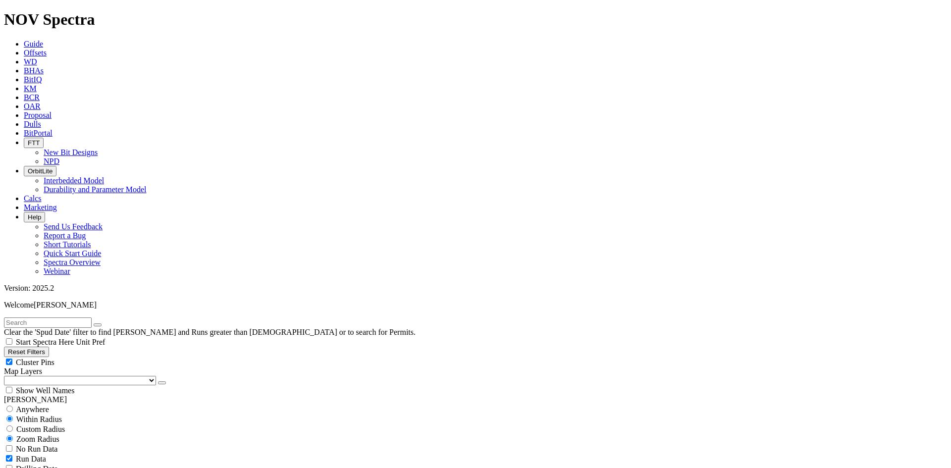
scroll to position [4878, 0]
click at [49, 347] on button "Reset Filters" at bounding box center [26, 352] width 45 height 10
checkbox input "true"
select select
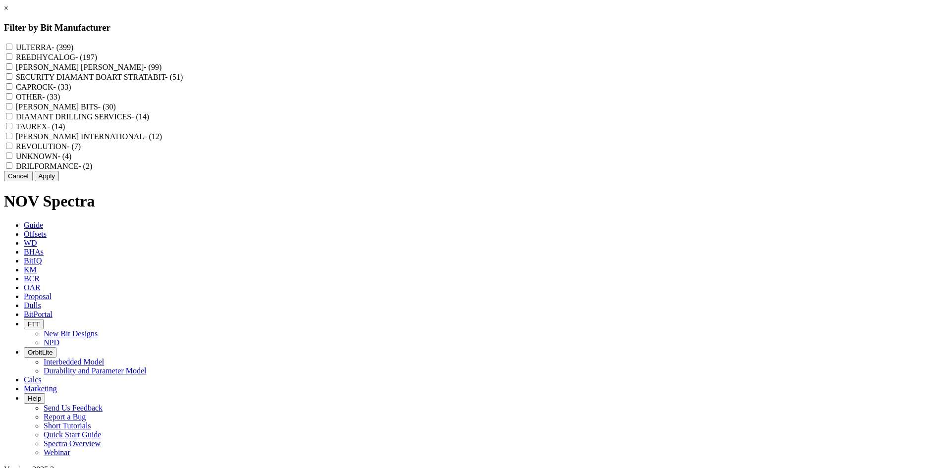
click at [97, 57] on label "REEDHYCALOG - (197)" at bounding box center [56, 57] width 81 height 8
click at [12, 57] on input "REEDHYCALOG - (197)" at bounding box center [9, 57] width 6 height 6
checkbox input "true"
click at [59, 181] on button "Apply" at bounding box center [47, 176] width 24 height 10
checkbox input "false"
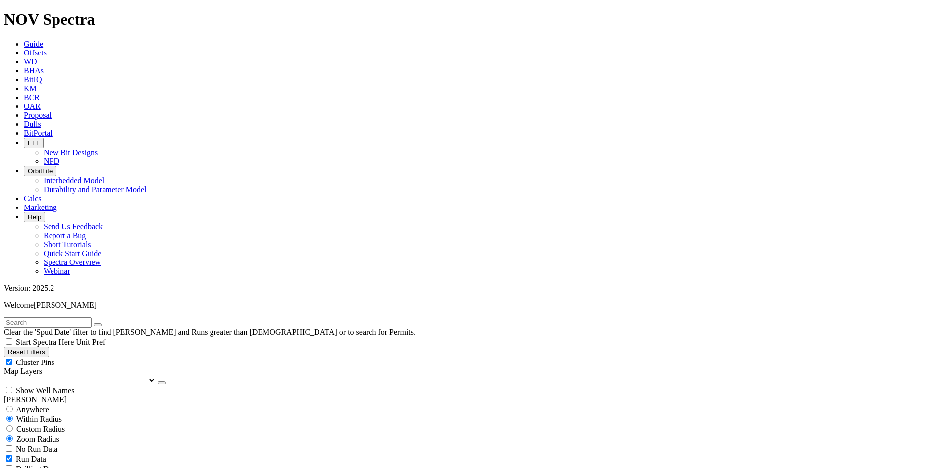
scroll to position [13449, 0]
select select "? number:8.75 ?"
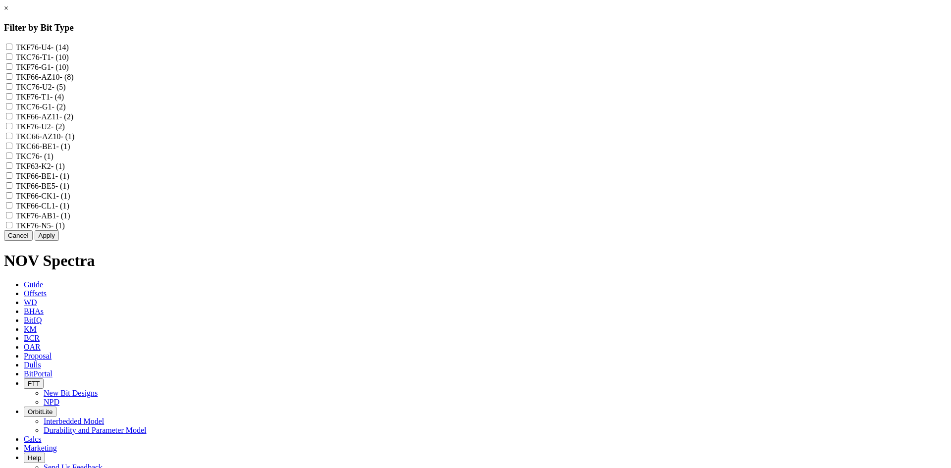
click at [74, 81] on label "TKF66-AZ10 - (8)" at bounding box center [45, 77] width 58 height 8
click at [12, 80] on input "TKF66-AZ10 - (8)" at bounding box center [9, 76] width 6 height 6
checkbox input "true"
click at [73, 121] on label "TKF66-AZ11 - (2)" at bounding box center [44, 116] width 57 height 8
click at [12, 119] on input "TKF66-AZ11 - (2)" at bounding box center [9, 116] width 6 height 6
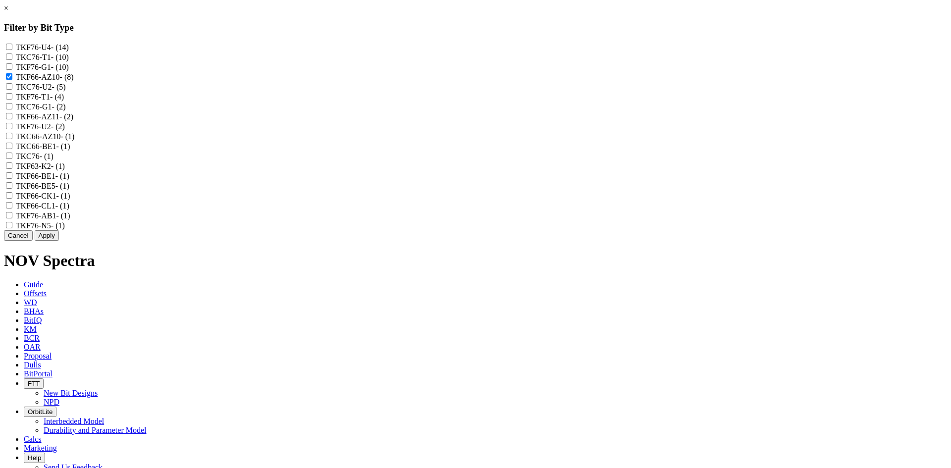
checkbox input "true"
click at [75, 141] on label "TKC66-AZ10 - (1)" at bounding box center [45, 136] width 59 height 8
click at [12, 139] on input "TKC66-AZ10 - (1)" at bounding box center [9, 136] width 6 height 6
checkbox input "true"
click at [59, 241] on button "Apply" at bounding box center [47, 235] width 24 height 10
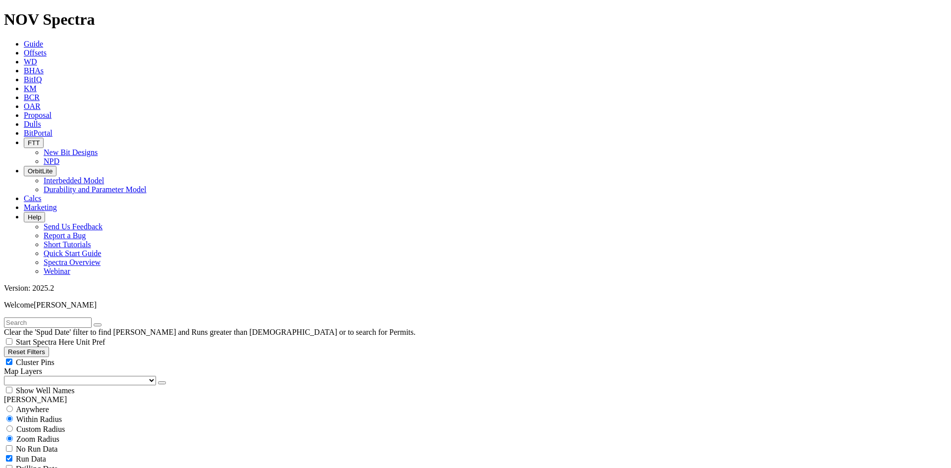
scroll to position [501, 0]
click at [146, 357] on div "Cluster Pins" at bounding box center [476, 362] width 944 height 10
checkbox input "false"
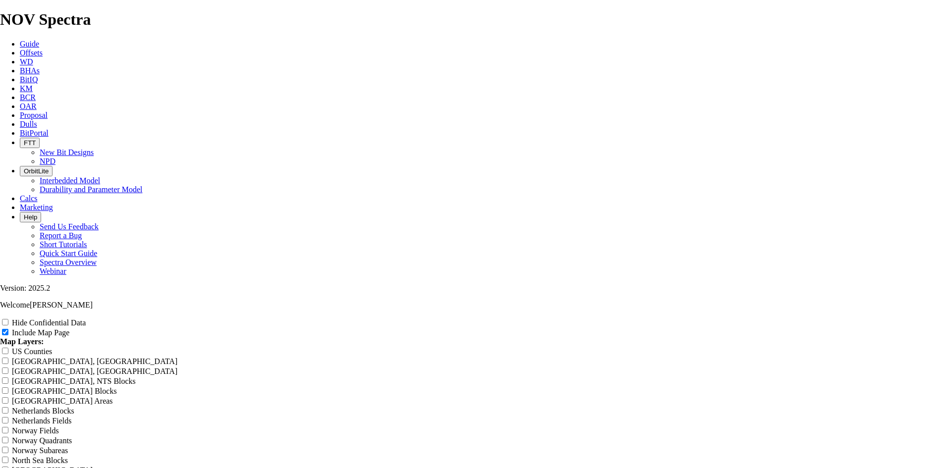
click at [8, 319] on input "Hide Confidential Data" at bounding box center [5, 322] width 6 height 6
checkbox input "true"
radio input "true"
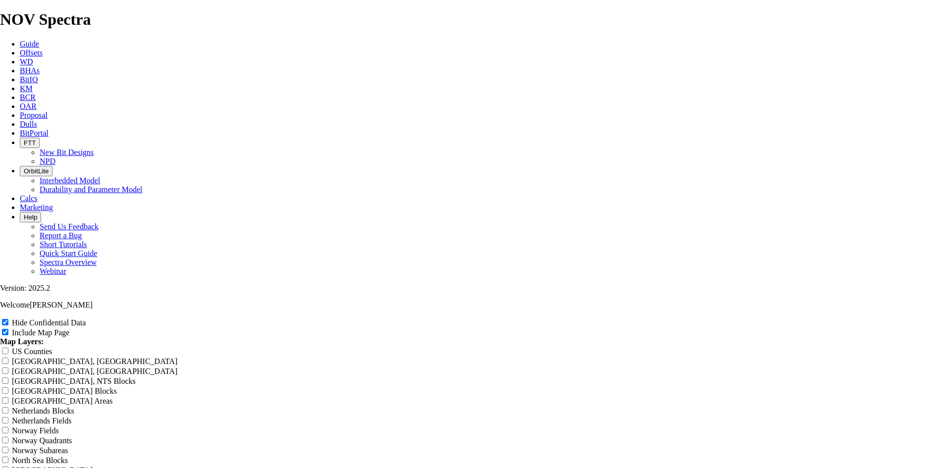
scroll to position [1536, 0]
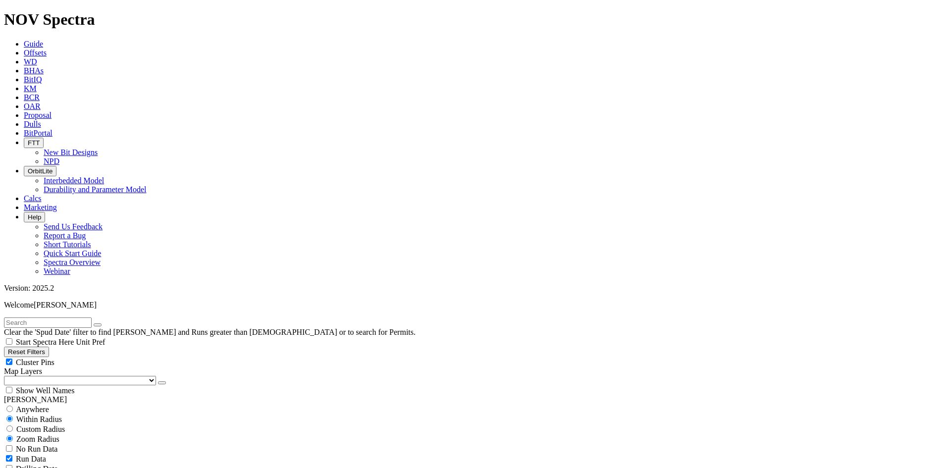
scroll to position [5, 0]
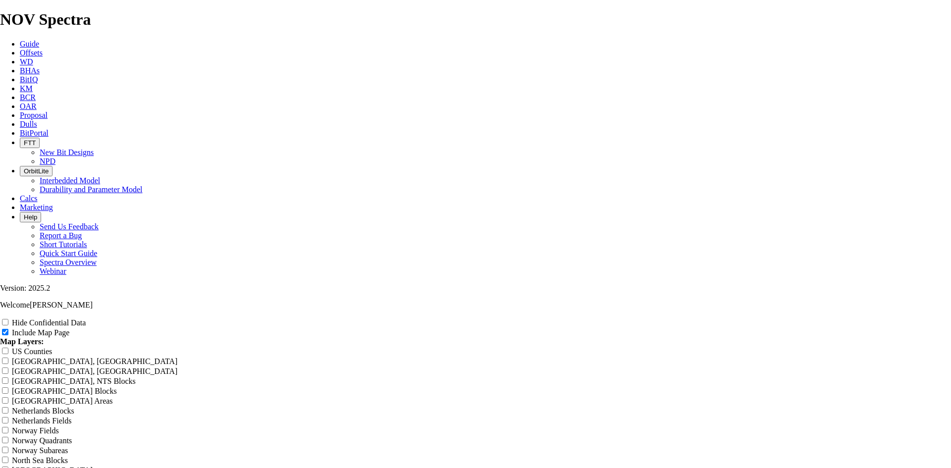
click at [8, 319] on input "Hide Confidential Data" at bounding box center [5, 322] width 6 height 6
checkbox input "true"
drag, startPoint x: 563, startPoint y: 70, endPoint x: 231, endPoint y: 118, distance: 335.5
type input "9"
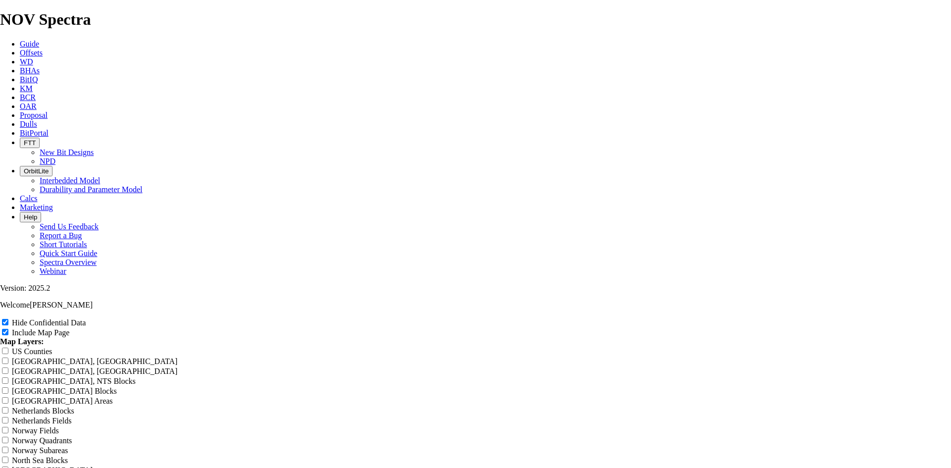
type input "9"
type input "8"
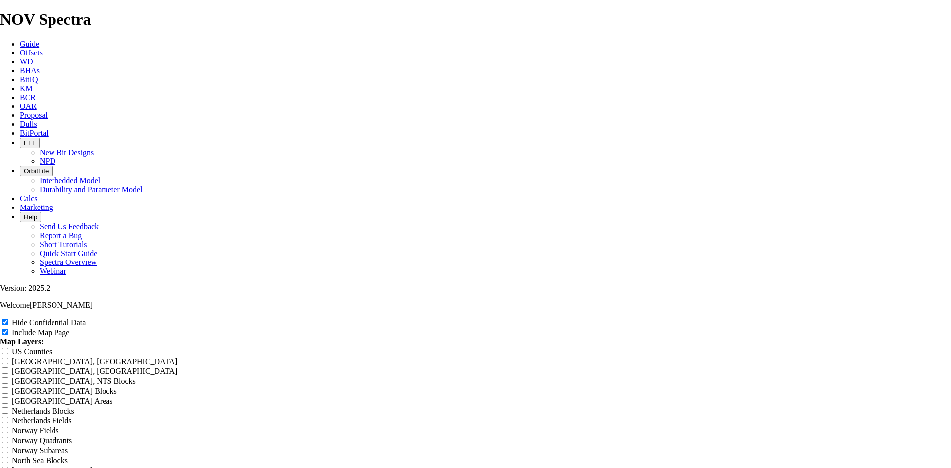
type input "8"
type input "8."
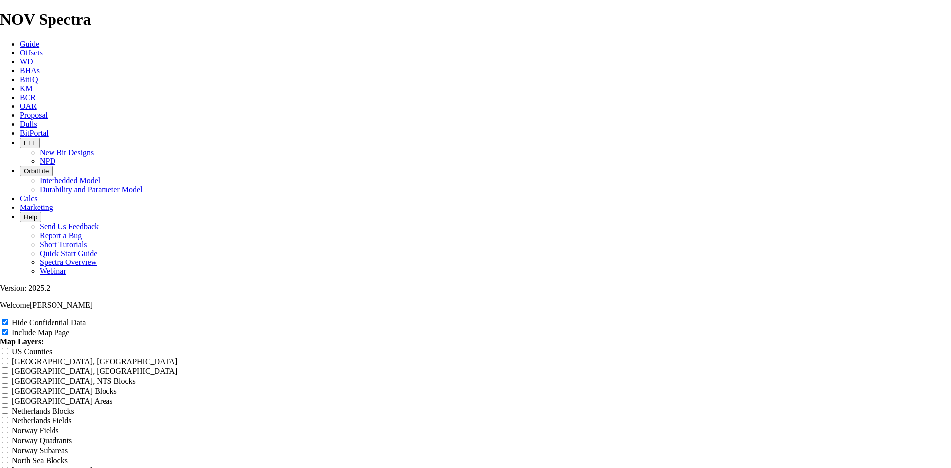
type input "8."
type input "8.7"
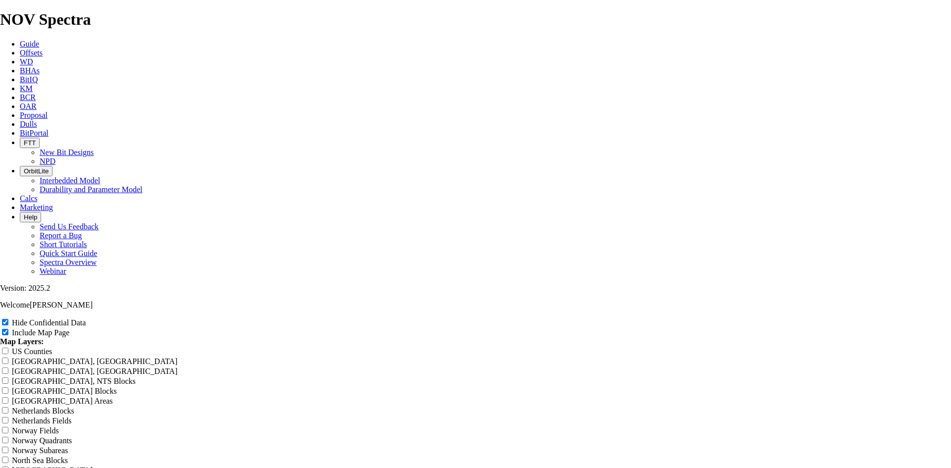
type input "8.7"
type input "8.75"
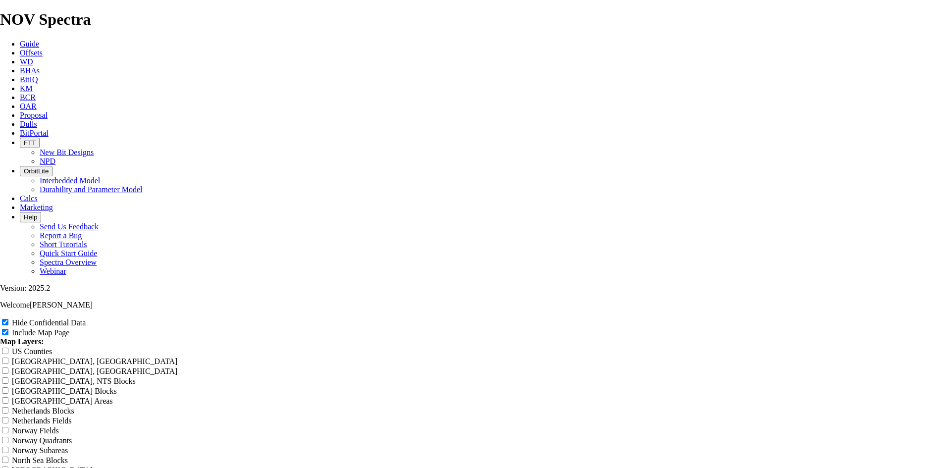
type input "8.75"
type input "8.75 T"
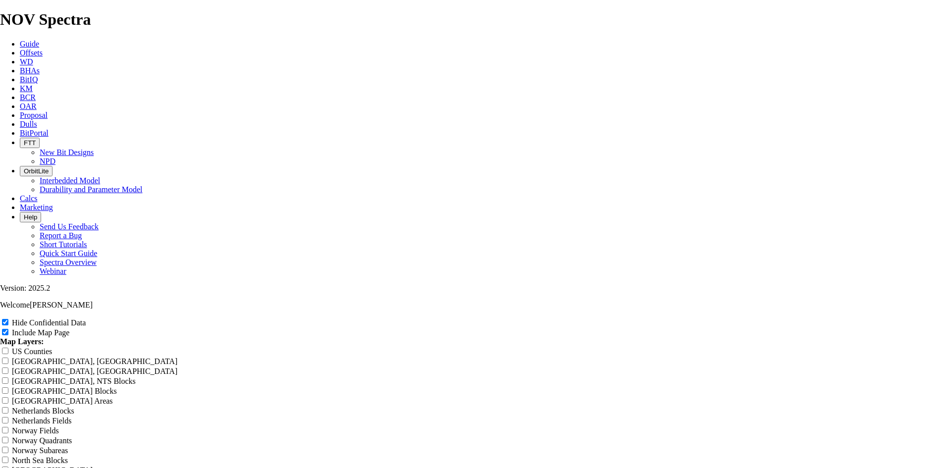
type input "8.75 T"
type input "8.75 TK"
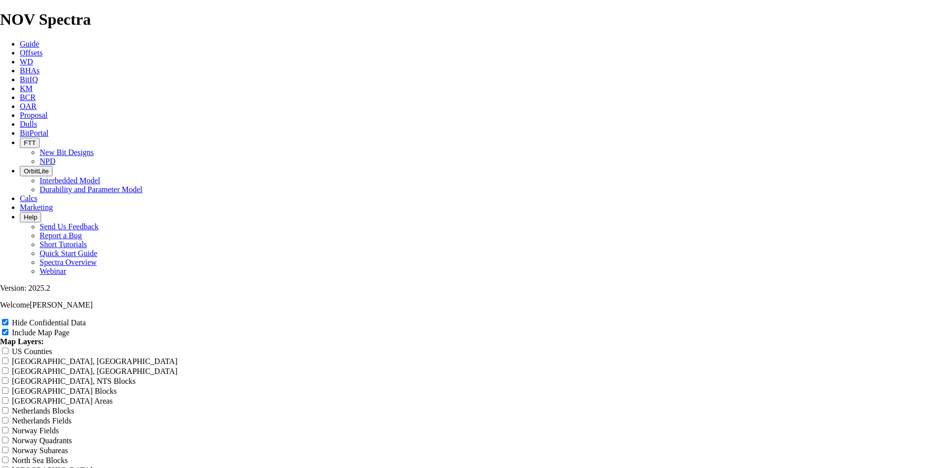
type input "8.75 TK"
type input "8.75 TKF"
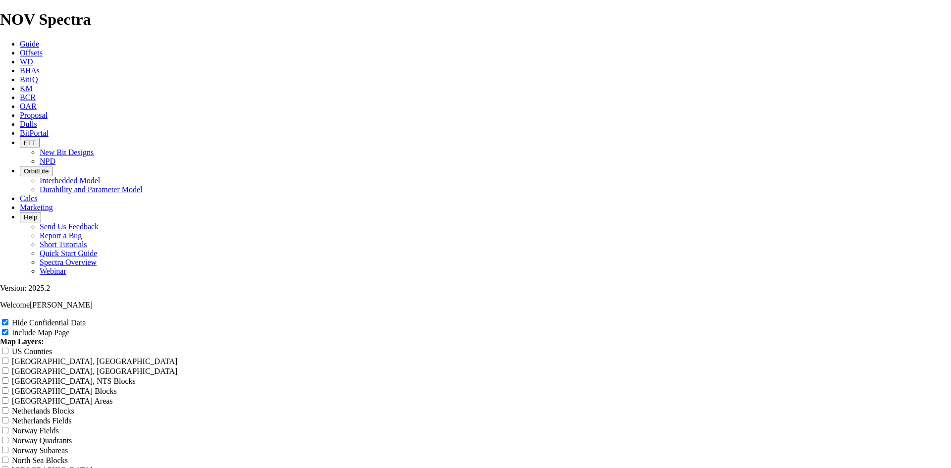
type input "8.75 TKF"
type input "8.75 TKF6"
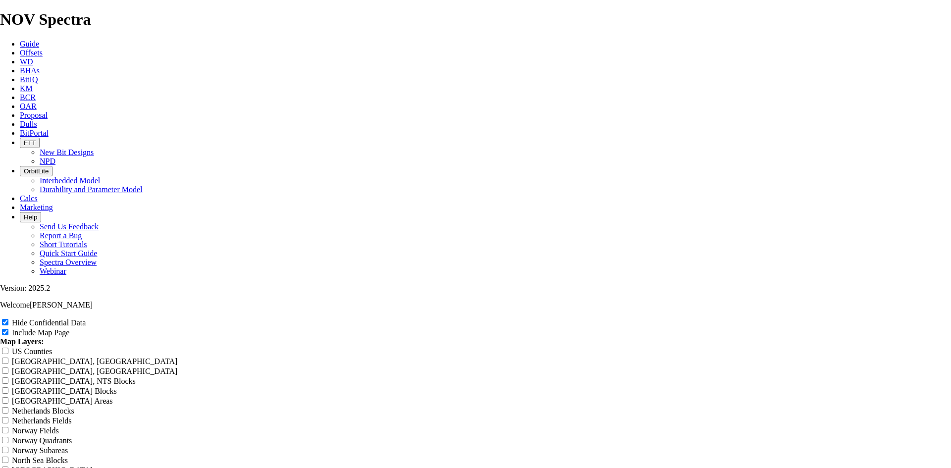
type input "8.75 TKF6"
type input "8.75 TKF66"
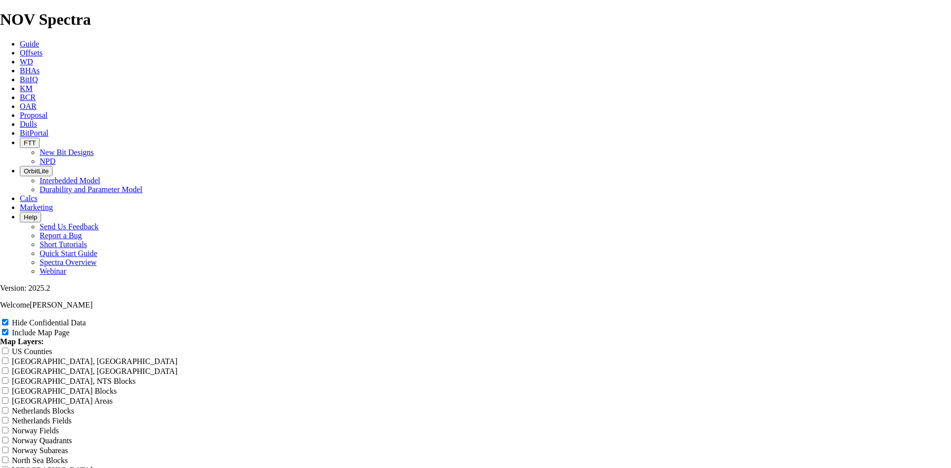
type input "8.75 TKF66"
type input "8.75 TKF66 A"
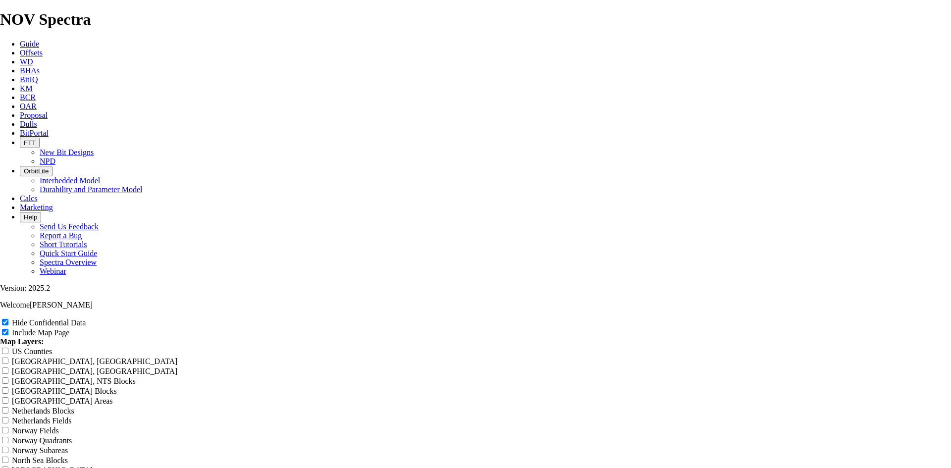
type input "8.75 TKF66 A"
type input "8.75 TKF66 AZ"
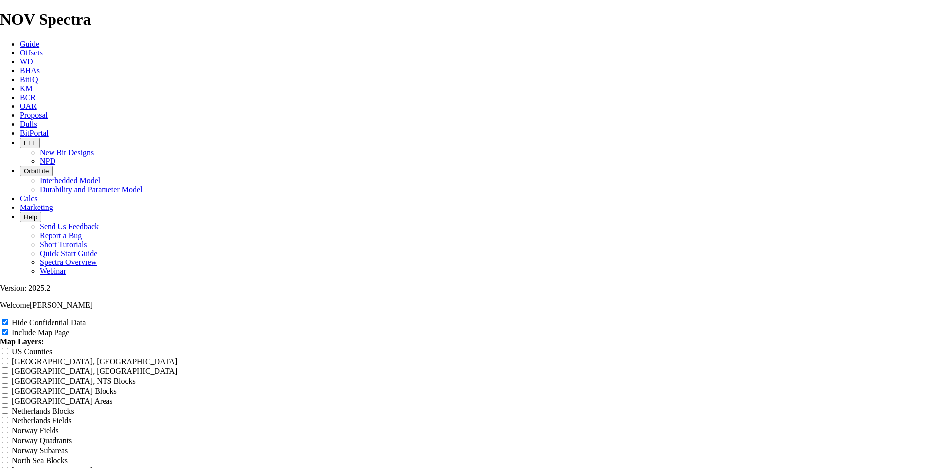
type input "8.75 TKF66 AZ"
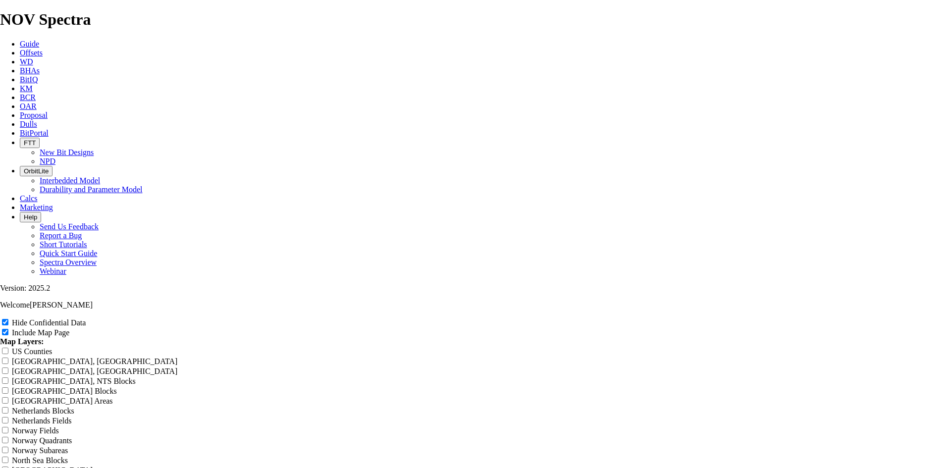
type input "8.75 TKF66 AZ Ward"
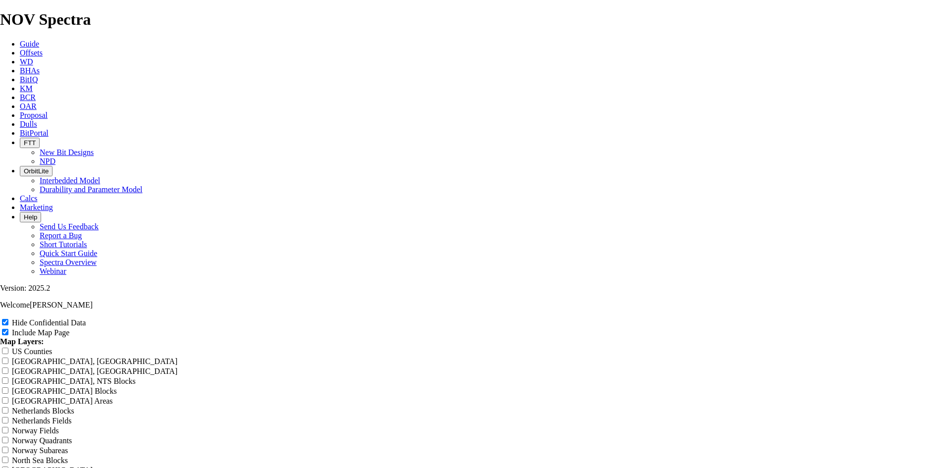
type input "8.75 TKF66 AZ Ward C"
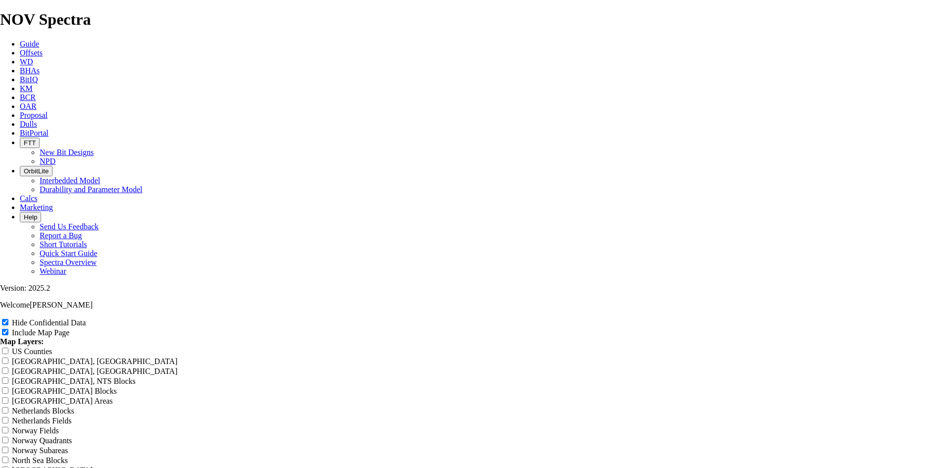
type input "8.75 TKF66 AZ Ward CO"
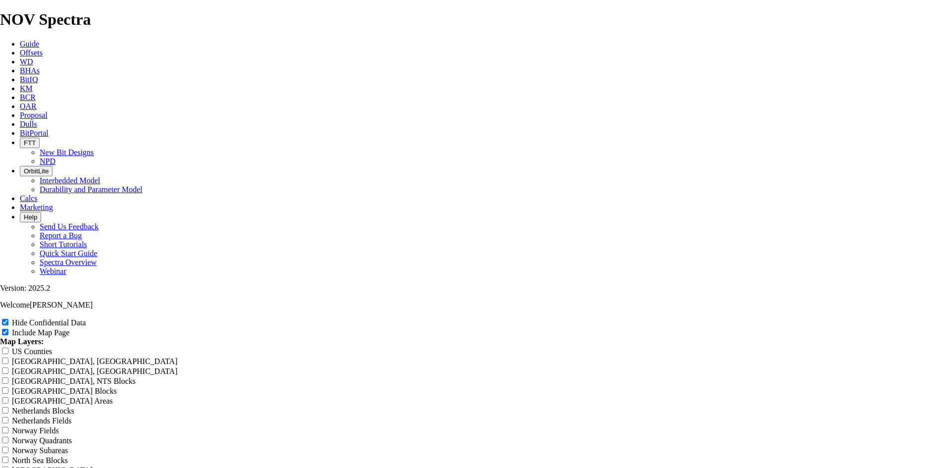
type input "8.75 TKF66 AZ Ward COu"
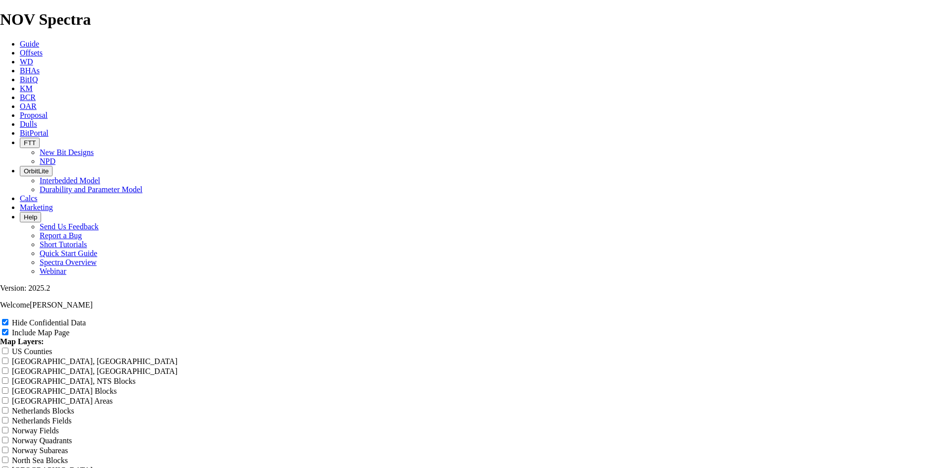
type input "8.75 TKF66 AZ Ward COun"
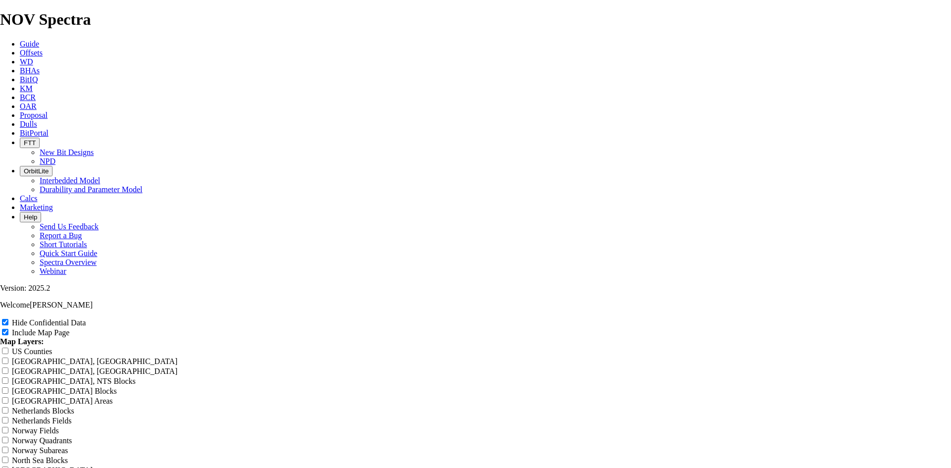
type input "8.75 TKF66 AZ Ward COunt"
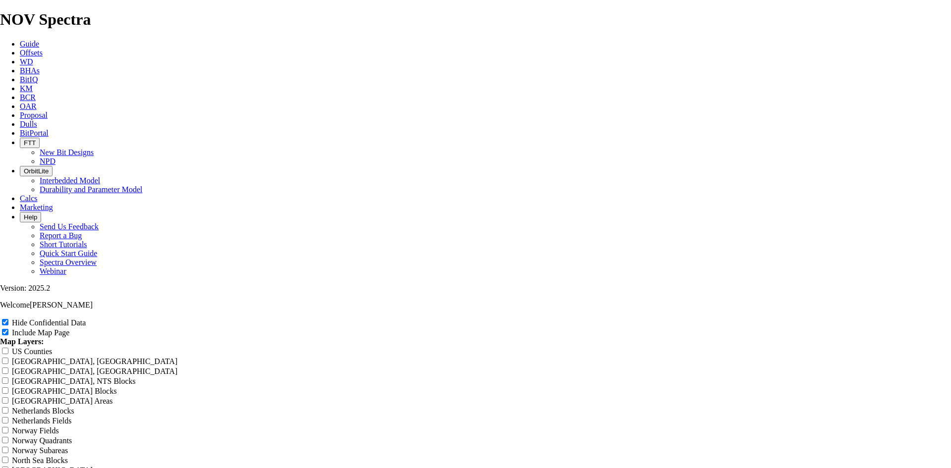
type input "8.75 TKF66 AZ Ward COunty"
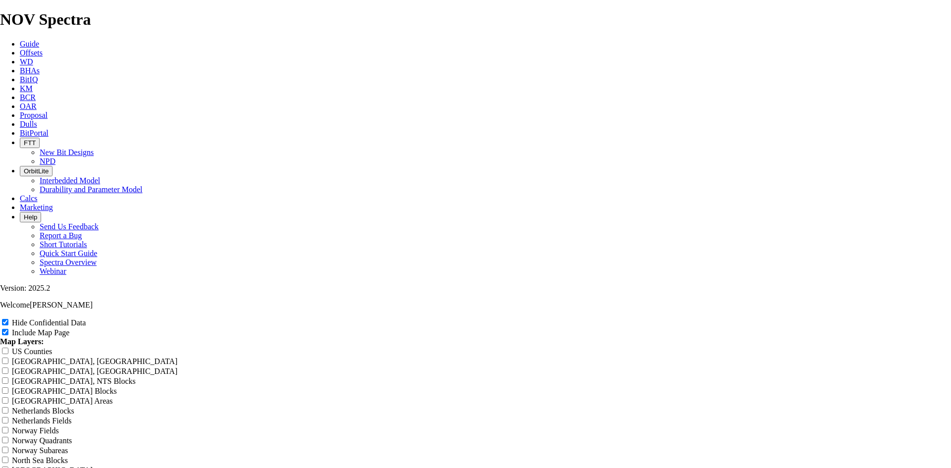
type input "8.75 TKF66 AZ Ward COunt"
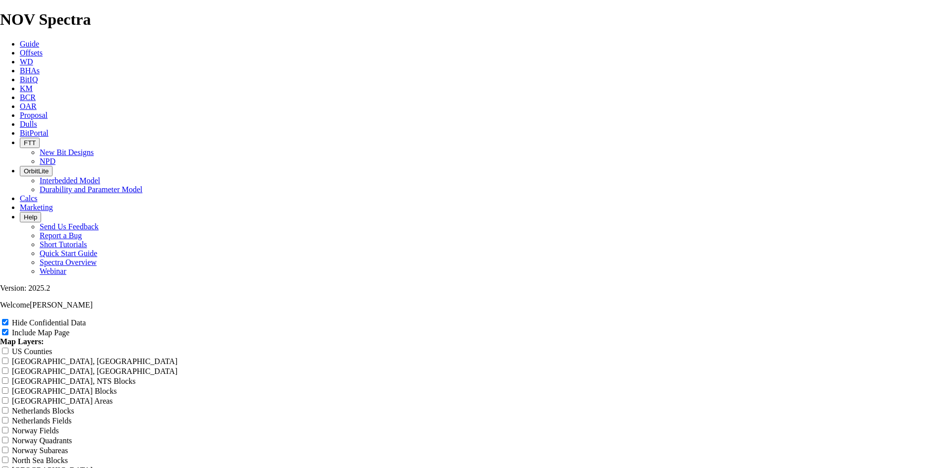
type input "8.75 TKF66 AZ Ward COun"
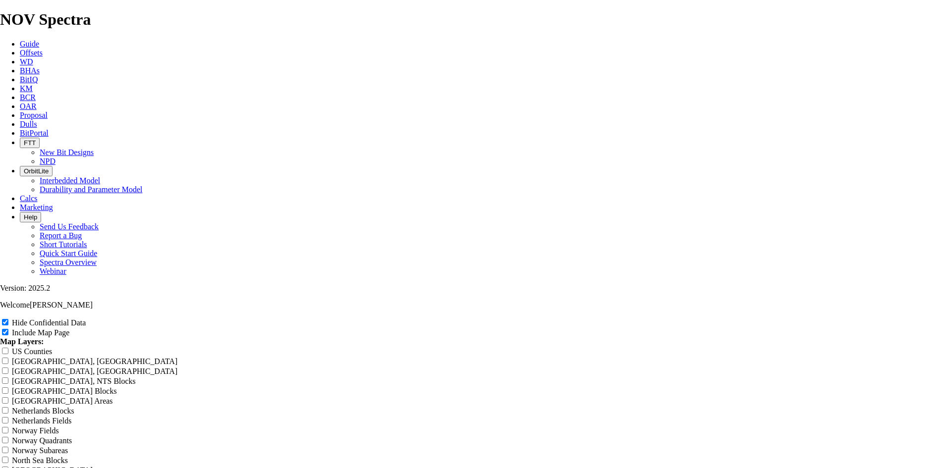
type input "8.75 TKF66 AZ Ward COu"
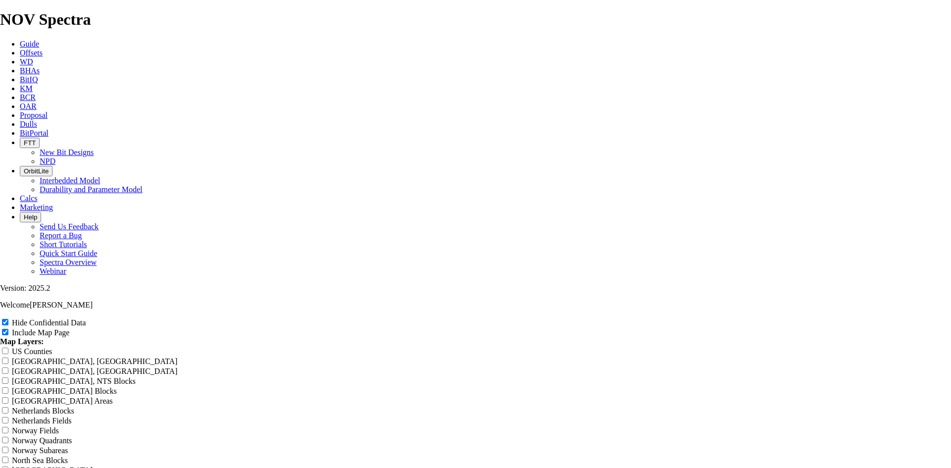
type input "8.75 TKF66 AZ Ward CO"
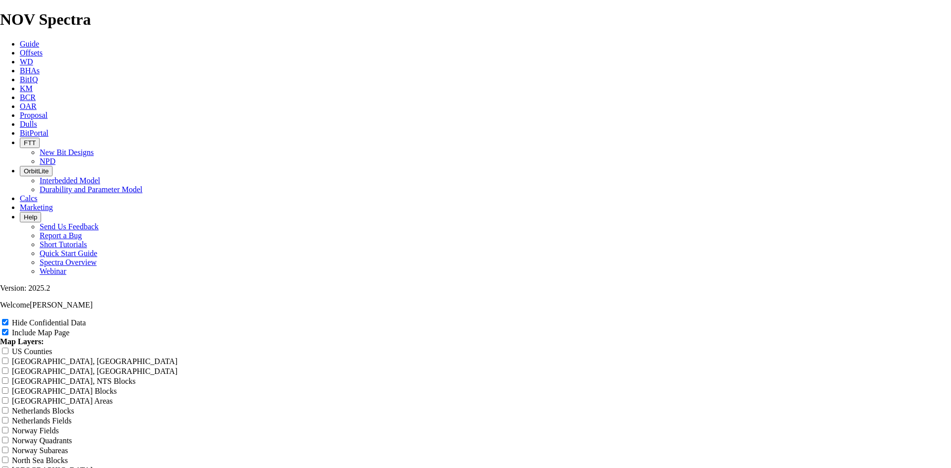
type input "8.75 TKF66 AZ Ward C"
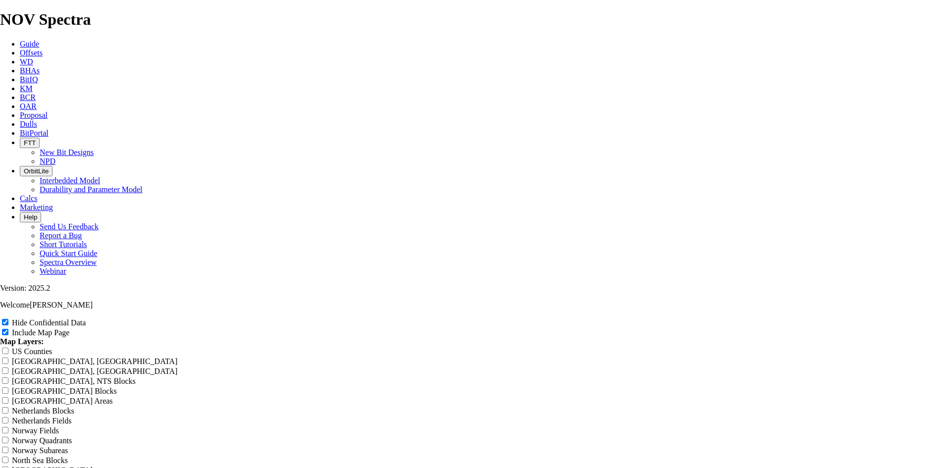
type input "8.75 TKF66 AZ Ward Co"
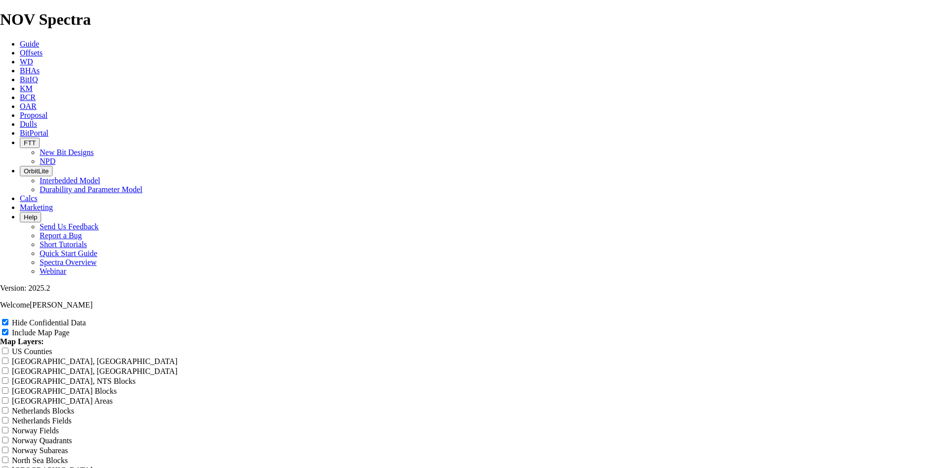
type input "8.75 TKF66 AZ Ward Cou"
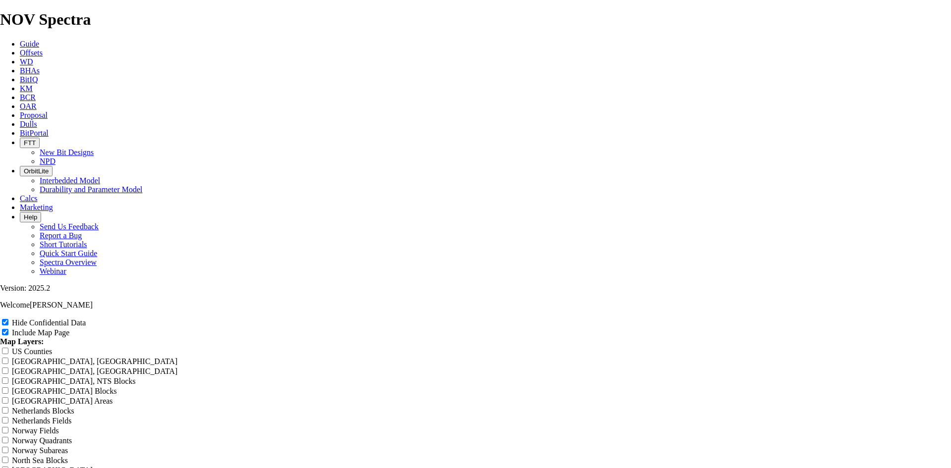
type input "8.75 TKF66 AZ Ward Coun"
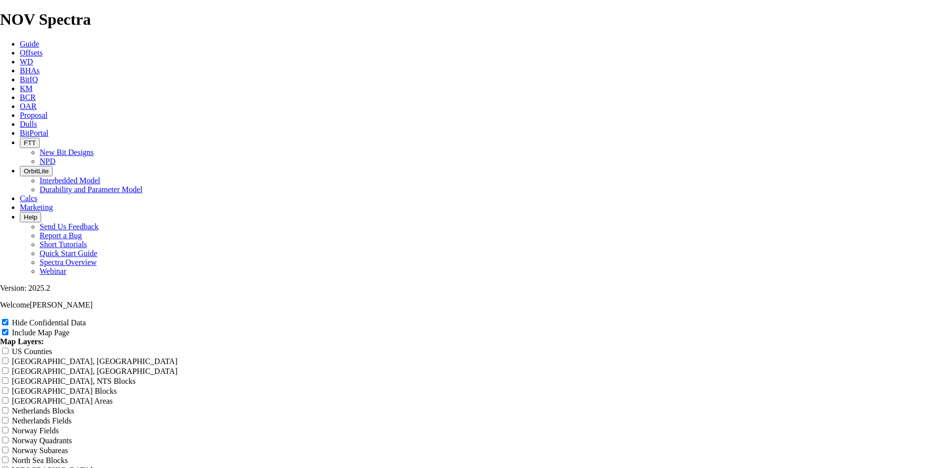
type input "8.75 TKF66 AZ Ward Count"
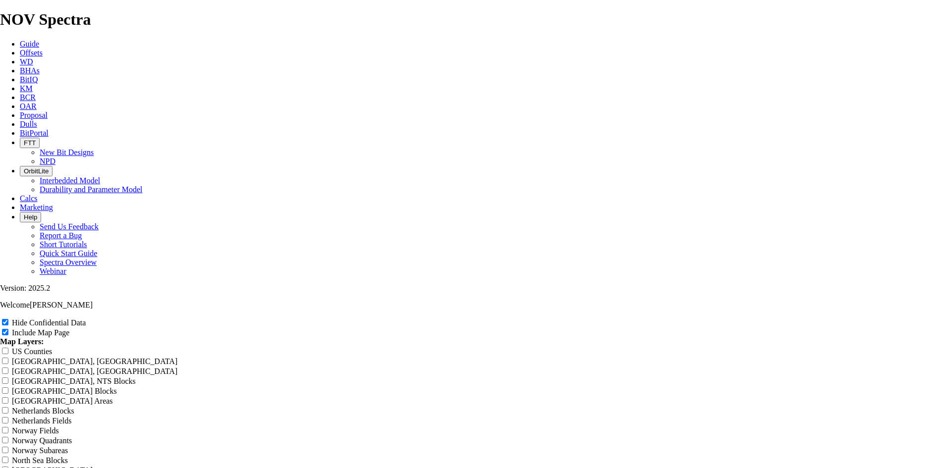
type input "8.75 TKF66 AZ Ward County"
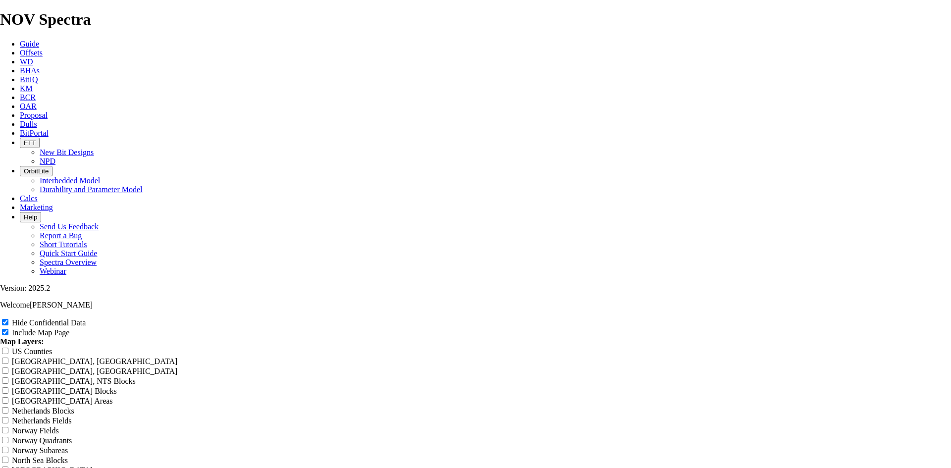
type input "8.75 TKF66 AZ Ward County o"
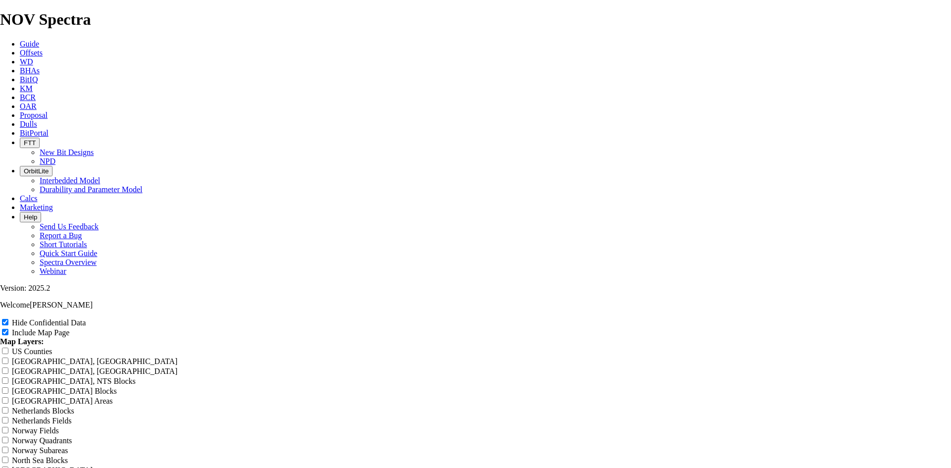
type input "8.75 TKF66 AZ Ward County of"
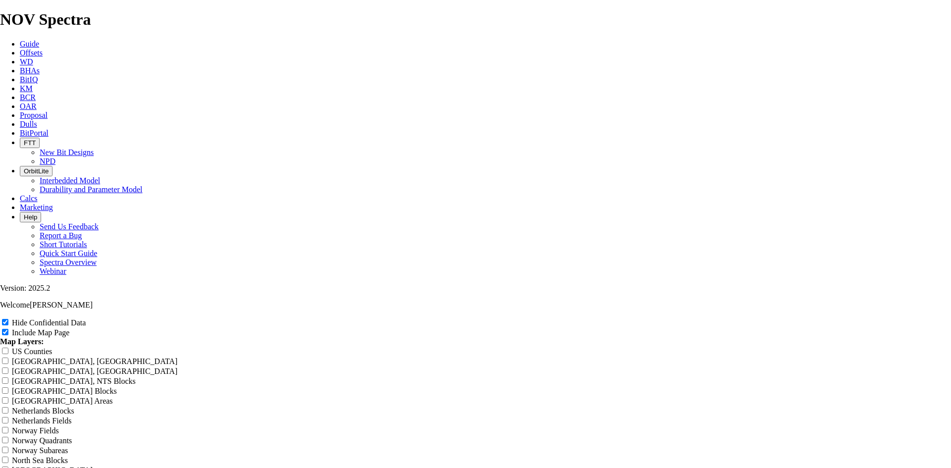
type input "8.75 TKF66 AZ Ward County off"
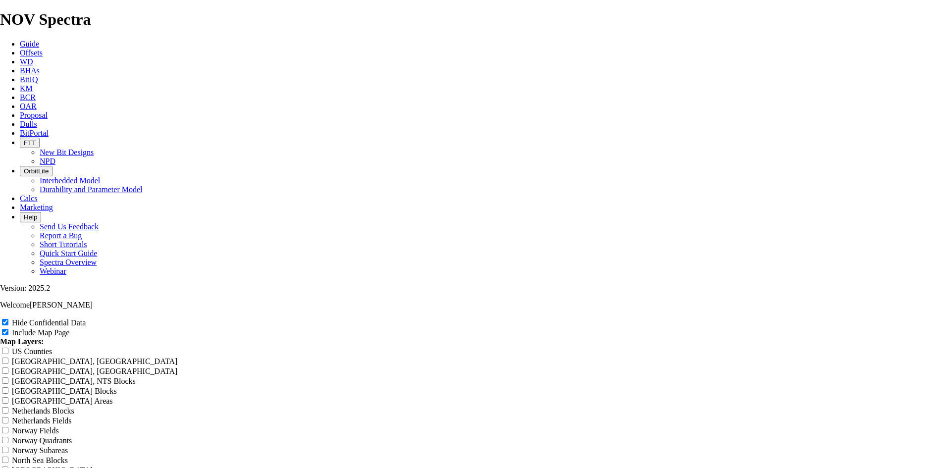
type input "8.75 TKF66 AZ Ward County offs"
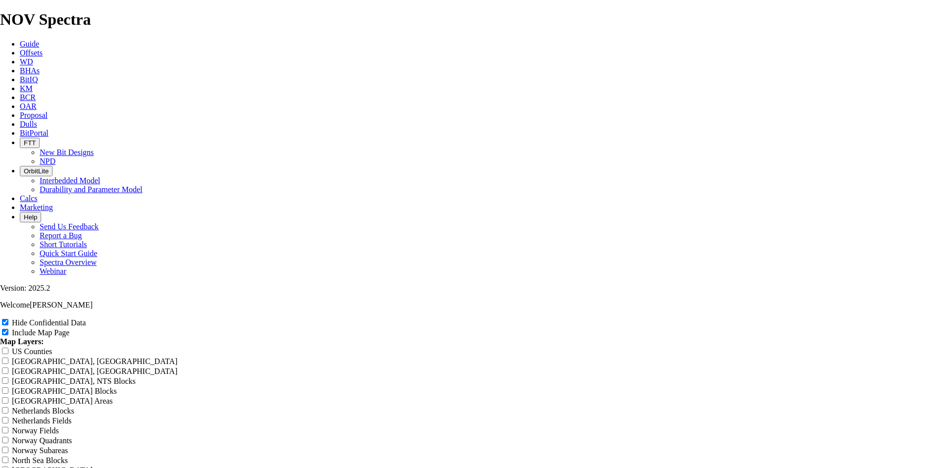
type input "8.75 TKF66 AZ Ward County offse"
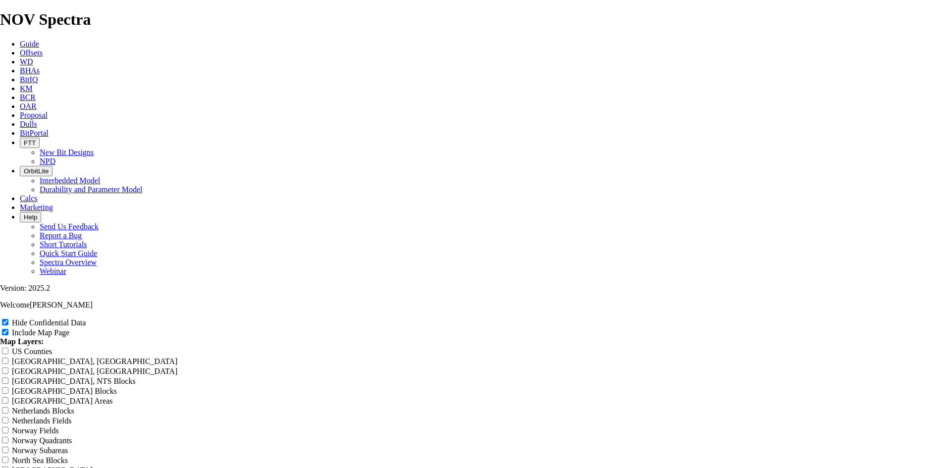
type input "8.75 TKF66 AZ Ward County offset"
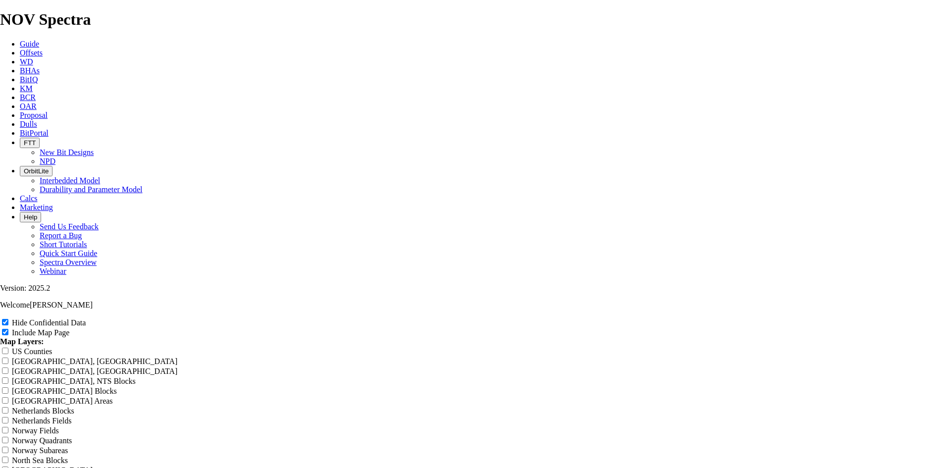
type input "8.75 TKF66 AZ Ward County offsets"
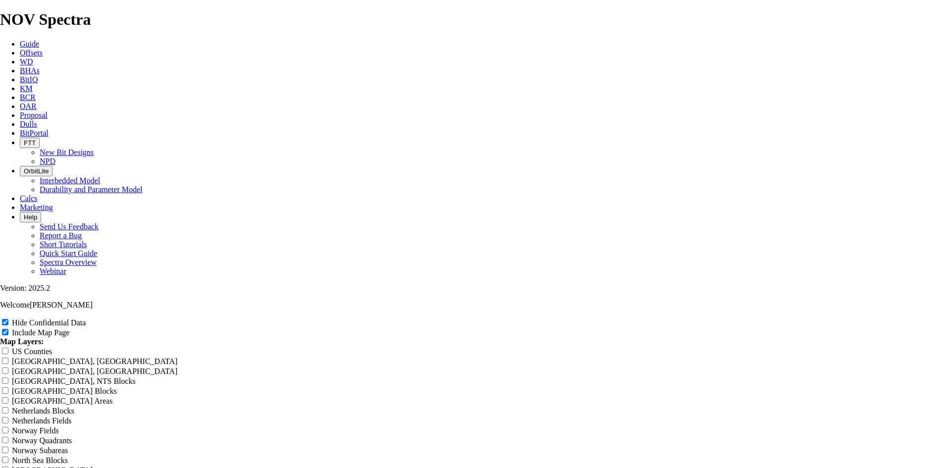
type input "8.75 TKF66 AZ Ward County offsets"
drag, startPoint x: 581, startPoint y: 69, endPoint x: 379, endPoint y: 74, distance: 202.7
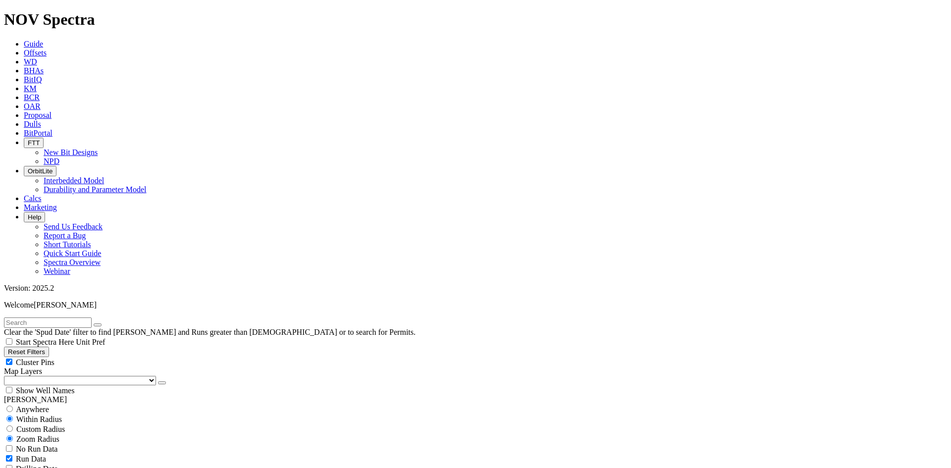
scroll to position [347, 0]
select select
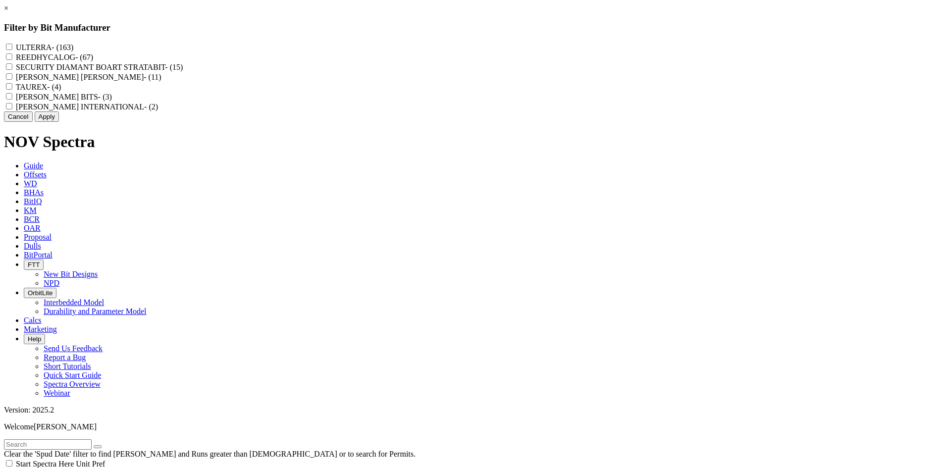
click at [93, 61] on label "REEDHYCALOG - (67)" at bounding box center [54, 57] width 77 height 8
click at [12, 60] on input "REEDHYCALOG - (67)" at bounding box center [9, 57] width 6 height 6
checkbox input "true"
click at [533, 122] on div "Cancel Apply" at bounding box center [476, 116] width 944 height 10
click at [59, 122] on button "Apply" at bounding box center [47, 116] width 24 height 10
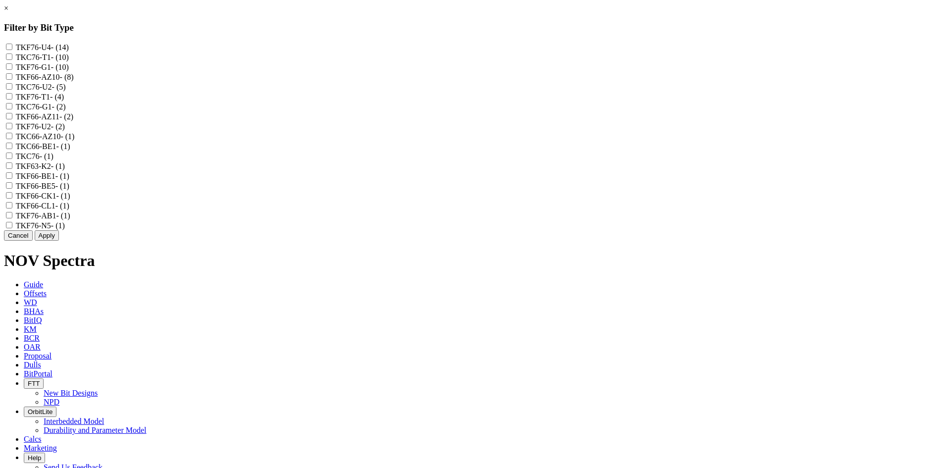
click at [74, 81] on label "TKF66-AZ10 - (8)" at bounding box center [45, 77] width 58 height 8
click at [12, 80] on input "TKF66-AZ10 - (8)" at bounding box center [9, 76] width 6 height 6
checkbox input "true"
click at [73, 121] on label "TKF66-AZ11 - (2)" at bounding box center [44, 116] width 57 height 8
click at [12, 119] on input "TKF66-AZ11 - (2)" at bounding box center [9, 116] width 6 height 6
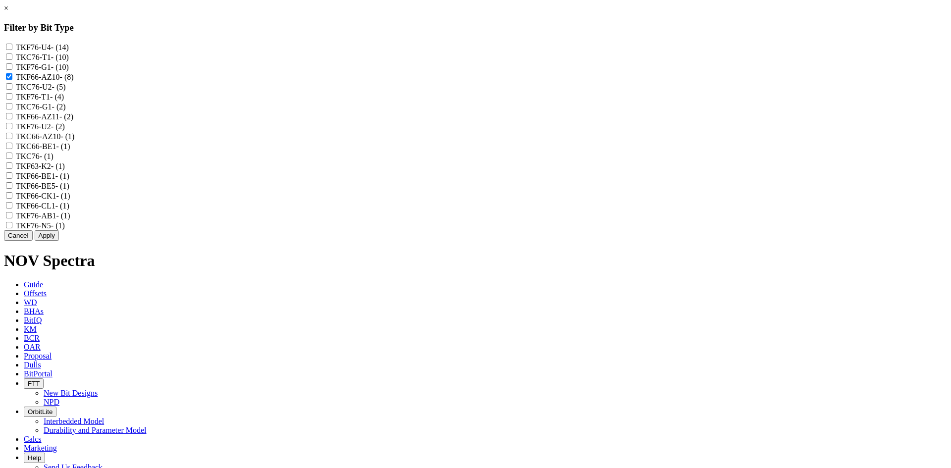
checkbox input "true"
click at [75, 141] on label "TKC66-AZ10 - (1)" at bounding box center [45, 136] width 59 height 8
click at [12, 139] on input "TKC66-AZ10 - (1)" at bounding box center [9, 136] width 6 height 6
checkbox input "true"
click at [70, 151] on label "TKC66-BE1 - (1)" at bounding box center [43, 146] width 55 height 8
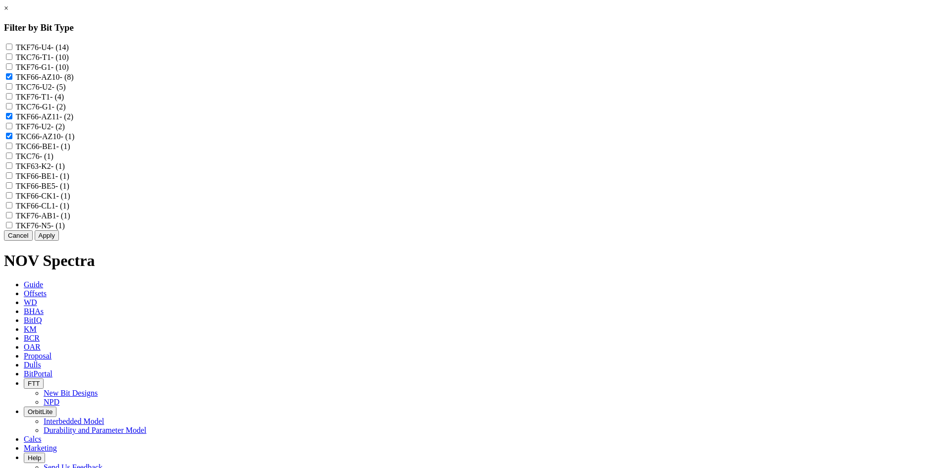
click at [12, 149] on input "TKC66-BE1 - (1)" at bounding box center [9, 146] width 6 height 6
checkbox input "true"
click at [69, 180] on label "TKF66-BE1 - (1)" at bounding box center [43, 176] width 54 height 8
click at [12, 179] on input "TKF66-BE1 - (1)" at bounding box center [9, 175] width 6 height 6
checkbox input "true"
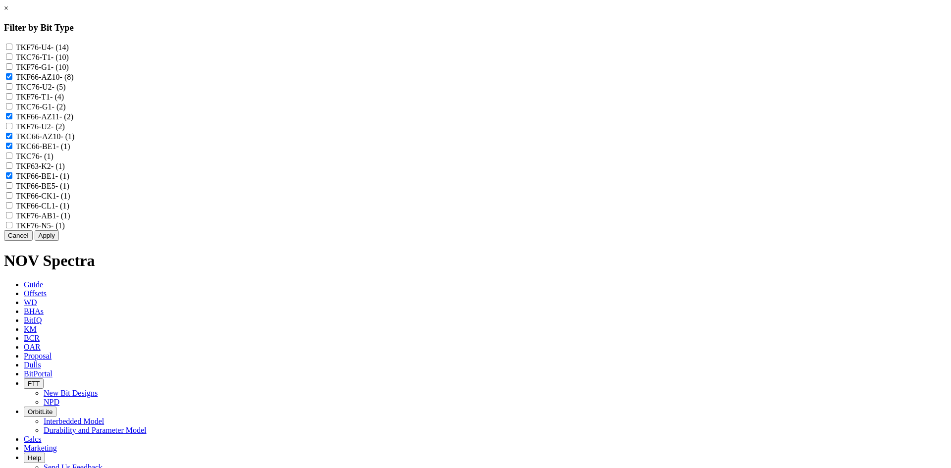
click at [69, 190] on label "TKF66-BE5 - (1)" at bounding box center [43, 186] width 54 height 8
click at [12, 189] on input "TKF66-BE5 - (1)" at bounding box center [9, 185] width 6 height 6
checkbox input "true"
click at [70, 200] on label "TKF66-CK1 - (1)" at bounding box center [43, 196] width 55 height 8
click at [12, 199] on input "TKF66-CK1 - (1)" at bounding box center [9, 195] width 6 height 6
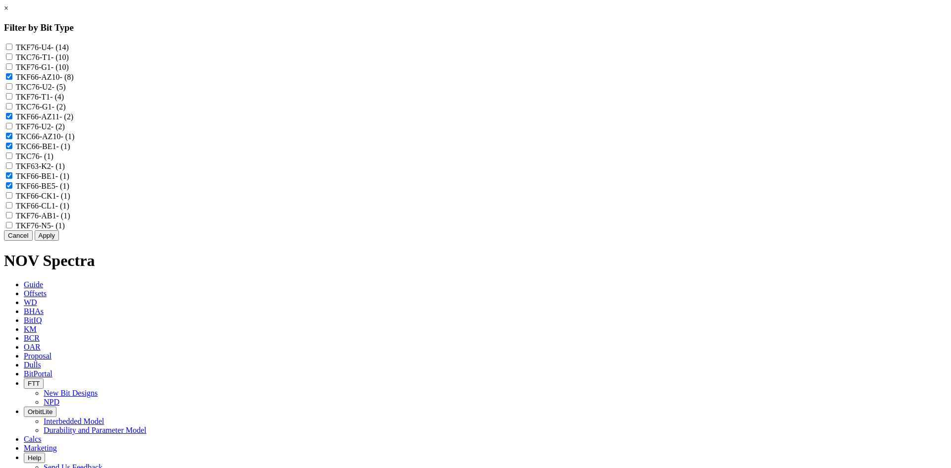
checkbox input "true"
click at [69, 210] on label "TKF66-CL1 - (1)" at bounding box center [43, 206] width 54 height 8
click at [12, 209] on input "TKF66-CL1 - (1)" at bounding box center [9, 205] width 6 height 6
checkbox input "true"
click at [70, 220] on label "TKF76-AB1 - (1)" at bounding box center [43, 216] width 55 height 8
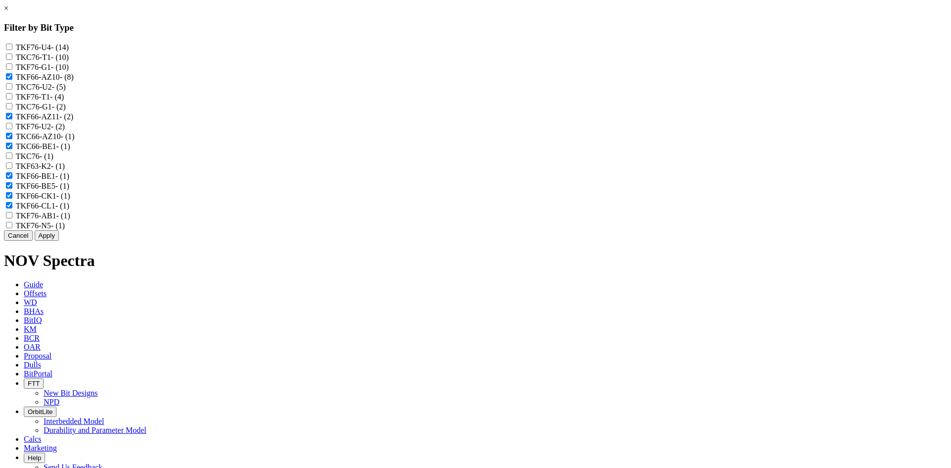
click at [12, 219] on input "TKF76-AB1 - (1)" at bounding box center [9, 215] width 6 height 6
checkbox input "true"
click at [59, 241] on button "Apply" at bounding box center [47, 235] width 24 height 10
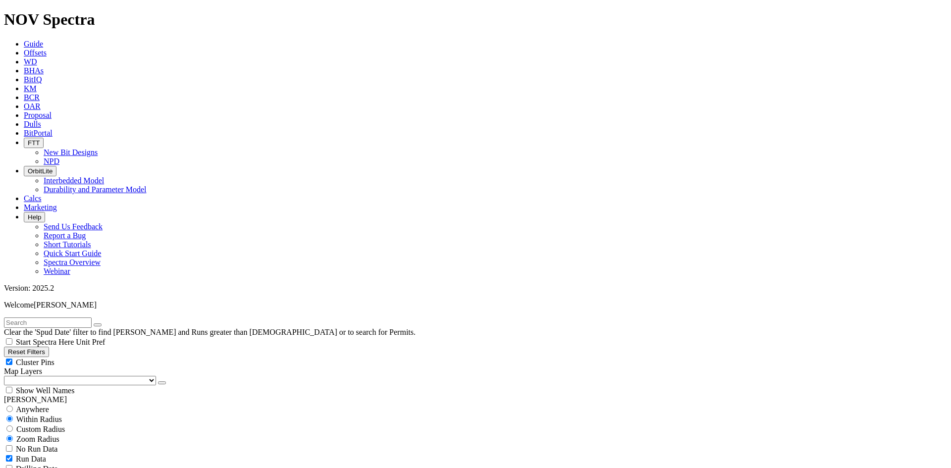
click at [145, 357] on div "Cluster Pins" at bounding box center [476, 362] width 944 height 10
checkbox input "false"
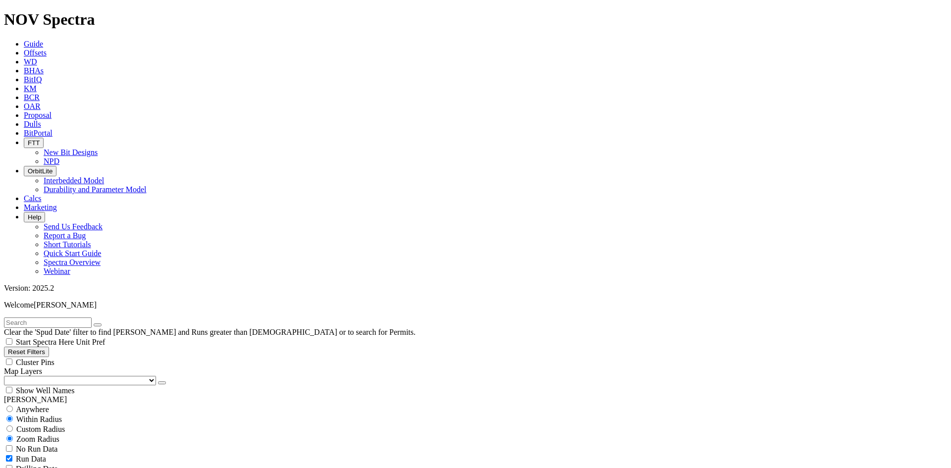
scroll to position [1003, 0]
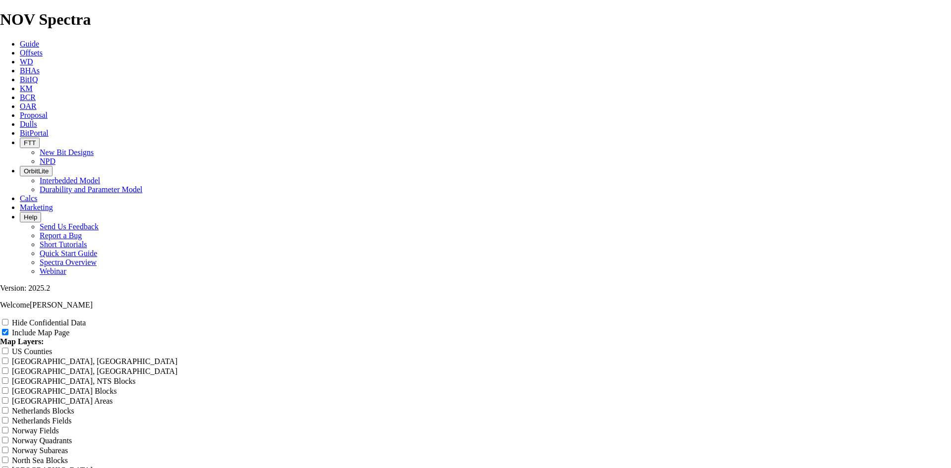
scroll to position [1239, 0]
radio input "true"
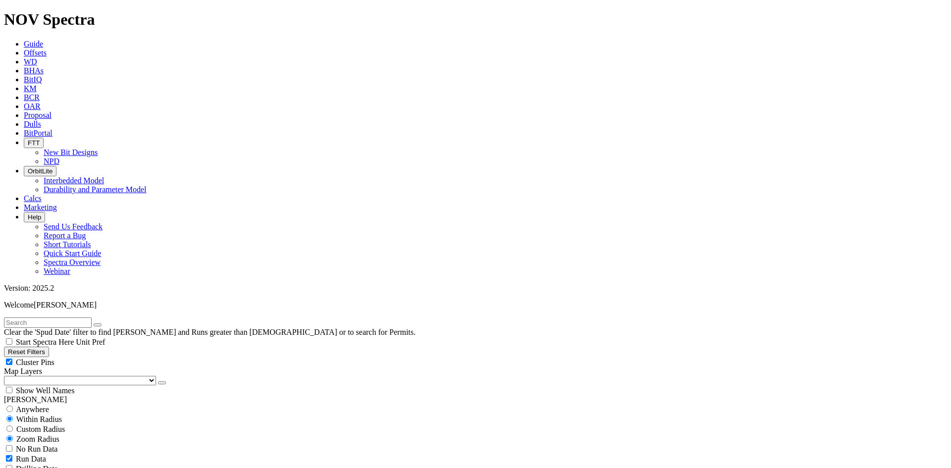
scroll to position [248, 0]
select select
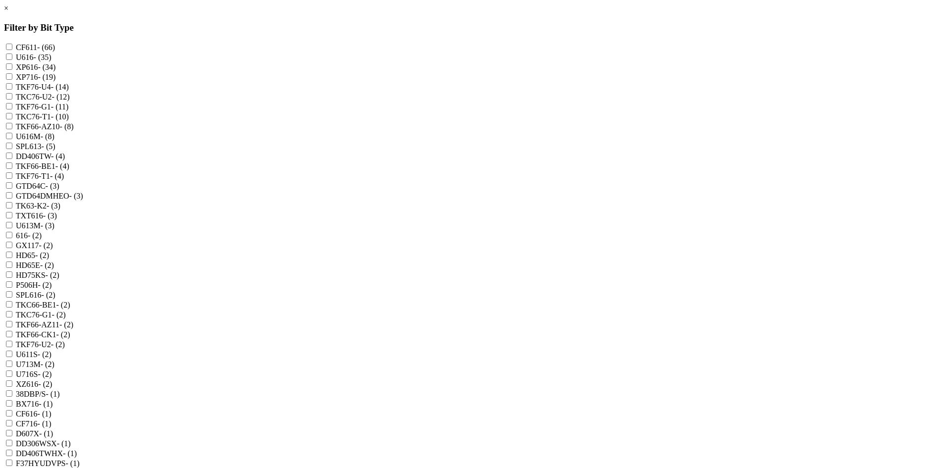
click at [8, 12] on link "×" at bounding box center [6, 8] width 4 height 8
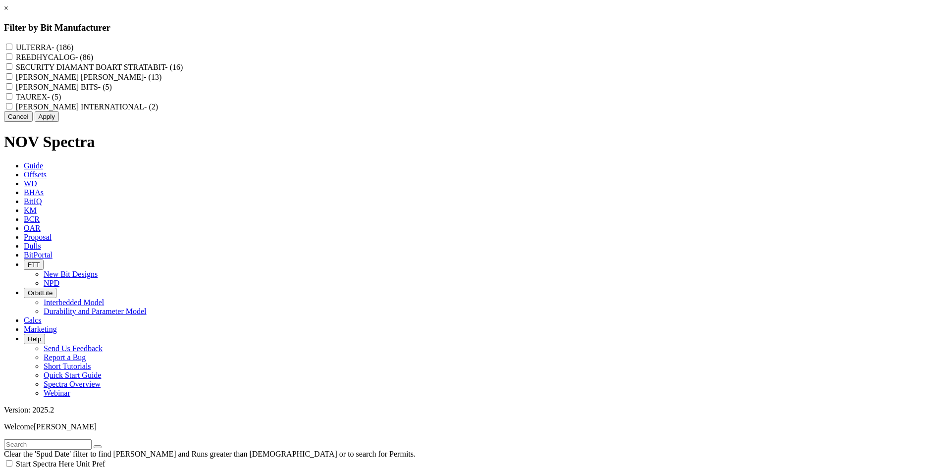
click at [93, 59] on label "REEDHYCALOG - (86)" at bounding box center [54, 57] width 77 height 8
click at [12, 59] on input "REEDHYCALOG - (86)" at bounding box center [9, 57] width 6 height 6
checkbox input "true"
click at [59, 122] on button "Apply" at bounding box center [47, 116] width 24 height 10
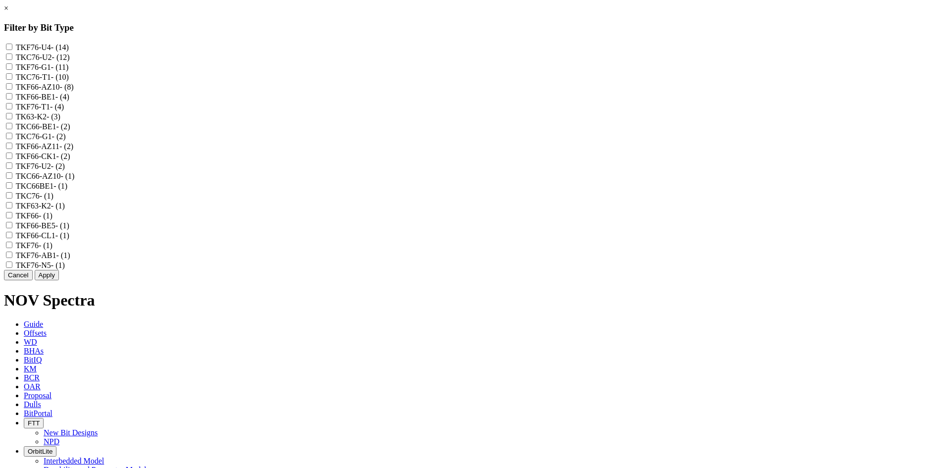
click at [69, 47] on label "TKF76-U4 - (14)" at bounding box center [42, 47] width 53 height 8
click at [12, 47] on input "TKF76-U4 - (14)" at bounding box center [9, 47] width 6 height 6
checkbox input "true"
click at [70, 58] on label "TKC76-U2 - (12)" at bounding box center [43, 57] width 54 height 8
click at [12, 58] on input "TKC76-U2 - (12)" at bounding box center [9, 57] width 6 height 6
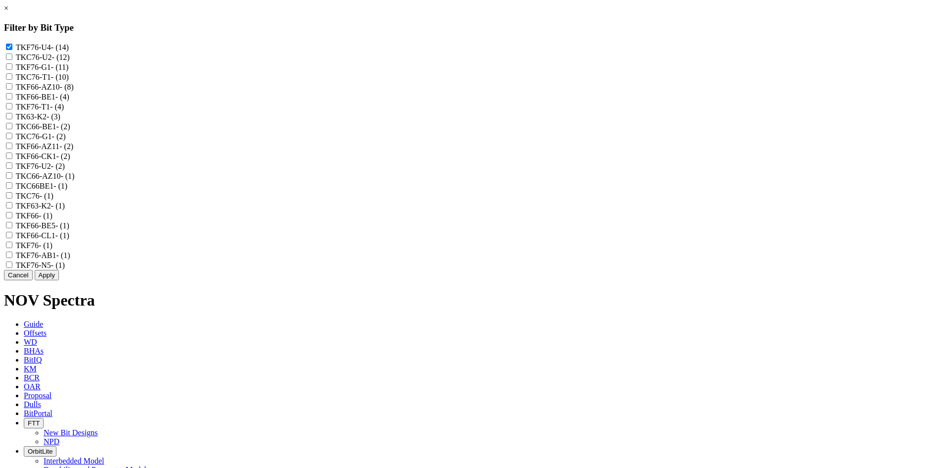
checkbox input "true"
click at [69, 81] on label "TKC76-T1 - (10)" at bounding box center [42, 77] width 53 height 8
click at [12, 80] on input "TKC76-T1 - (10)" at bounding box center [9, 76] width 6 height 6
checkbox input "true"
click at [64, 111] on label "TKF76-T1 - (4)" at bounding box center [40, 107] width 48 height 8
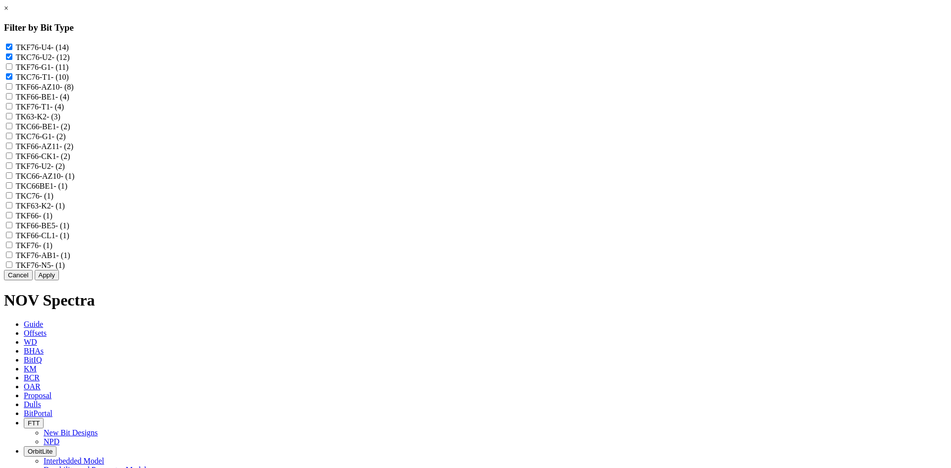
click at [12, 110] on input "TKF76-T1 - (4)" at bounding box center [9, 106] width 6 height 6
checkbox input "true"
click at [73, 151] on label "TKF66-AZ11 - (2)" at bounding box center [44, 146] width 57 height 8
click at [12, 149] on input "TKF66-AZ11 - (2)" at bounding box center [9, 146] width 6 height 6
checkbox input "true"
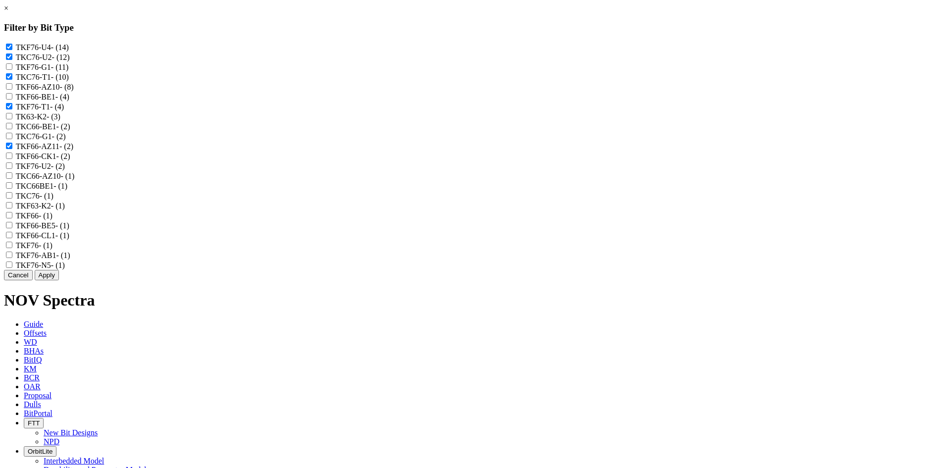
click at [65, 170] on label "TKF76-U2 - (2)" at bounding box center [40, 166] width 49 height 8
click at [12, 169] on input "TKF76-U2 - (2)" at bounding box center [9, 166] width 6 height 6
checkbox input "true"
click at [54, 200] on label "TKC76 - (1)" at bounding box center [35, 196] width 38 height 8
click at [12, 199] on input "TKC76 - (1)" at bounding box center [9, 195] width 6 height 6
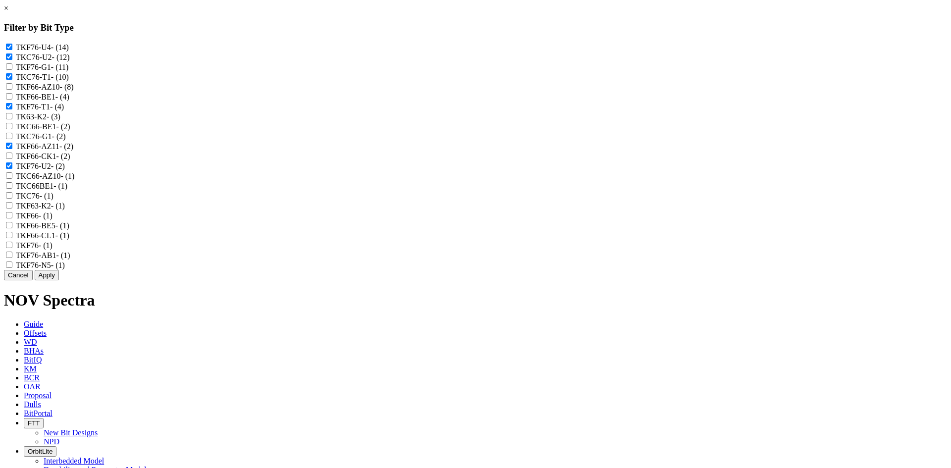
checkbox input "true"
click at [53, 250] on span "- (1)" at bounding box center [46, 245] width 14 height 8
click at [12, 248] on input "TKF76 - (1)" at bounding box center [9, 245] width 6 height 6
checkbox input "true"
click at [59, 280] on button "Apply" at bounding box center [47, 275] width 24 height 10
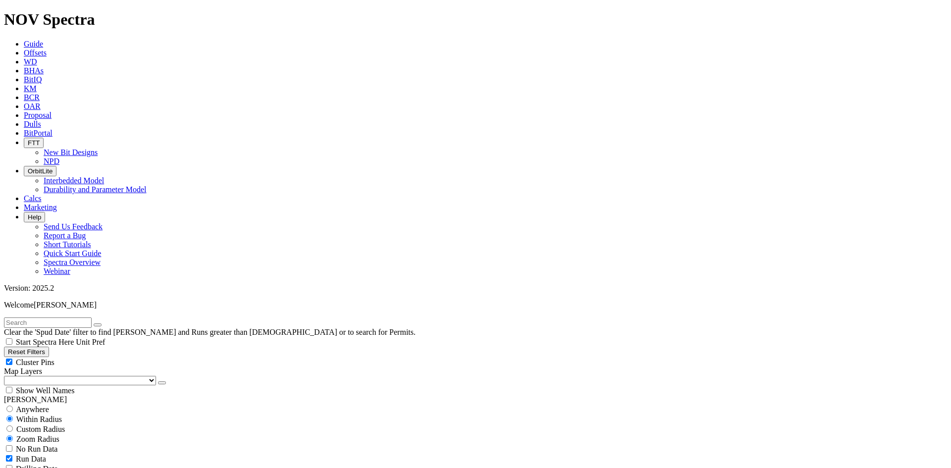
click at [55, 358] on span "Cluster Pins" at bounding box center [35, 362] width 39 height 8
checkbox input "false"
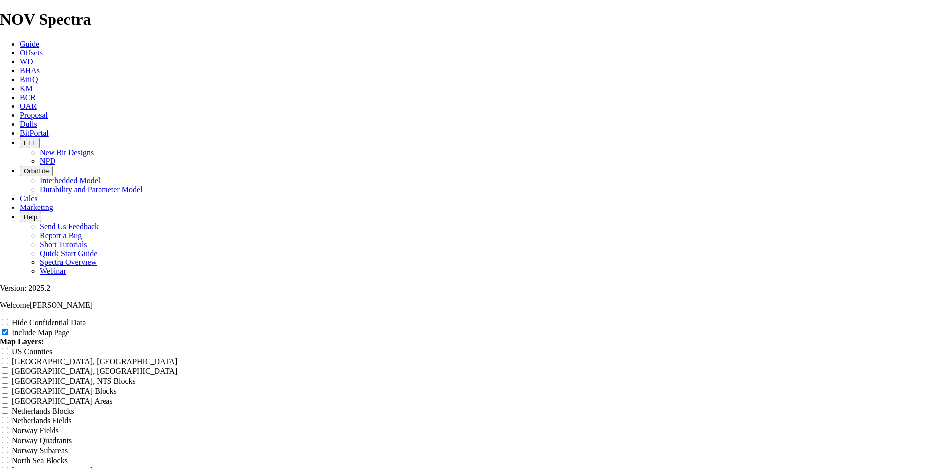
click at [86, 319] on label "Hide Confidential Data" at bounding box center [49, 323] width 74 height 8
click at [8, 319] on input "Hide Confidential Data" at bounding box center [5, 322] width 6 height 6
checkbox input "true"
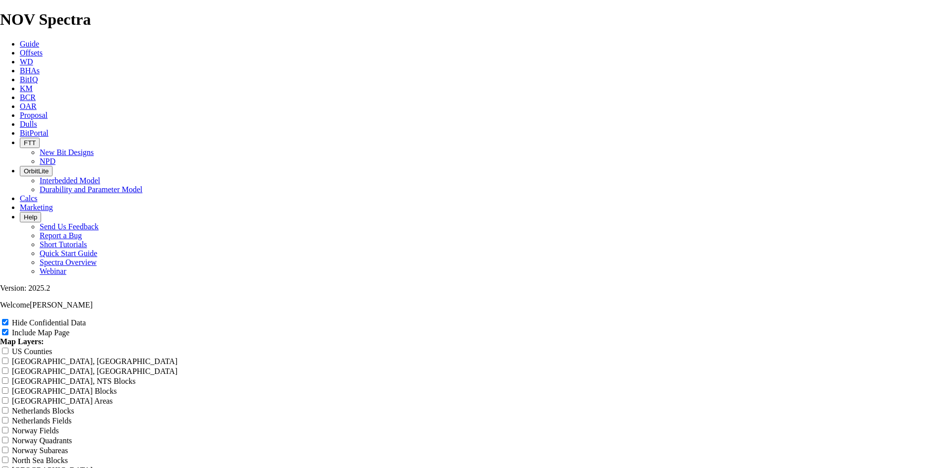
radio input "true"
drag, startPoint x: 565, startPoint y: 93, endPoint x: 210, endPoint y: 114, distance: 356.0
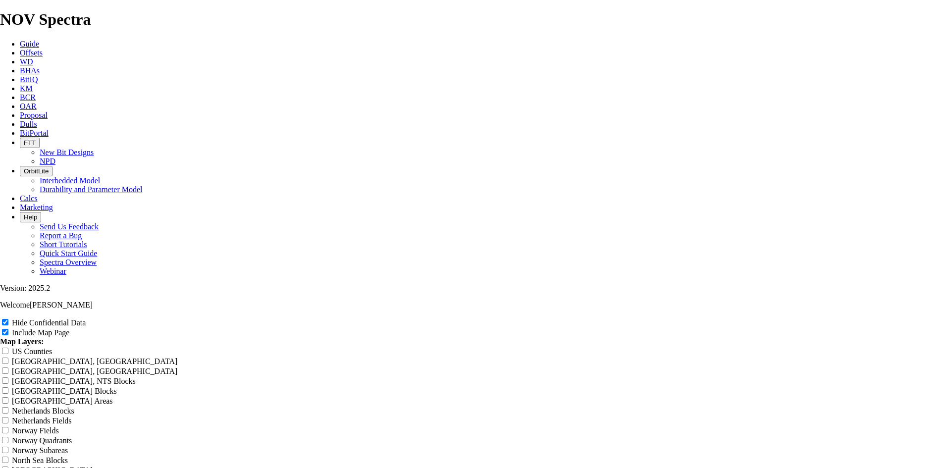
type input "T"
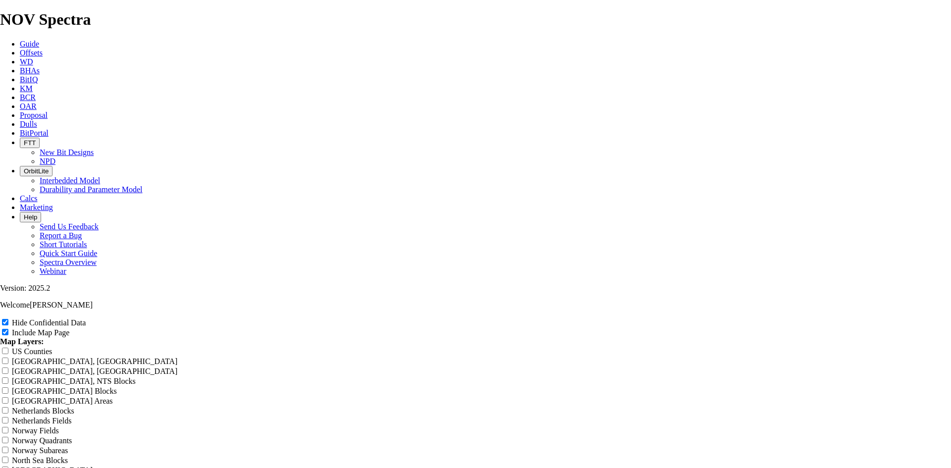
type input "T"
type input "TK"
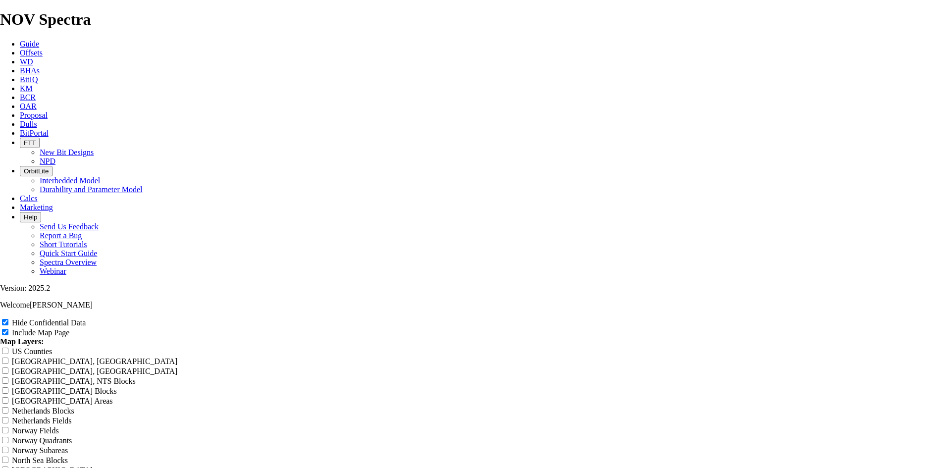
type input "TK"
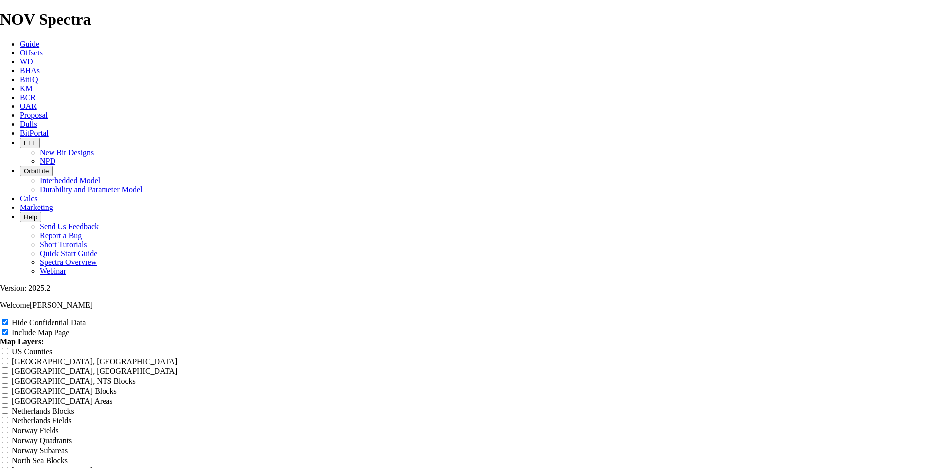
type input "TK"
type input "TKF"
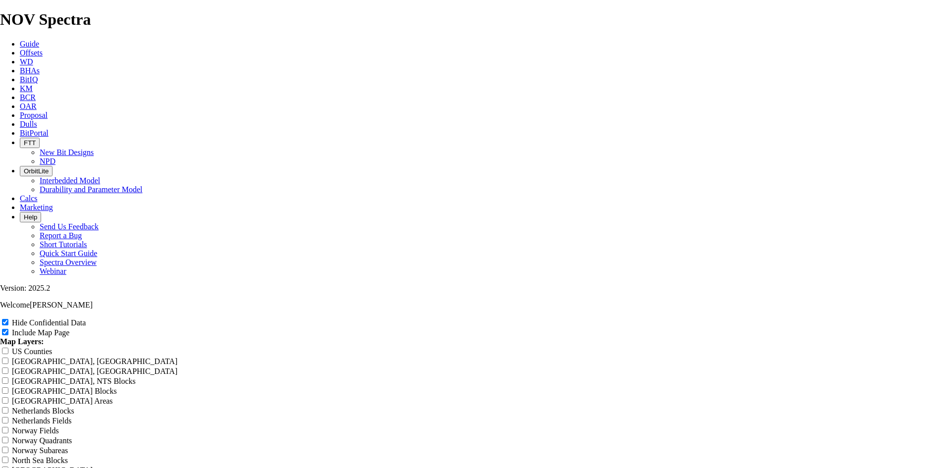
type input "TKF"
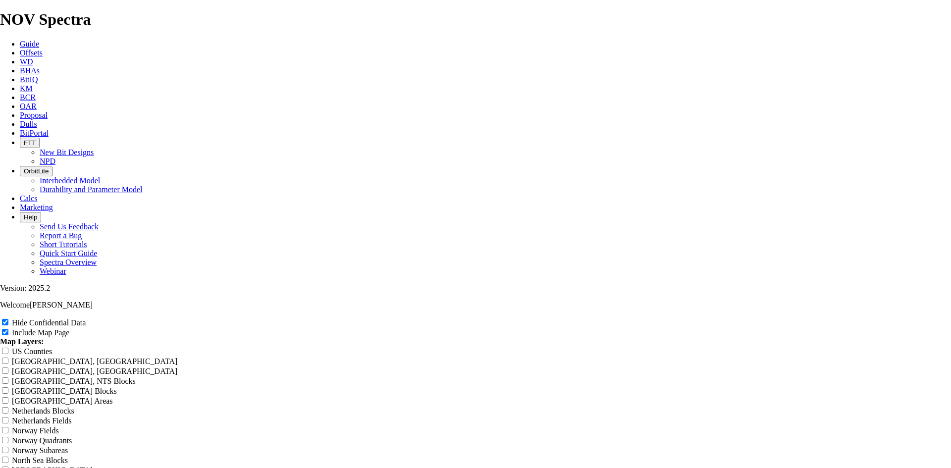
type input "TKF"
type input "TK"
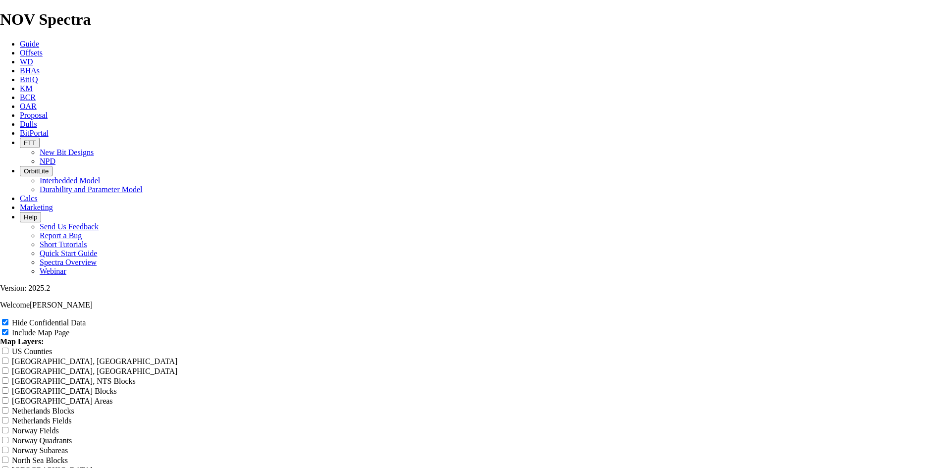
type input "TK"
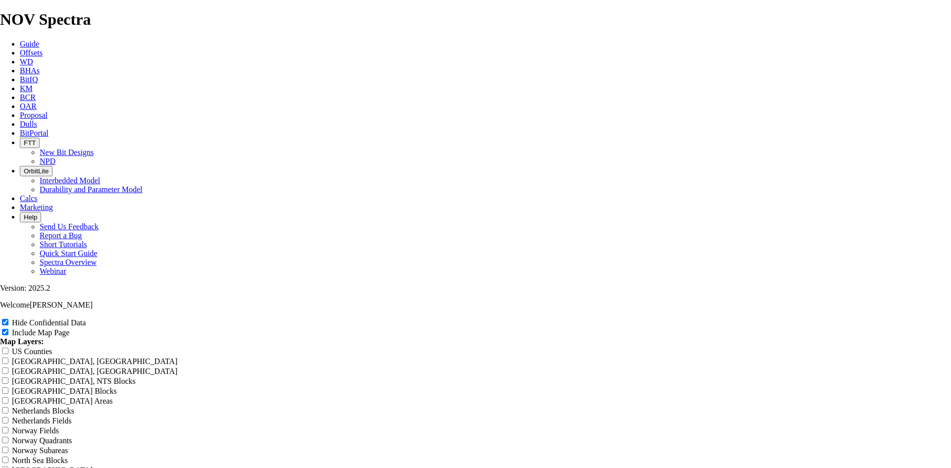
type input "TK"
type input "T"
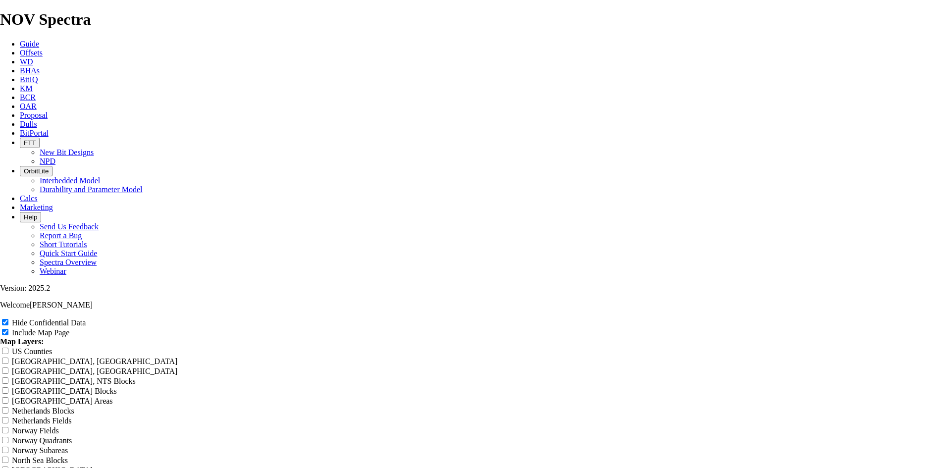
type input "T"
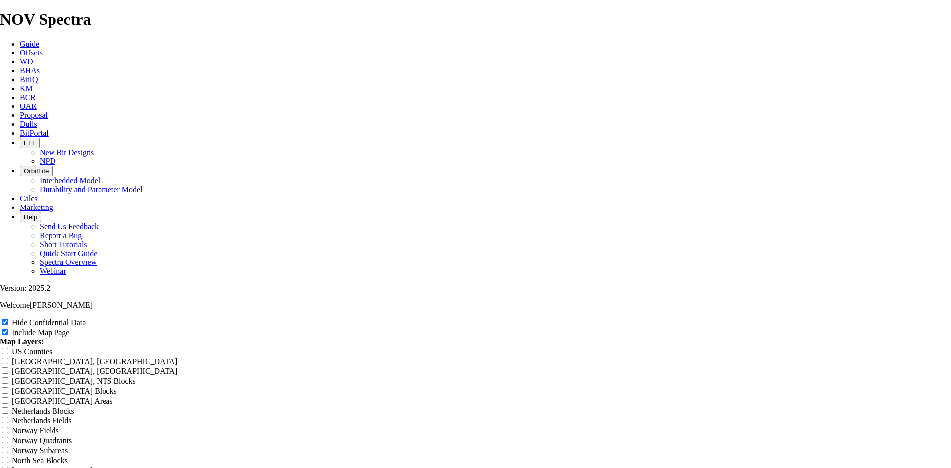
drag, startPoint x: 551, startPoint y: 69, endPoint x: 339, endPoint y: 93, distance: 212.9
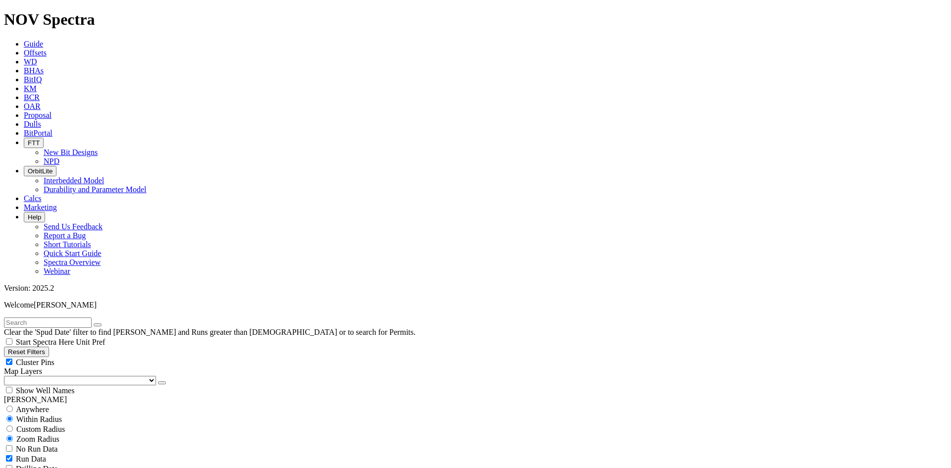
scroll to position [644, 0]
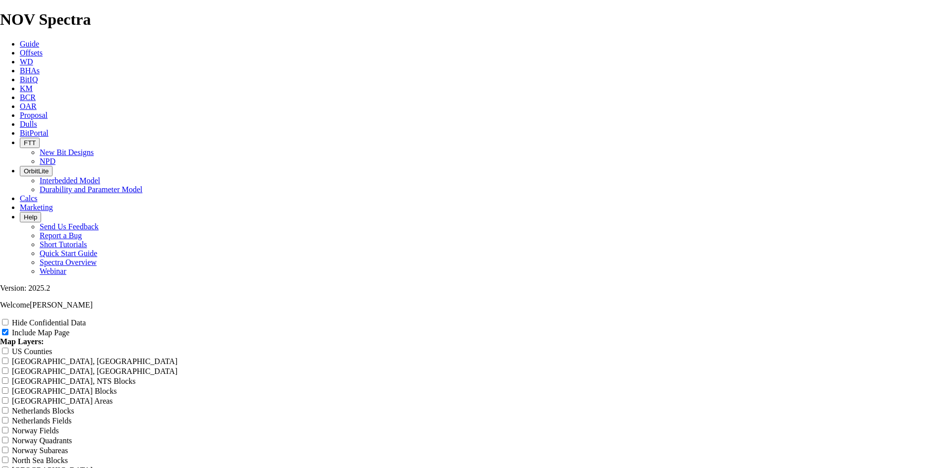
click at [864, 318] on div "Hide Confidential Data" at bounding box center [475, 323] width 951 height 10
click at [12, 319] on span at bounding box center [6, 323] width 12 height 8
click at [8, 319] on input "Hide Confidential Data" at bounding box center [5, 322] width 6 height 6
drag, startPoint x: 551, startPoint y: 74, endPoint x: 332, endPoint y: 97, distance: 220.8
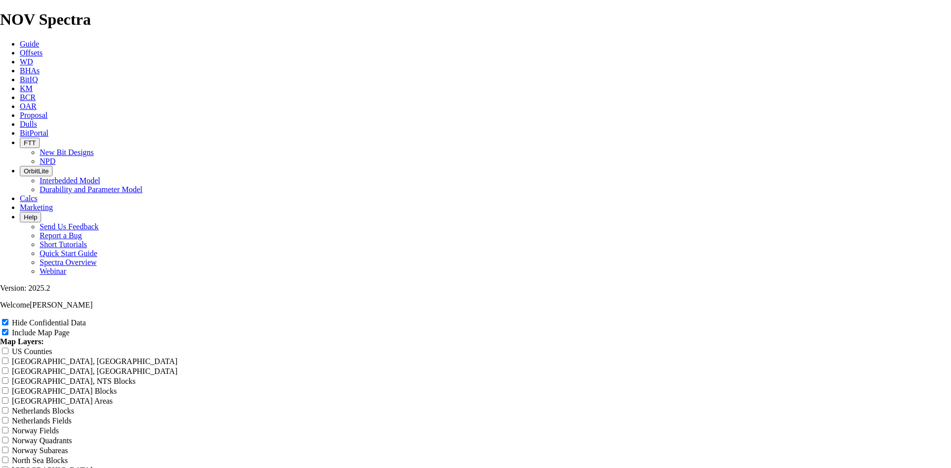
paste input "8.75 TKF76 bottom hole offsets"
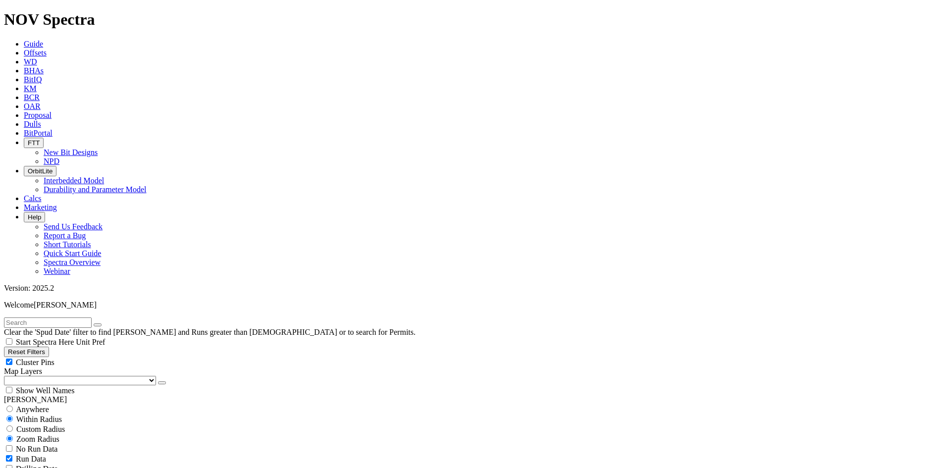
click at [55, 358] on span "Cluster Pins" at bounding box center [35, 362] width 39 height 8
checkbox input "false"
